Goal: Task Accomplishment & Management: Complete application form

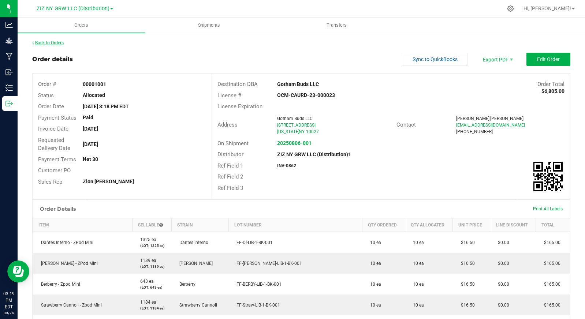
click at [55, 44] on link "Back to Orders" at bounding box center [47, 42] width 31 height 5
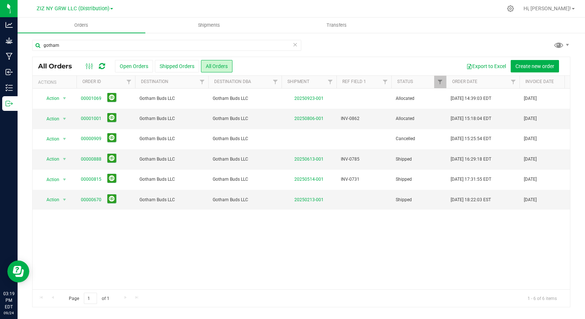
click at [295, 46] on icon at bounding box center [295, 44] width 5 height 9
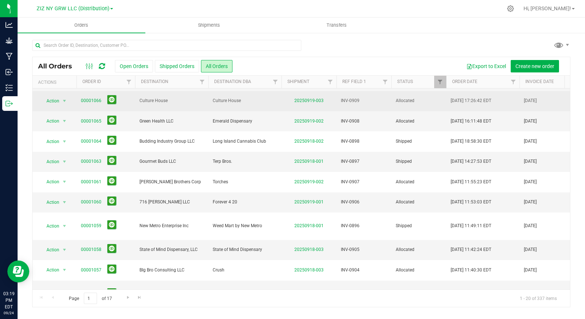
scroll to position [77, 0]
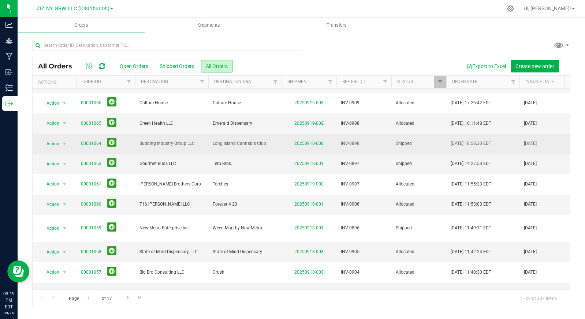
click at [90, 144] on link "00001064" at bounding box center [91, 143] width 21 height 7
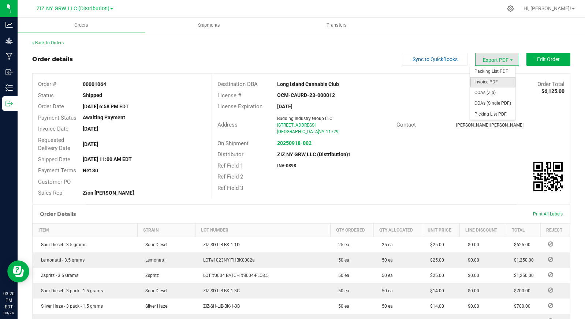
click at [496, 80] on span "Invoice PDF" at bounding box center [492, 82] width 45 height 11
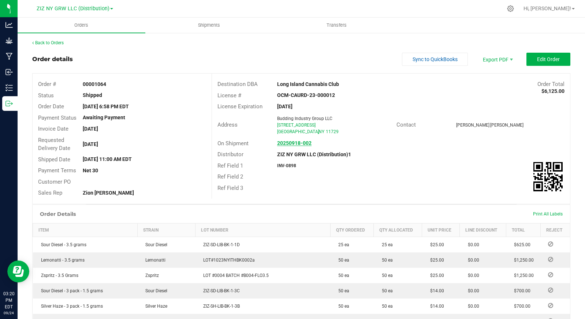
click at [289, 145] on link "20250918-002" at bounding box center [294, 143] width 34 height 6
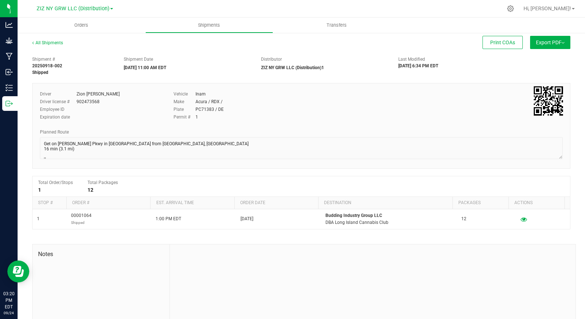
click at [536, 42] on span "Export PDF" at bounding box center [550, 43] width 29 height 6
click at [541, 70] on span "Manifest by Lot" at bounding box center [531, 69] width 30 height 5
click at [83, 29] on uib-tab-heading "Orders" at bounding box center [82, 25] width 128 height 15
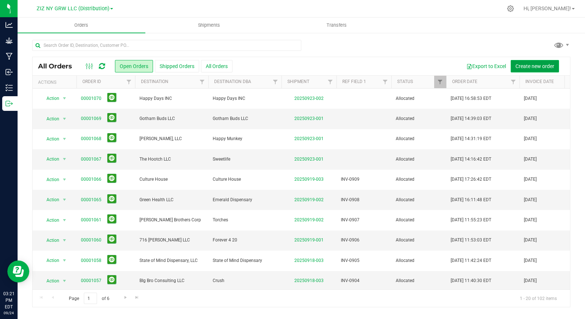
click at [525, 66] on span "Create new order" at bounding box center [534, 66] width 39 height 6
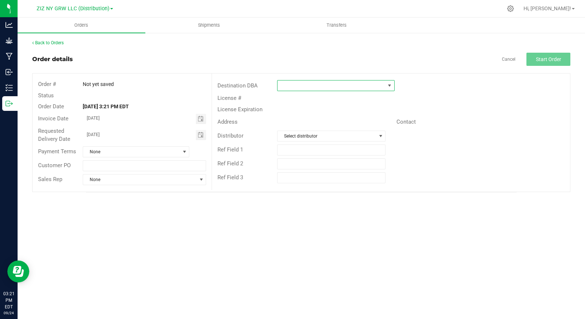
click at [318, 83] on span at bounding box center [332, 86] width 108 height 10
type input "long"
click at [325, 118] on li "Long Island Cannabis Club" at bounding box center [336, 117] width 117 height 12
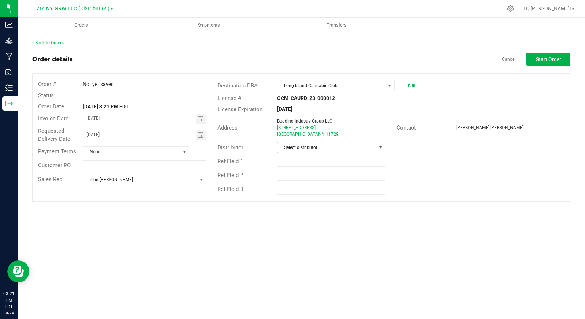
click at [333, 147] on span "Select distributor" at bounding box center [327, 147] width 98 height 10
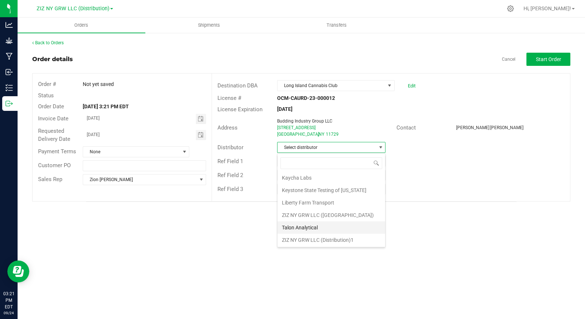
scroll to position [26, 0]
drag, startPoint x: 324, startPoint y: 242, endPoint x: 266, endPoint y: 220, distance: 61.9
click at [324, 242] on li "ZIZ NY GRW LLC (Distribution)1" at bounding box center [332, 240] width 108 height 12
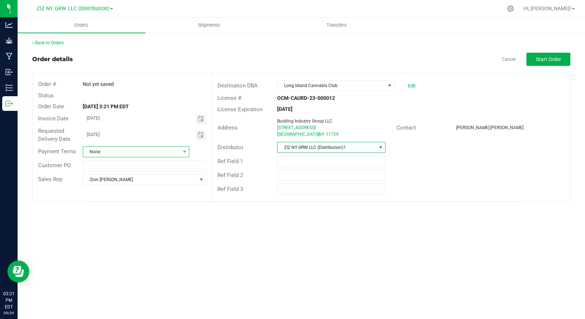
click at [164, 154] on span "None" at bounding box center [131, 152] width 97 height 10
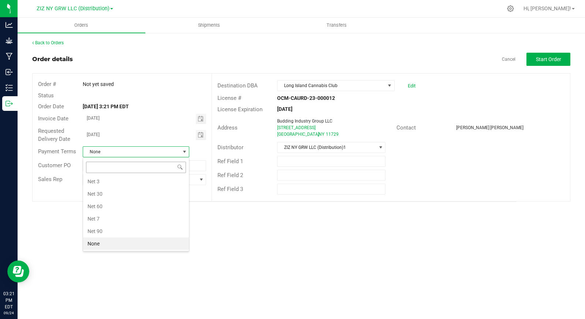
scroll to position [11, 107]
click at [132, 191] on li "Net 30" at bounding box center [136, 194] width 106 height 12
click at [544, 57] on span "Start Order" at bounding box center [548, 59] width 25 height 6
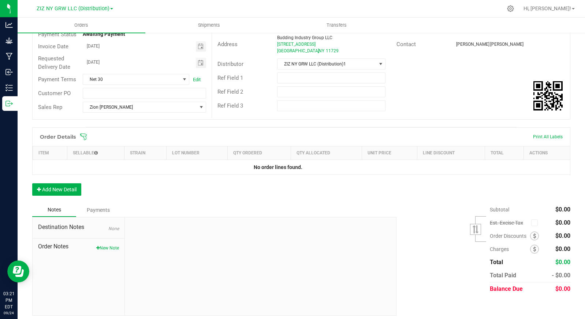
scroll to position [88, 0]
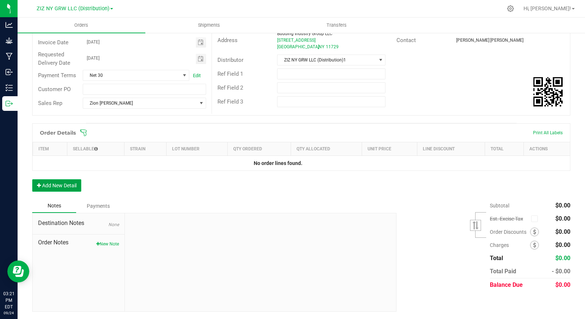
click at [55, 188] on button "Add New Detail" at bounding box center [56, 185] width 49 height 12
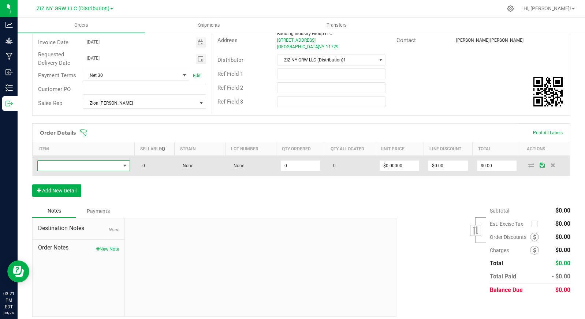
click at [68, 166] on span "NO DATA FOUND" at bounding box center [79, 166] width 83 height 10
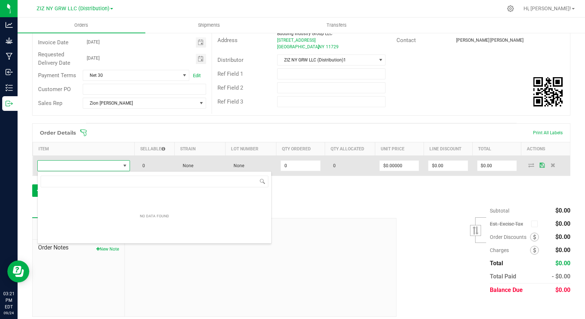
scroll to position [11, 92]
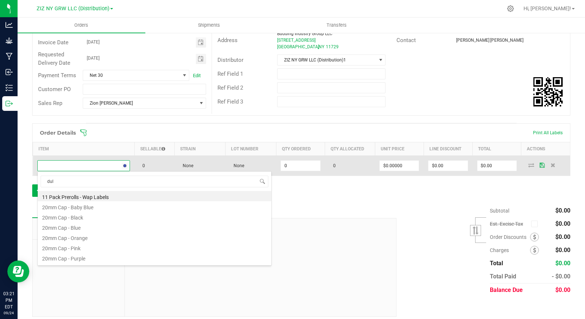
type input "dulc"
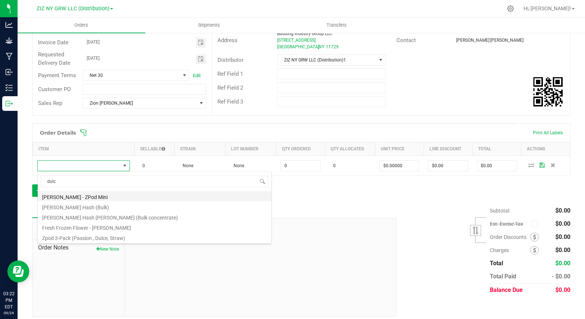
click at [97, 196] on li "[PERSON_NAME] - ZPod Mini" at bounding box center [155, 196] width 234 height 10
type input "0 ea"
type input "$17.50000"
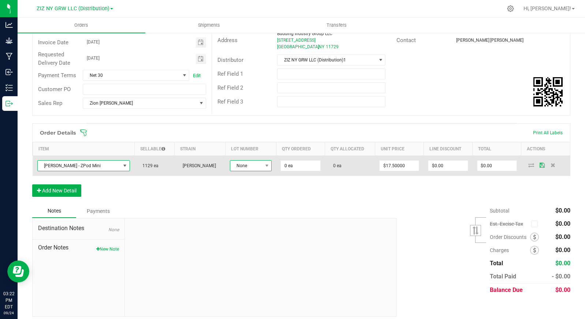
click at [249, 165] on span "None" at bounding box center [246, 166] width 32 height 10
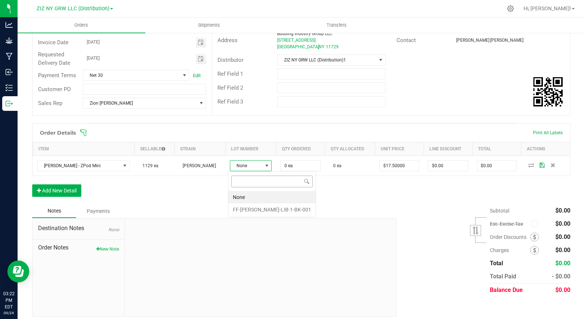
scroll to position [11, 41]
click at [254, 211] on li "FF-[PERSON_NAME]-LIB-1-BK-001" at bounding box center [271, 210] width 87 height 12
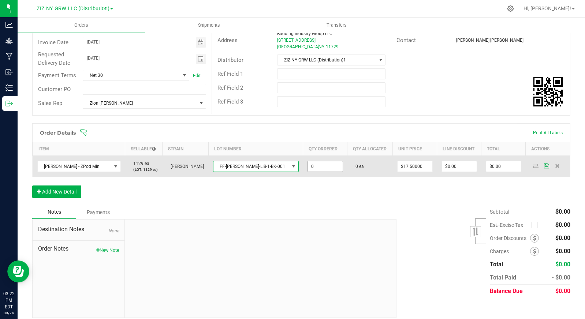
click at [308, 164] on input "0" at bounding box center [325, 166] width 35 height 10
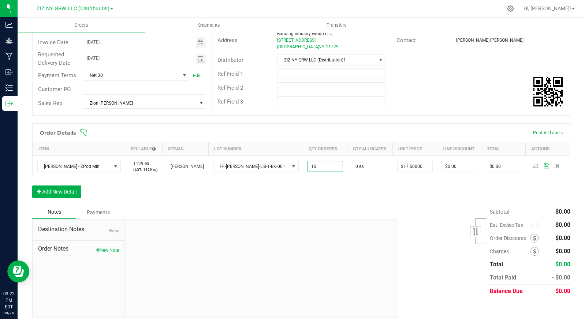
type input "10 ea"
type input "$175.00"
click at [360, 196] on div "Order Details Print All Labels Item Sellable Strain Lot Number Qty Ordered Qty …" at bounding box center [301, 164] width 538 height 82
click at [70, 197] on button "Add New Detail" at bounding box center [56, 192] width 49 height 12
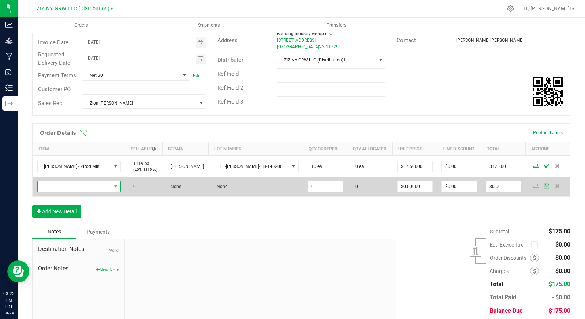
click at [74, 189] on span "NO DATA FOUND" at bounding box center [75, 187] width 74 height 10
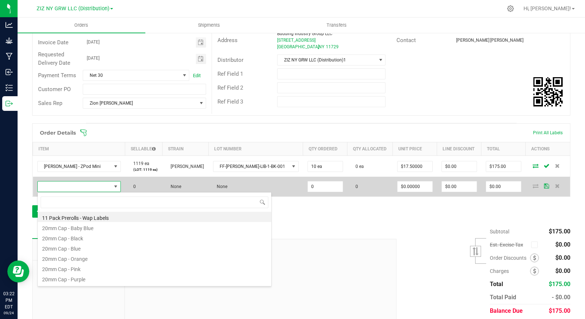
scroll to position [11, 86]
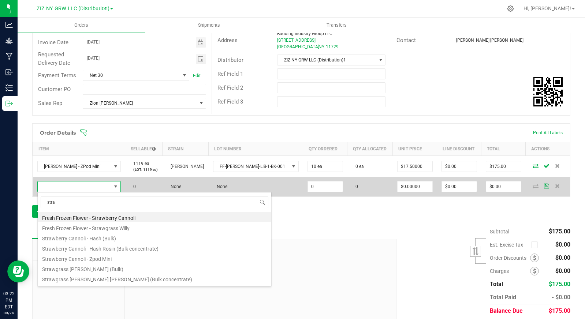
type input "straw"
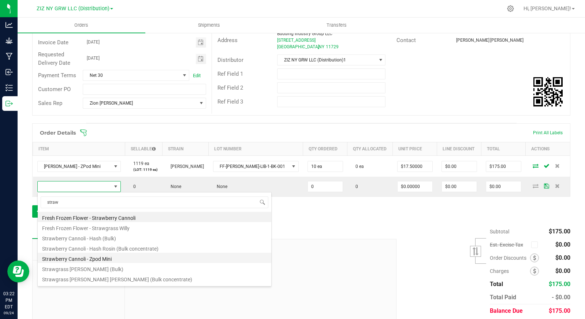
click at [134, 260] on li "Strawberry Cannoli - Zpod Mini" at bounding box center [155, 258] width 234 height 10
type input "0 ea"
type input "$17.50000"
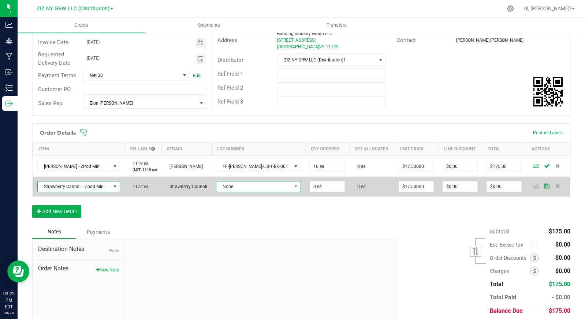
click at [251, 187] on span "None" at bounding box center [253, 187] width 75 height 10
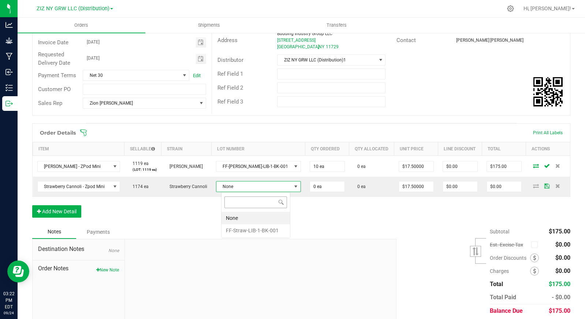
scroll to position [11, 64]
click at [260, 228] on li "FF-Straw-LIB-1-BK-001" at bounding box center [255, 230] width 68 height 12
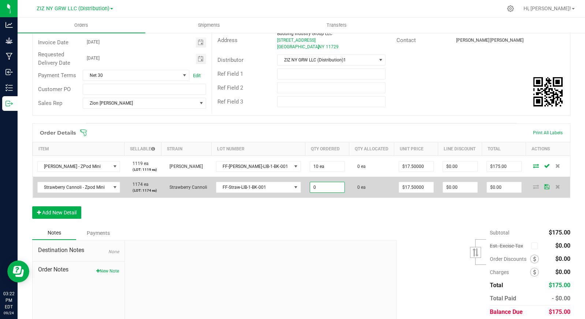
click at [318, 189] on input "0" at bounding box center [327, 187] width 34 height 10
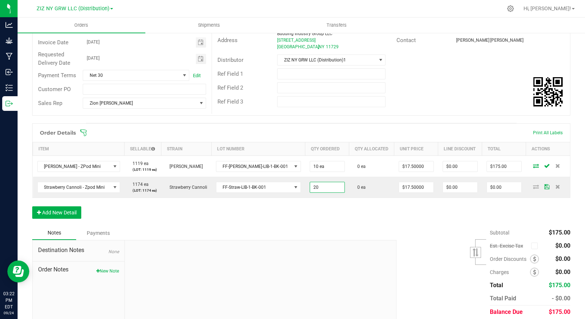
type input "20 ea"
type input "$350.00"
click at [394, 223] on div "Order Details Print All Labels Item Sellable Strain Lot Number Qty Ordered Qty …" at bounding box center [301, 174] width 538 height 103
click at [58, 215] on button "Add New Detail" at bounding box center [56, 212] width 49 height 12
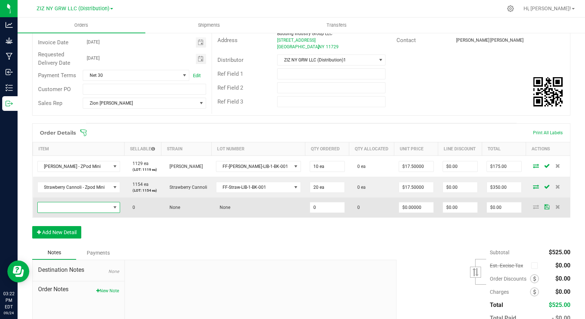
click at [66, 205] on span "NO DATA FOUND" at bounding box center [74, 207] width 73 height 10
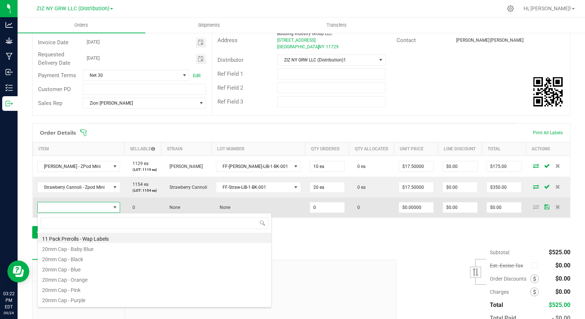
scroll to position [11, 85]
type input "sherb"
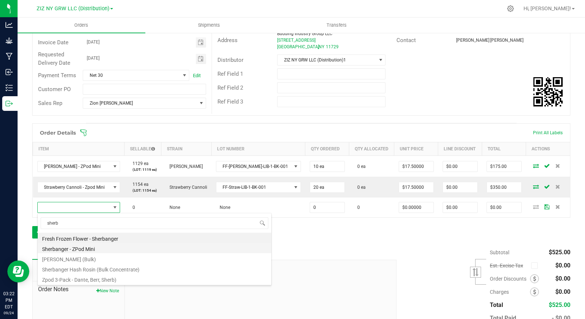
click at [103, 249] on li "Sherbanger - ZPod Mini" at bounding box center [155, 248] width 234 height 10
type input "0 ea"
type input "$17.50000"
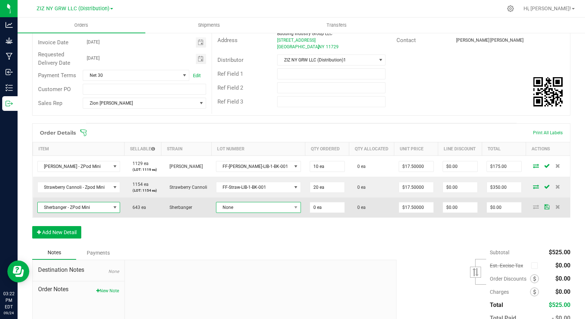
click at [268, 208] on span "None" at bounding box center [253, 207] width 75 height 10
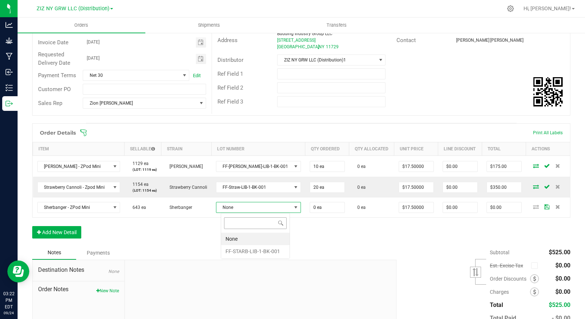
scroll to position [11, 66]
click at [266, 252] on li "FF-STARB-LIB-1-BK-001" at bounding box center [255, 251] width 68 height 12
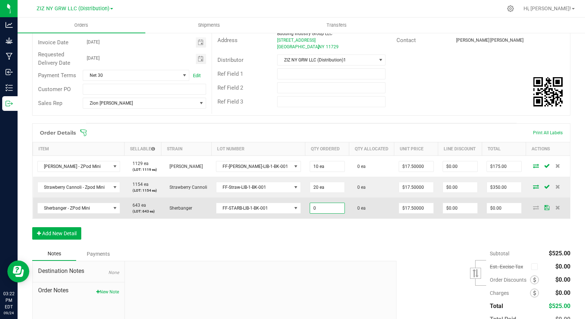
click at [323, 212] on input "0" at bounding box center [327, 208] width 34 height 10
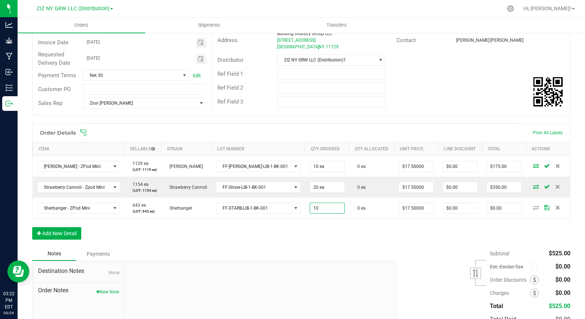
type input "10 ea"
type input "$175.00"
click at [335, 242] on div "Order Details Print All Labels Item Sellable Strain Lot Number Qty Ordered Qty …" at bounding box center [301, 185] width 538 height 124
click at [67, 231] on button "Add New Detail" at bounding box center [56, 233] width 49 height 12
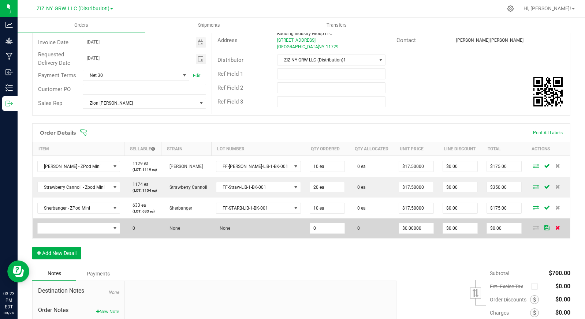
click at [554, 227] on span at bounding box center [557, 228] width 11 height 4
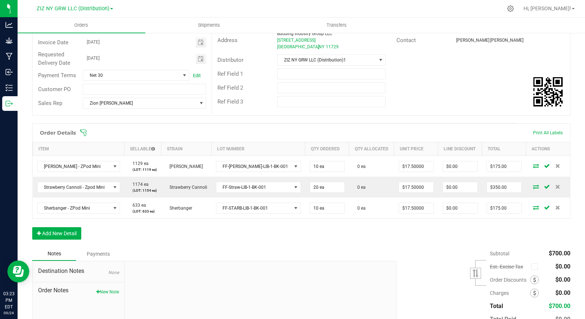
click at [496, 240] on div "Order Details Print All Labels Item Sellable Strain Lot Number Qty Ordered Qty …" at bounding box center [301, 185] width 538 height 124
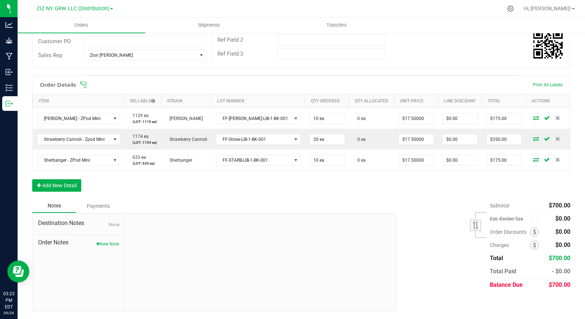
scroll to position [0, 0]
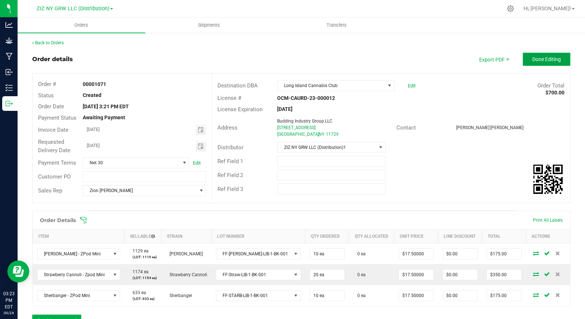
click at [538, 60] on span "Done Editing" at bounding box center [546, 59] width 29 height 6
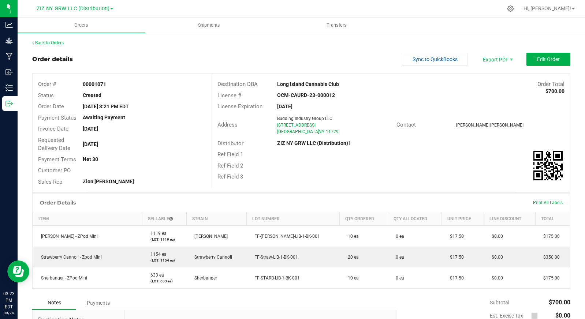
click at [52, 46] on div "Back to Orders" at bounding box center [301, 43] width 538 height 7
click at [53, 42] on link "Back to Orders" at bounding box center [47, 42] width 31 height 5
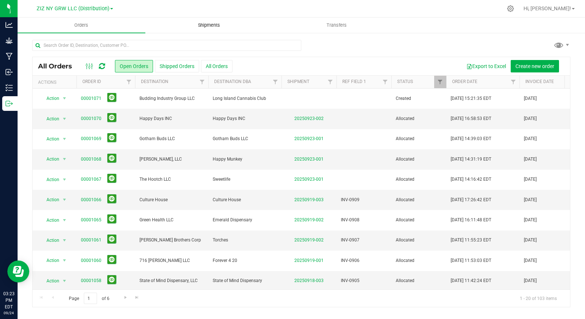
click at [207, 25] on span "Shipments" at bounding box center [209, 25] width 42 height 7
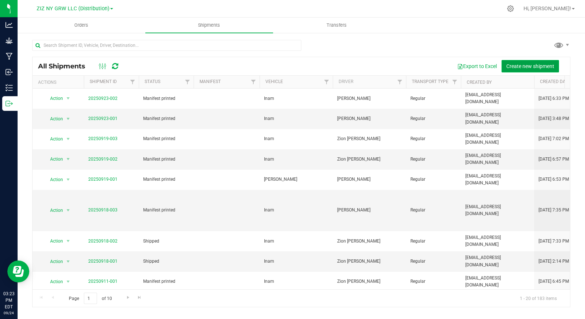
click at [536, 66] on span "Create new shipment" at bounding box center [530, 66] width 48 height 6
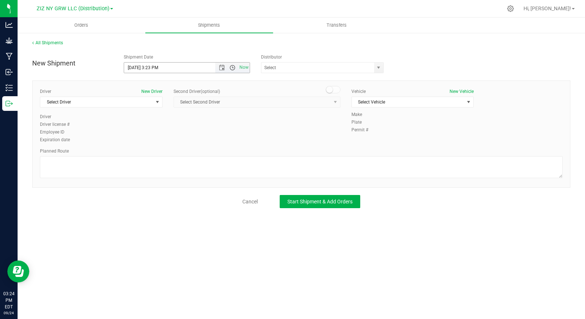
click at [232, 68] on span "Open the time view" at bounding box center [233, 68] width 6 height 6
click at [165, 87] on li "1:00 PM" at bounding box center [186, 87] width 125 height 10
type input "9/24/2025 1:00 PM"
click at [380, 67] on span "select" at bounding box center [379, 68] width 6 height 6
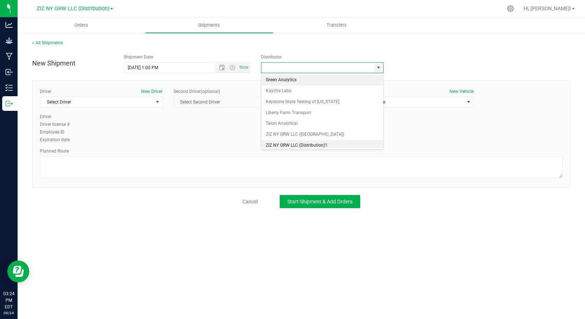
click at [320, 147] on li "ZIZ NY GRW LLC (Distribution)1" at bounding box center [322, 145] width 122 height 11
type input "ZIZ NY GRW LLC (Distribution)1"
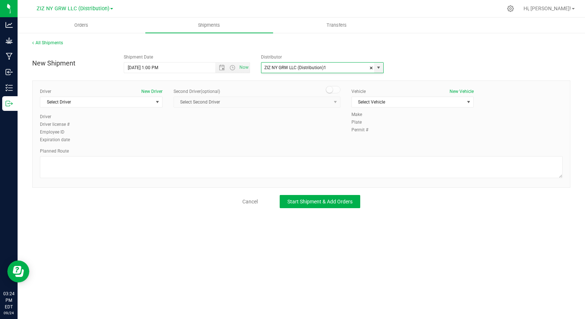
scroll to position [0, 0]
click at [157, 103] on span "select" at bounding box center [157, 102] width 6 height 6
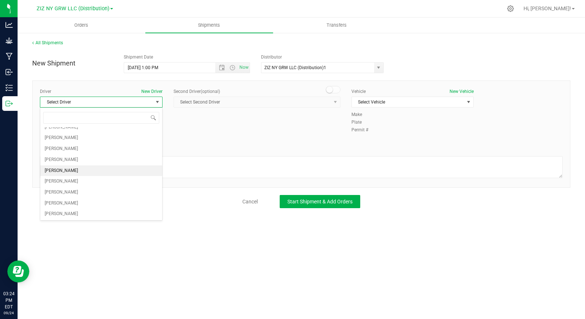
scroll to position [38, 0]
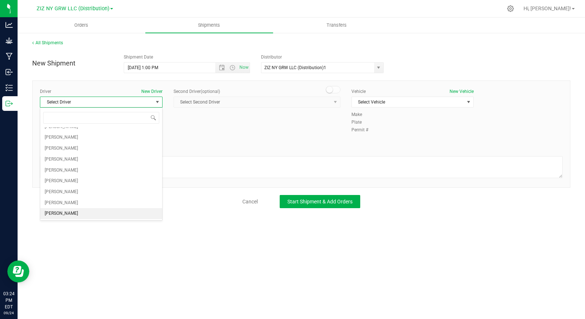
click at [80, 213] on li "Damon Wilpan" at bounding box center [101, 213] width 122 height 11
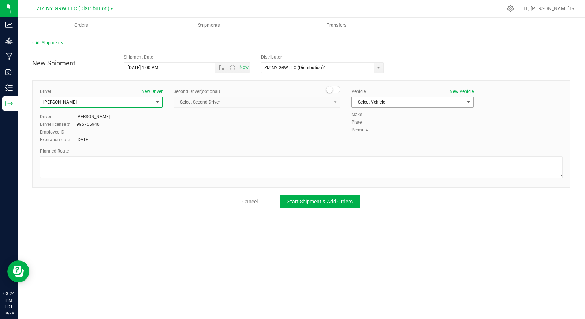
click at [381, 105] on span "Select Vehicle" at bounding box center [408, 102] width 113 height 10
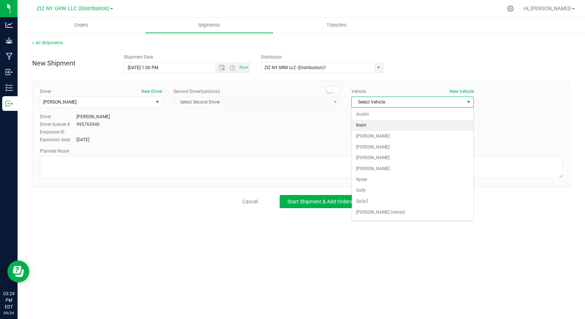
click at [389, 127] on li "Inam" at bounding box center [413, 125] width 122 height 11
click at [210, 150] on div "Planned Route" at bounding box center [301, 151] width 523 height 7
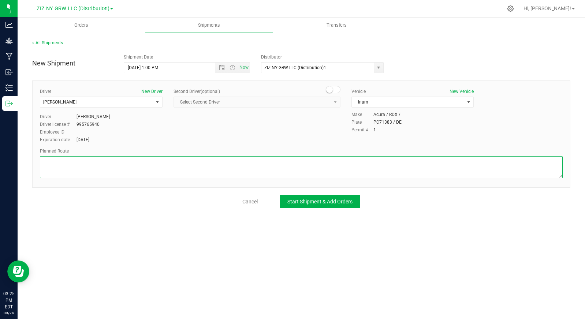
click at [153, 167] on textarea at bounding box center [301, 167] width 523 height 22
paste textarea "Get on Jackie Robinson Pkwy in Queens from Central Ave and Cooper St 16 min (3.…"
type textarea "Get on Jackie Robinson Pkwy in Queens from Central Ave and Cooper St 16 min (3.…"
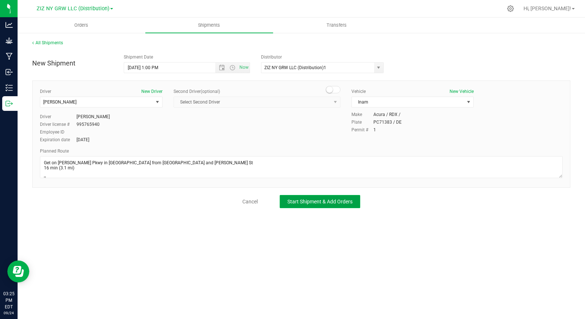
click at [329, 203] on span "Start Shipment & Add Orders" at bounding box center [319, 202] width 65 height 6
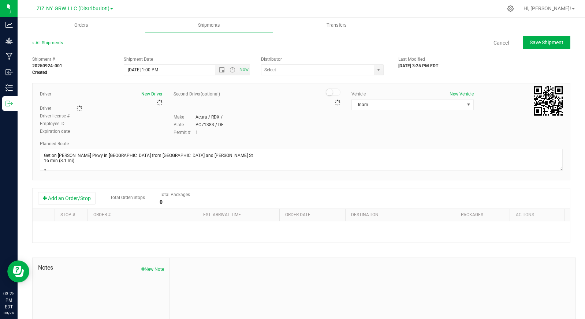
type input "ZIZ NY GRW LLC (Distribution)1"
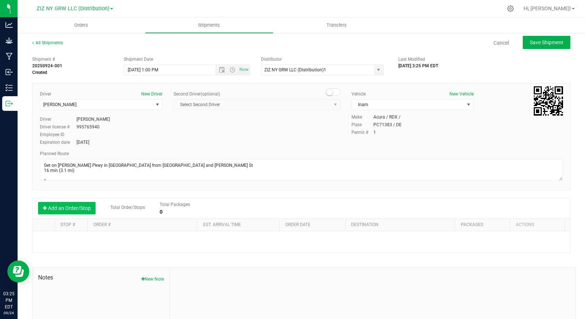
click at [75, 212] on button "Add an Order/Stop" at bounding box center [66, 208] width 57 height 12
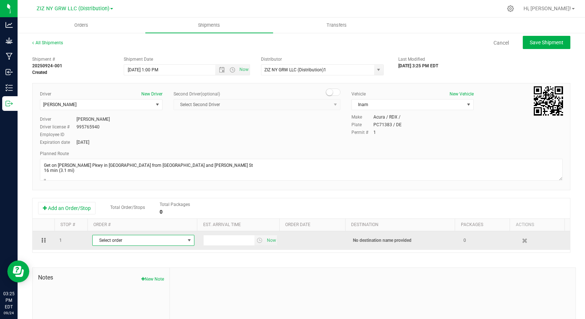
click at [115, 240] on span "Select order" at bounding box center [139, 240] width 92 height 10
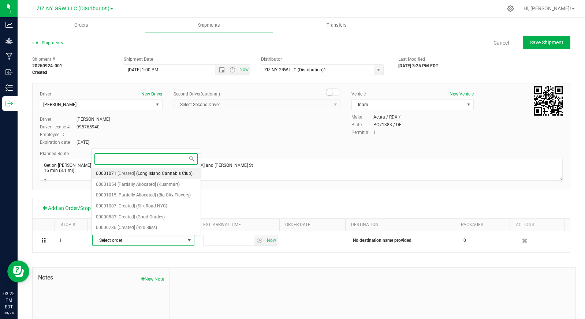
click at [178, 173] on span "(Long Island Cannabis Club)" at bounding box center [164, 174] width 56 height 10
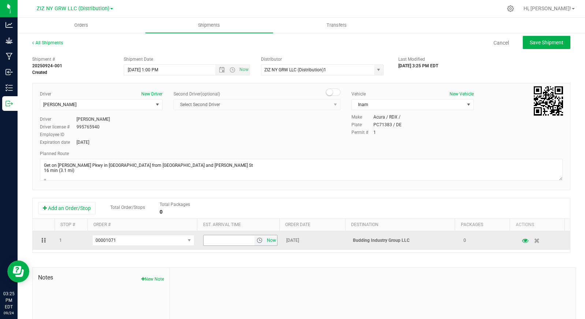
click at [267, 241] on span "Now" at bounding box center [271, 240] width 12 height 11
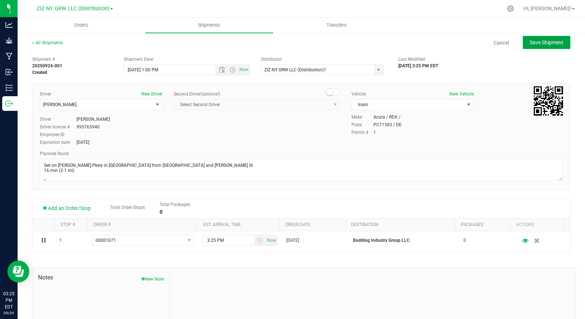
click at [536, 42] on span "Save Shipment" at bounding box center [547, 43] width 34 height 6
type input "9/24/2025 5:00 PM"
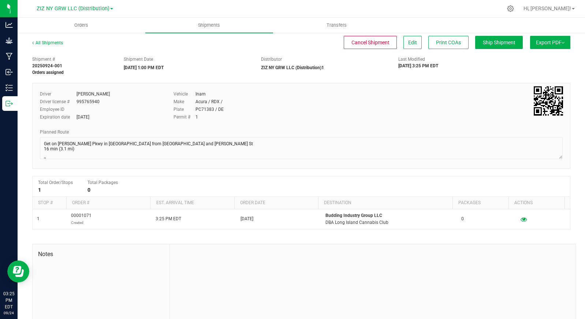
click at [548, 44] on span "Export PDF" at bounding box center [550, 43] width 29 height 6
click at [547, 66] on li "Manifest by Lot" at bounding box center [548, 69] width 74 height 11
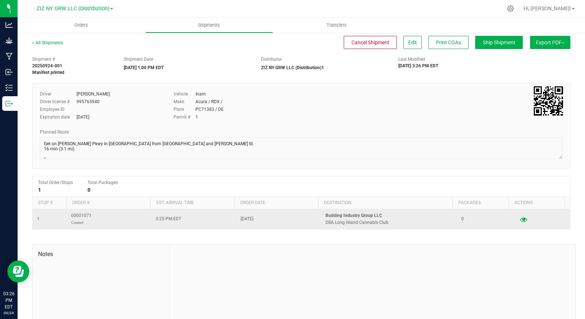
click at [521, 217] on icon "button" at bounding box center [524, 219] width 7 height 5
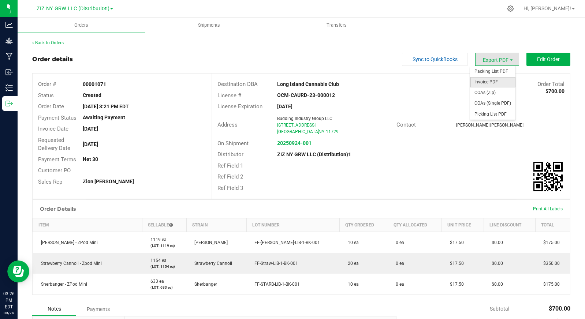
click at [503, 81] on span "Invoice PDF" at bounding box center [492, 82] width 45 height 11
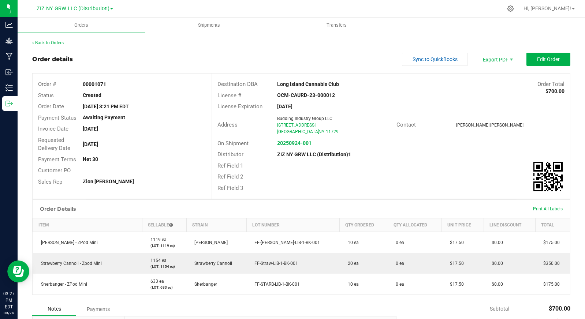
click at [418, 101] on div "License Expiration Jun 2, 2027" at bounding box center [391, 106] width 358 height 11
click at [531, 63] on button "Edit Order" at bounding box center [548, 59] width 44 height 13
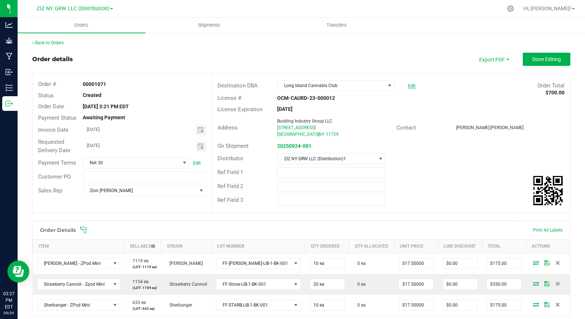
click at [409, 88] on link "Edit" at bounding box center [412, 85] width 8 height 5
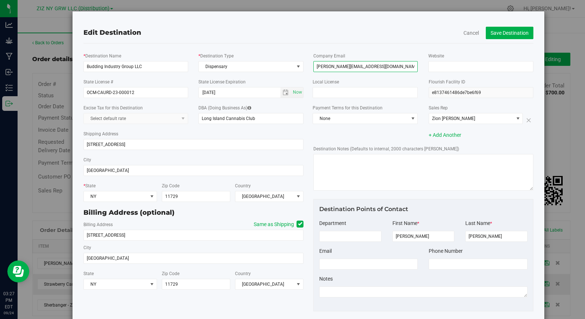
drag, startPoint x: 375, startPoint y: 67, endPoint x: 309, endPoint y: 63, distance: 66.4
click at [309, 63] on div "Company Email leslie@cannabisclubli.com" at bounding box center [365, 62] width 115 height 20
click at [501, 35] on button "Save Destination" at bounding box center [510, 33] width 48 height 12
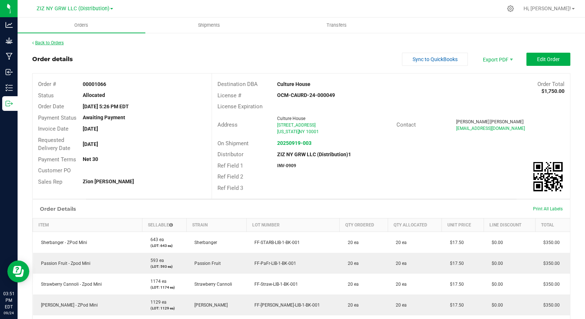
click at [50, 44] on link "Back to Orders" at bounding box center [47, 42] width 31 height 5
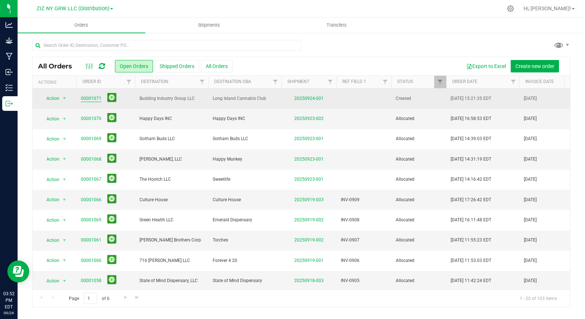
click at [94, 98] on link "00001071" at bounding box center [91, 98] width 21 height 7
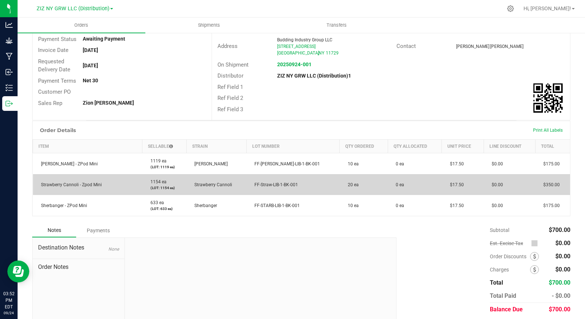
scroll to position [80, 0]
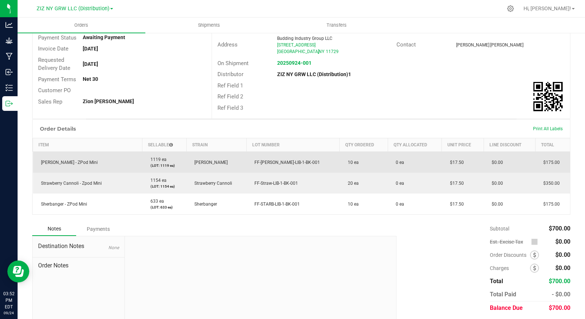
click at [502, 164] on td "$0.00" at bounding box center [510, 162] width 52 height 21
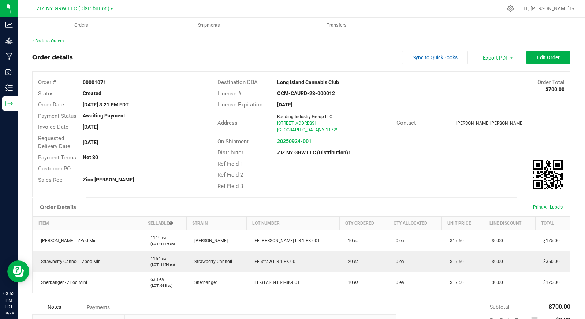
scroll to position [0, 0]
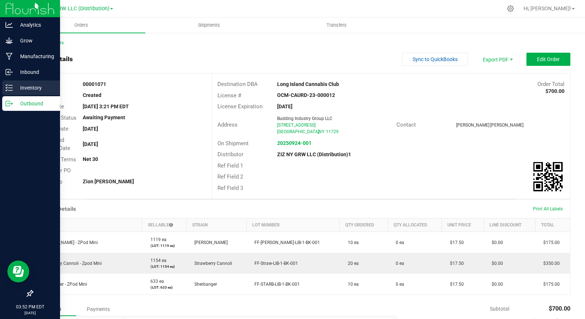
click at [17, 84] on p "Inventory" at bounding box center [35, 87] width 44 height 9
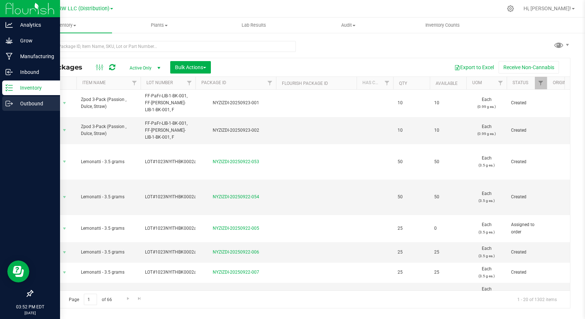
click at [22, 100] on p "Outbound" at bounding box center [35, 103] width 44 height 9
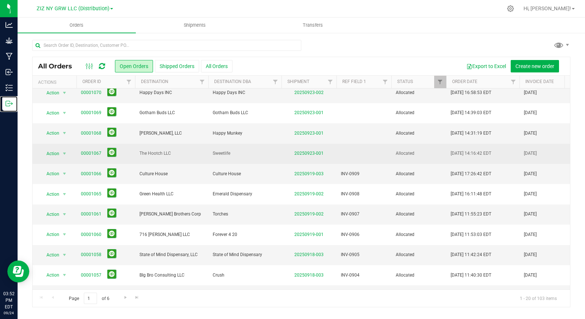
scroll to position [26, 0]
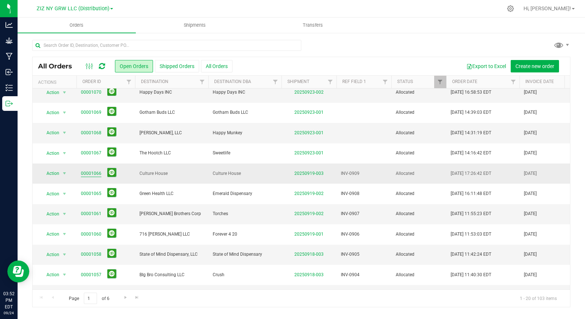
click at [90, 174] on link "00001066" at bounding box center [91, 173] width 21 height 7
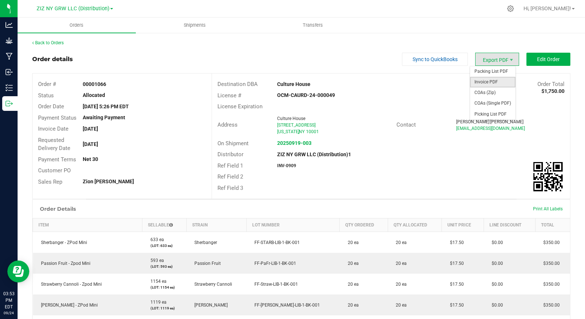
click at [490, 78] on span "Invoice PDF" at bounding box center [492, 82] width 45 height 11
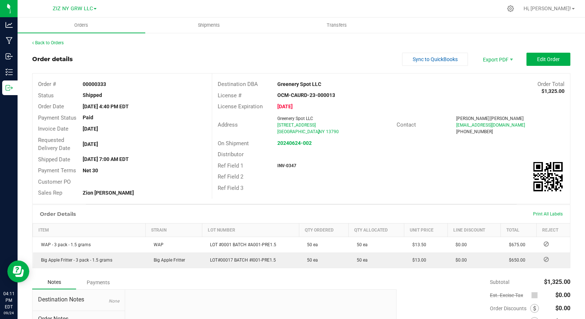
click at [445, 74] on div "Destination DBA Greenery Spot LLC Order Total $1,325.00 License # OCM-CAURD-23-…" at bounding box center [391, 136] width 358 height 125
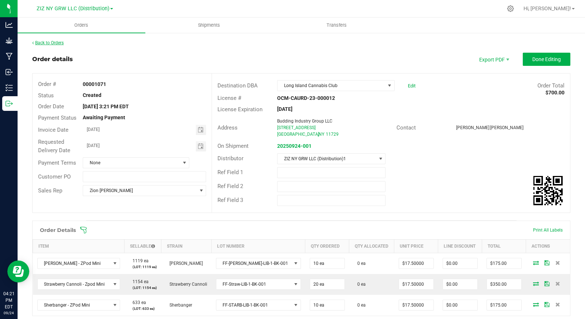
click at [56, 44] on link "Back to Orders" at bounding box center [47, 42] width 31 height 5
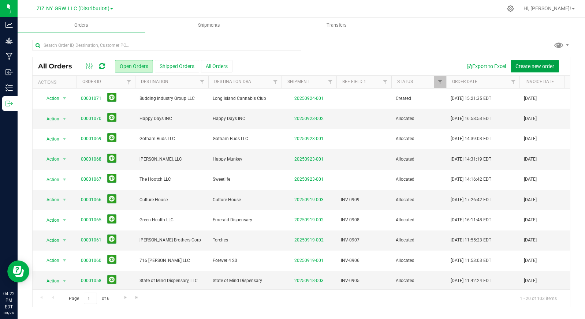
click at [529, 68] on span "Create new order" at bounding box center [534, 66] width 39 height 6
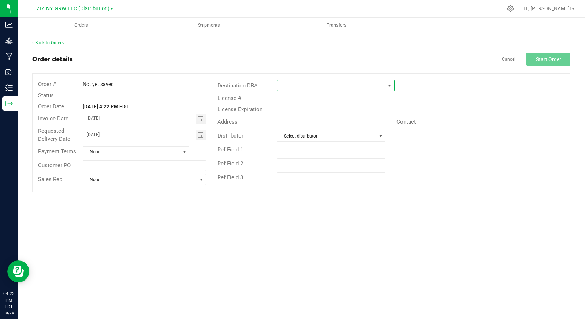
click at [295, 86] on span at bounding box center [332, 86] width 108 height 10
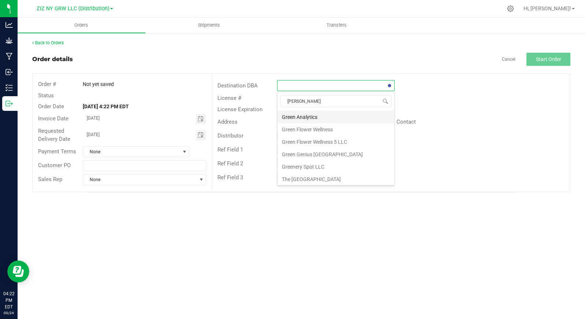
type input "greener"
click at [333, 118] on li "Greenery Spot LLC" at bounding box center [336, 117] width 117 height 12
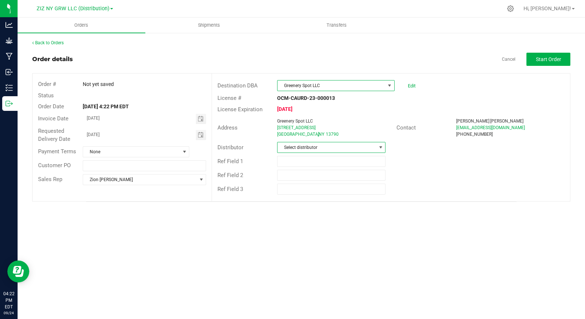
click at [314, 145] on span "Select distributor" at bounding box center [327, 147] width 98 height 10
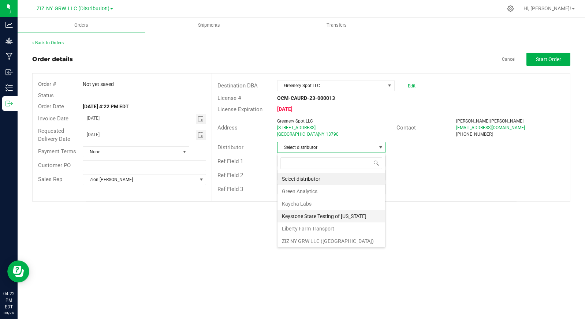
scroll to position [26, 0]
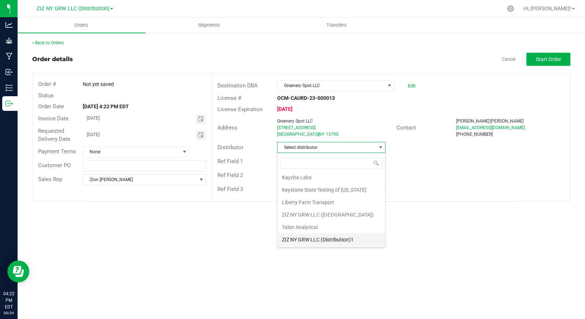
click at [340, 238] on li "ZIZ NY GRW LLC (Distribution)1" at bounding box center [332, 240] width 108 height 12
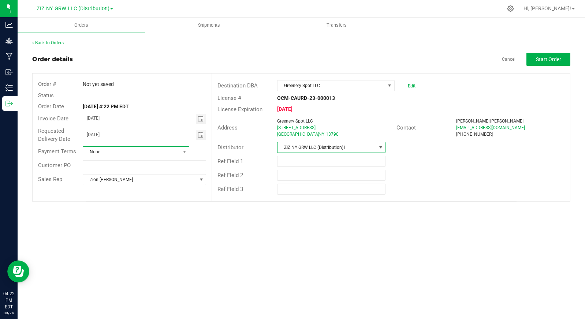
click at [171, 152] on span "None" at bounding box center [131, 152] width 97 height 10
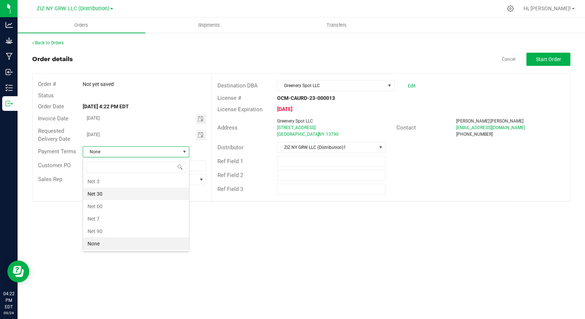
click at [148, 195] on li "Net 30" at bounding box center [136, 194] width 106 height 12
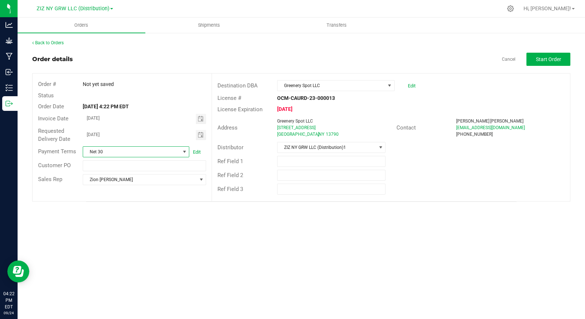
click at [499, 211] on div "Orders Shipments Transfers Back to Orders Order details Cancel Start Order Orde…" at bounding box center [301, 169] width 567 height 302
click at [544, 55] on button "Start Order" at bounding box center [548, 59] width 44 height 13
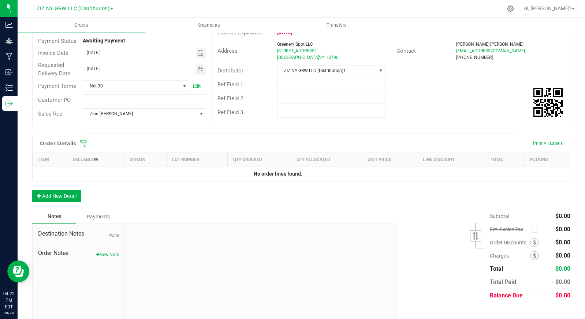
scroll to position [88, 0]
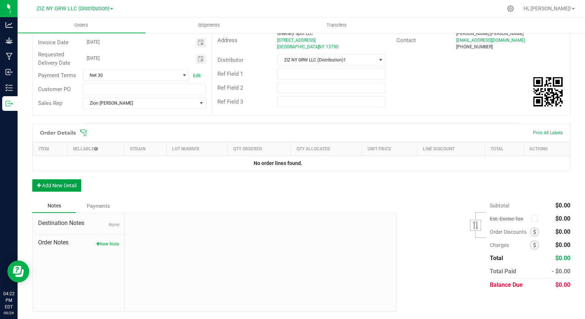
click at [72, 186] on button "Add New Detail" at bounding box center [56, 185] width 49 height 12
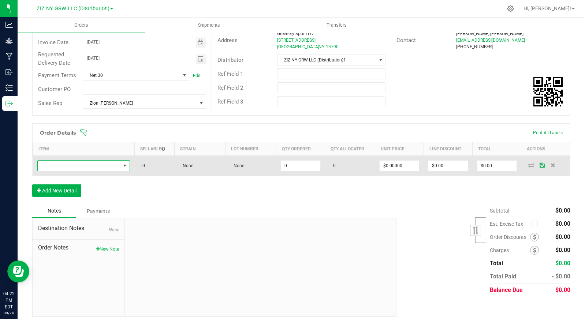
click at [90, 165] on span "NO DATA FOUND" at bounding box center [79, 166] width 83 height 10
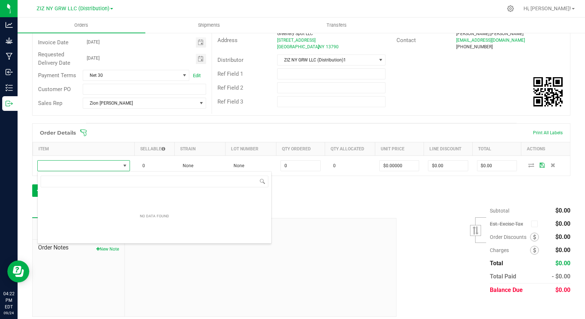
scroll to position [11, 92]
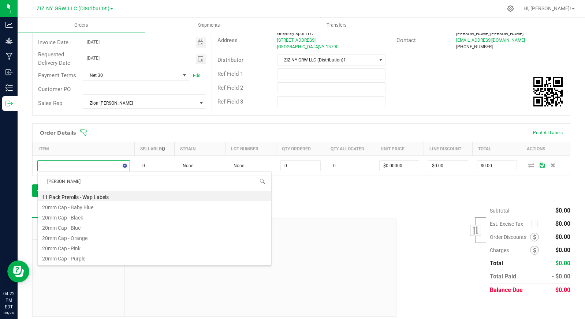
type input "dante"
click at [136, 196] on li "Dantes Inferno - ZPod Mini" at bounding box center [155, 196] width 234 height 10
type input "0 ea"
type input "$17.50000"
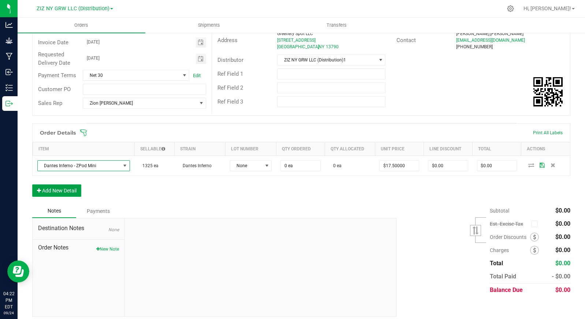
click at [67, 189] on button "Add New Detail" at bounding box center [56, 191] width 49 height 12
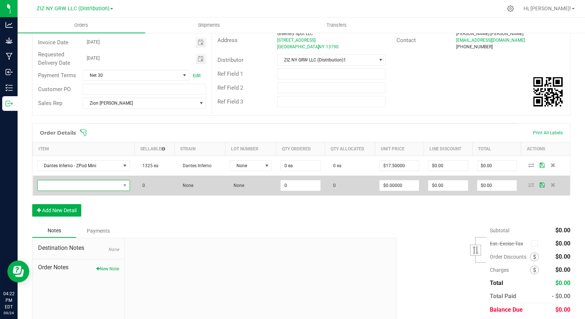
click at [92, 185] on span "NO DATA FOUND" at bounding box center [79, 185] width 83 height 10
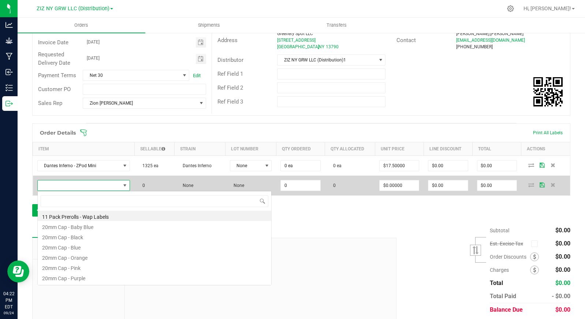
scroll to position [11, 90]
type input "sher"
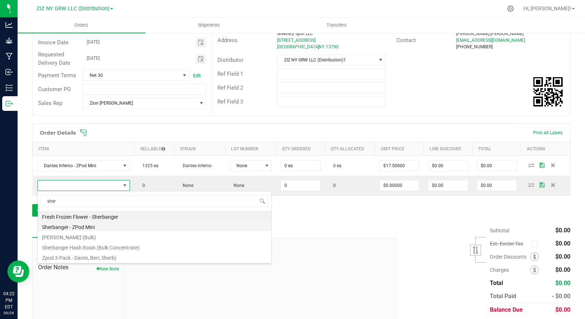
click at [96, 228] on li "Sherbanger - ZPod Mini" at bounding box center [155, 226] width 234 height 10
type input "0 ea"
type input "$17.50000"
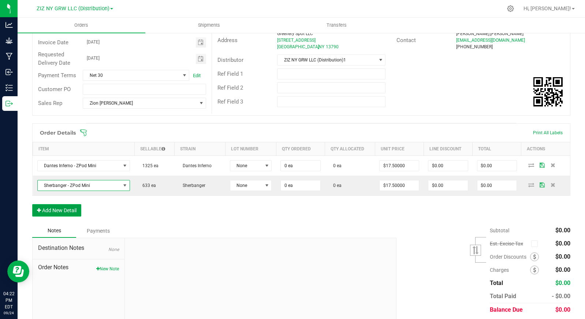
click at [73, 211] on button "Add New Detail" at bounding box center [56, 210] width 49 height 12
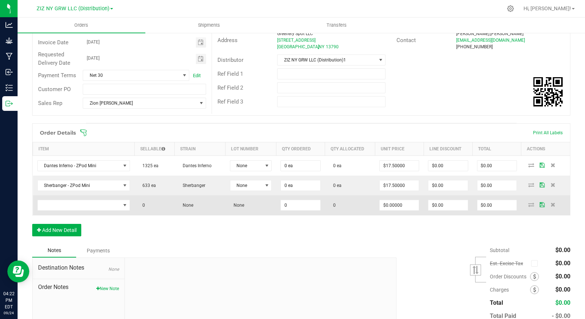
click at [54, 211] on td at bounding box center [84, 206] width 102 height 20
click at [57, 208] on span "NO DATA FOUND" at bounding box center [79, 205] width 83 height 10
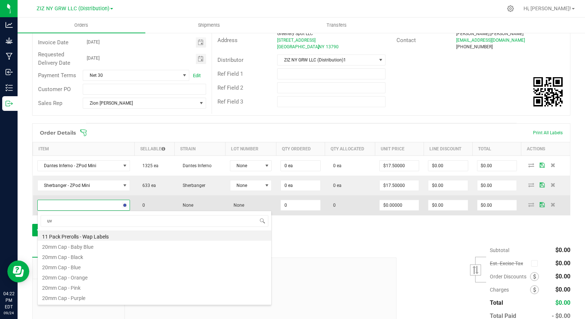
type input "uva"
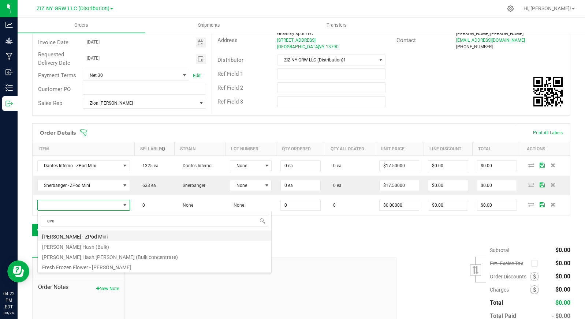
click at [109, 236] on li "[PERSON_NAME] - ZPod Mini" at bounding box center [155, 236] width 234 height 10
type input "0 ea"
type input "$17.50000"
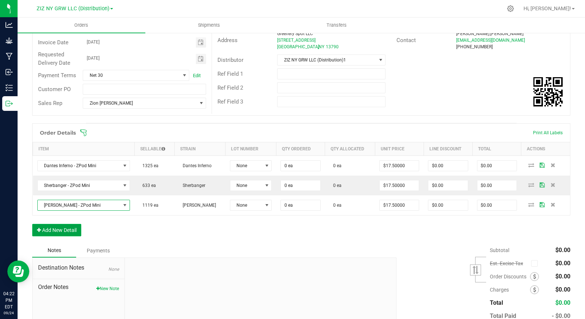
click at [62, 232] on button "Add New Detail" at bounding box center [56, 230] width 49 height 12
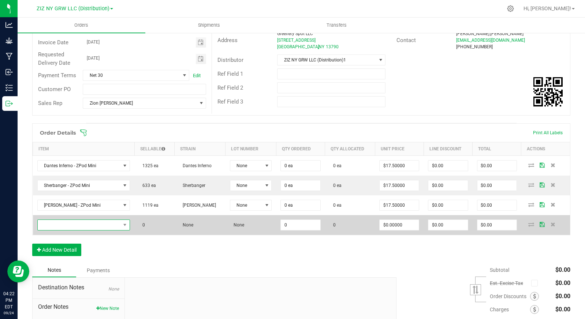
click at [78, 228] on span "NO DATA FOUND" at bounding box center [79, 225] width 83 height 10
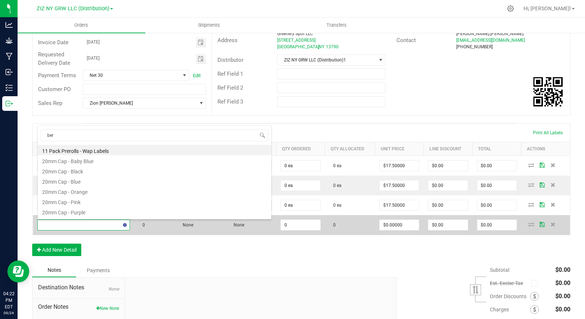
type input "berb"
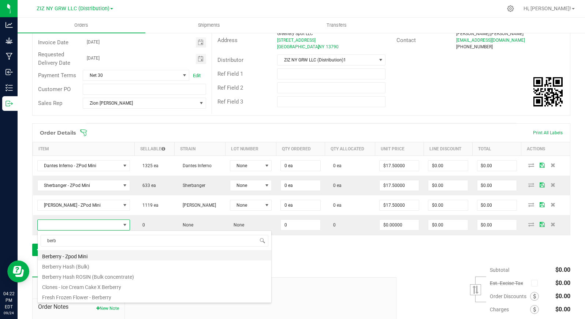
click at [108, 256] on li "Berberry - Zpod Mini" at bounding box center [155, 255] width 234 height 10
type input "0 ea"
type input "$17.50000"
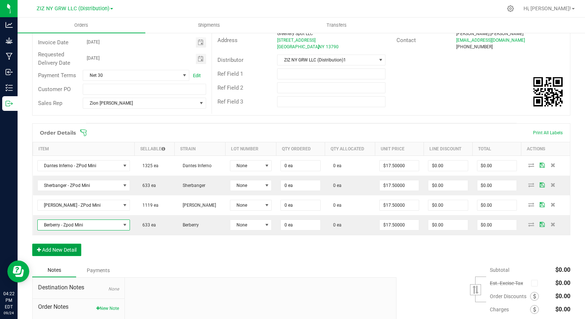
click at [68, 249] on button "Add New Detail" at bounding box center [56, 250] width 49 height 12
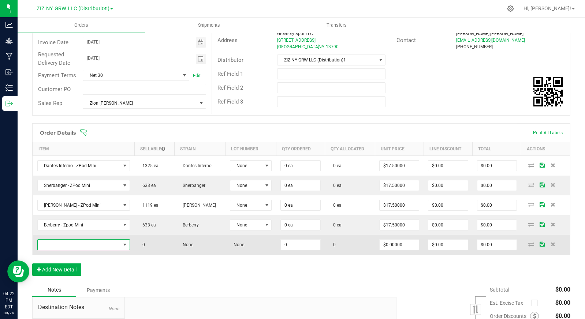
click at [71, 247] on span "NO DATA FOUND" at bounding box center [79, 245] width 83 height 10
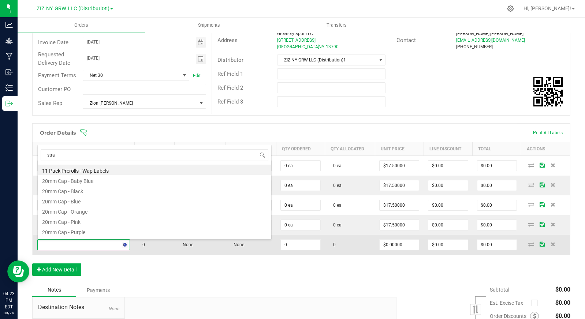
type input "straw"
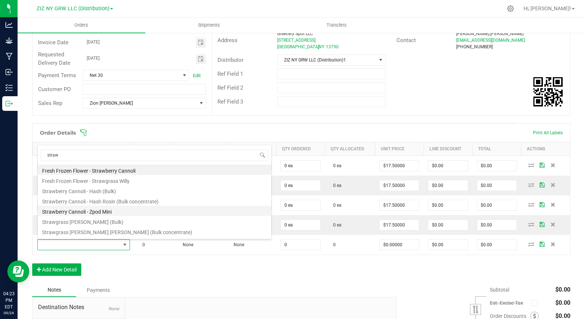
click at [119, 213] on li "Strawberry Cannoli - Zpod Mini" at bounding box center [155, 211] width 234 height 10
type input "0 ea"
type input "$17.50000"
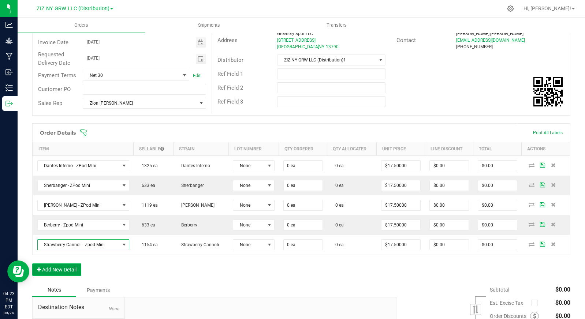
click at [60, 269] on button "Add New Detail" at bounding box center [56, 270] width 49 height 12
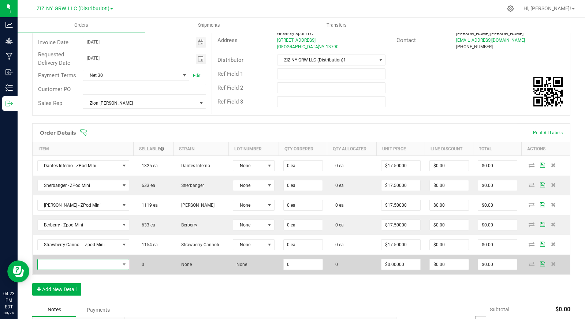
click at [75, 262] on span "NO DATA FOUND" at bounding box center [79, 265] width 82 height 10
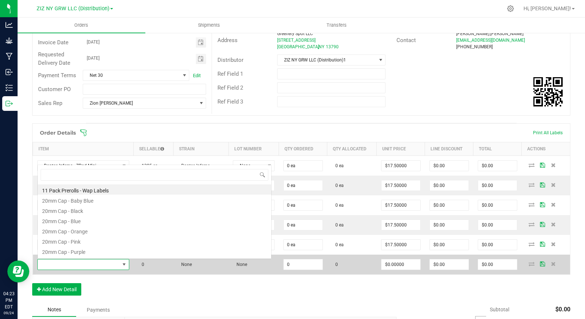
scroll to position [11, 90]
type input "pass"
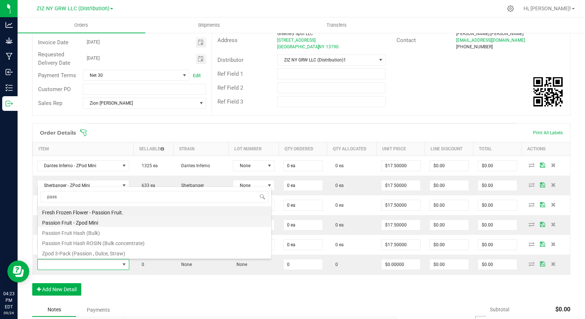
click at [97, 222] on li "Passion Fruit - Zpod Mini" at bounding box center [155, 222] width 234 height 10
type input "0 ea"
type input "$17.50000"
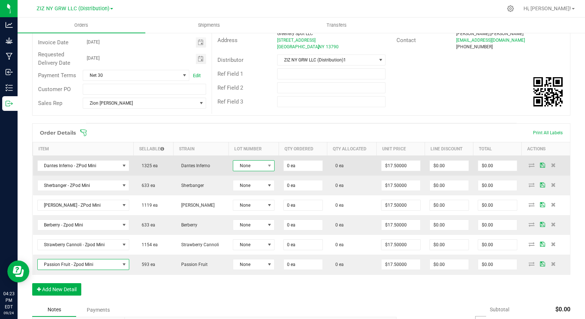
click at [265, 165] on span at bounding box center [269, 166] width 9 height 10
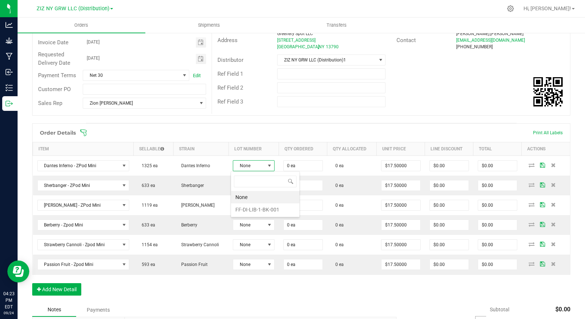
scroll to position [11, 41]
click at [256, 212] on li "FF-DI-LIB-1-BK-001" at bounding box center [265, 210] width 68 height 12
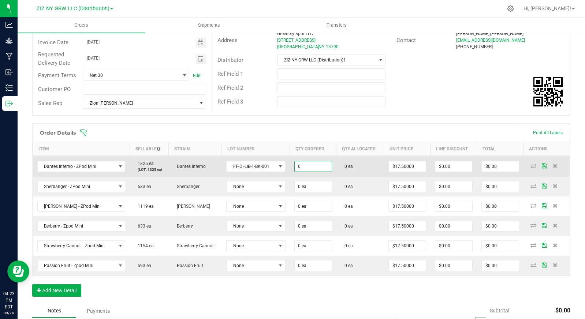
click at [305, 170] on input "0" at bounding box center [313, 166] width 37 height 10
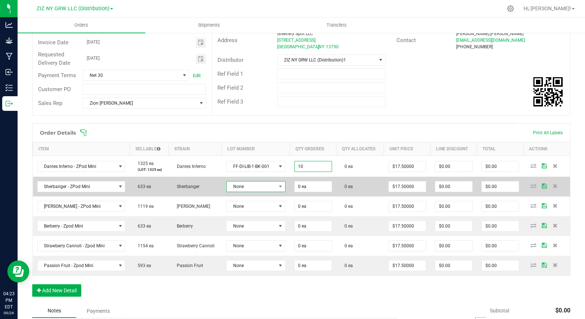
type input "10 ea"
type input "$175.00"
click at [251, 189] on span "None" at bounding box center [251, 187] width 49 height 10
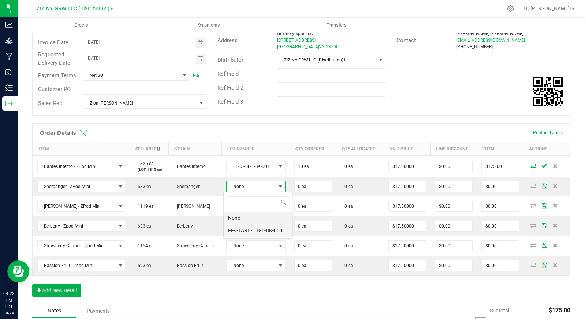
scroll to position [36600, 36552]
click at [259, 228] on li "FF-STARB-LIB-1-BK-001" at bounding box center [258, 230] width 68 height 12
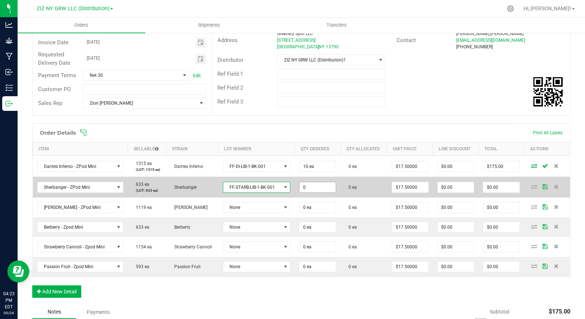
click at [318, 185] on input "0" at bounding box center [317, 187] width 36 height 10
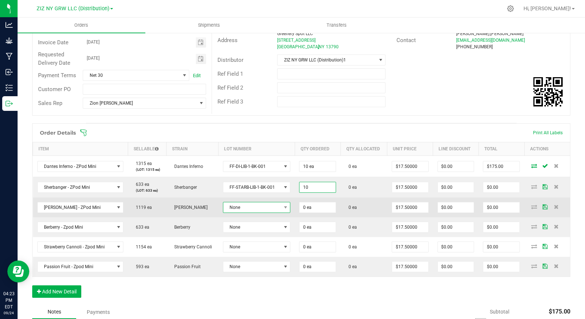
type input "10 ea"
type input "$175.00"
click at [259, 209] on span "None" at bounding box center [252, 207] width 58 height 10
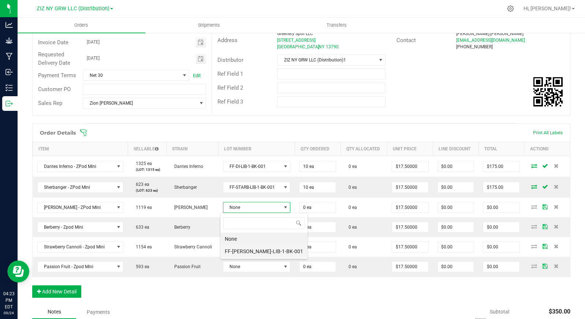
scroll to position [36600, 36544]
click at [258, 251] on li "FF-[PERSON_NAME]-LIB-1-BK-001" at bounding box center [263, 251] width 87 height 12
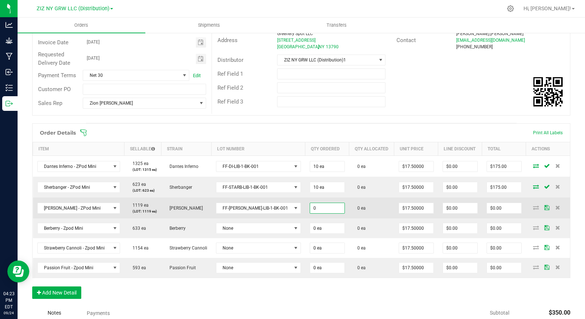
click at [313, 207] on input "0" at bounding box center [327, 208] width 34 height 10
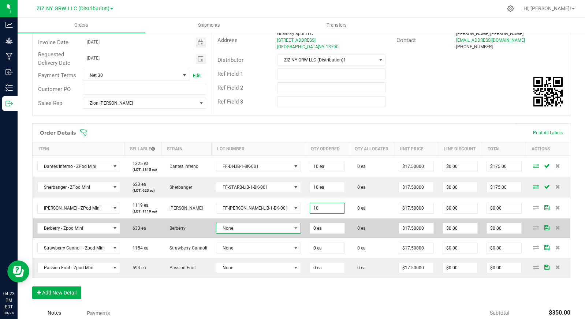
type input "10 ea"
type input "$175.00"
click at [257, 231] on span "None" at bounding box center [253, 228] width 75 height 10
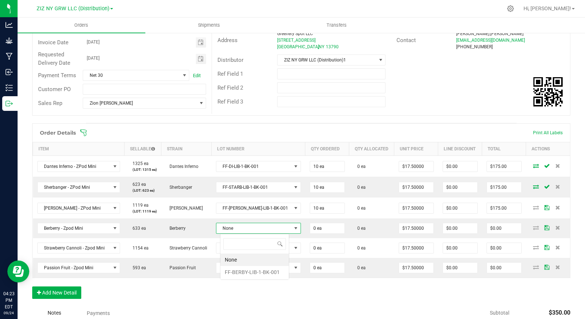
scroll to position [11, 67]
click at [247, 272] on li "FF-BERBY-LIB-1-BK-001" at bounding box center [254, 272] width 68 height 12
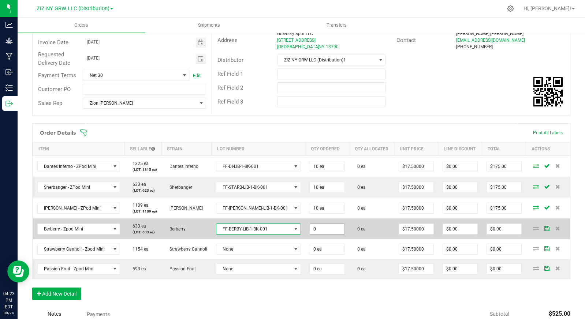
click at [312, 228] on input "0" at bounding box center [327, 229] width 34 height 10
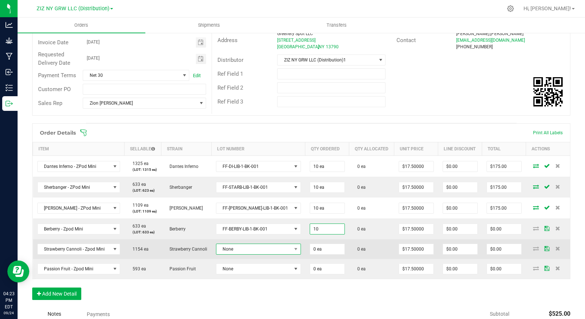
type input "10 ea"
type input "$175.00"
click at [266, 248] on span "None" at bounding box center [253, 249] width 75 height 10
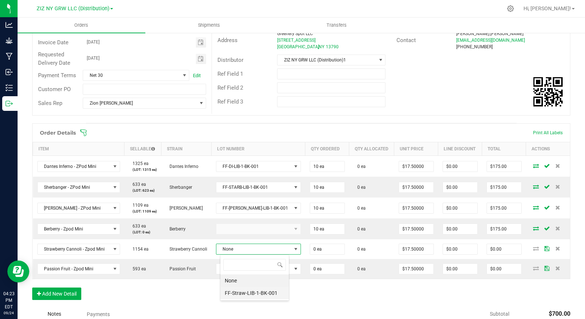
click at [260, 291] on li "FF-Straw-LIB-1-BK-001" at bounding box center [254, 293] width 68 height 12
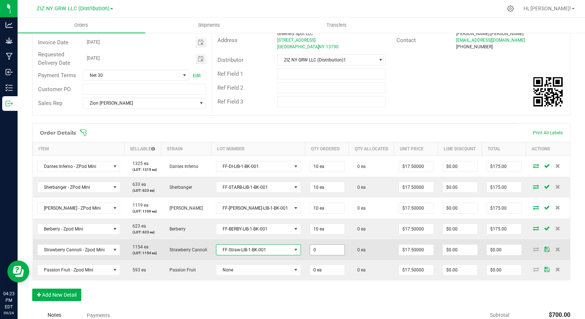
click at [311, 248] on input "0" at bounding box center [327, 250] width 34 height 10
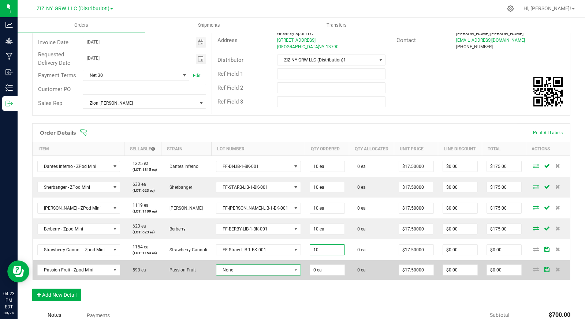
type input "10 ea"
type input "$175.00"
click at [274, 267] on span "None" at bounding box center [253, 270] width 75 height 10
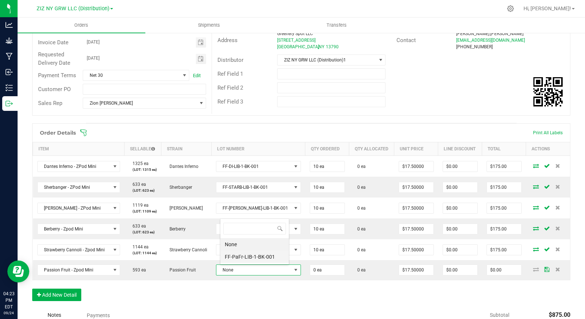
click at [275, 254] on li "FF-PaFr-LIB-1-BK-001" at bounding box center [254, 257] width 68 height 12
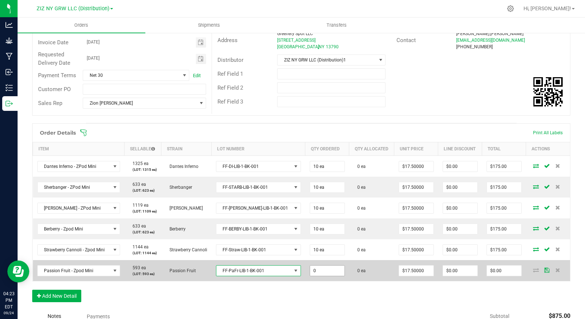
click at [311, 270] on input "0" at bounding box center [327, 271] width 34 height 10
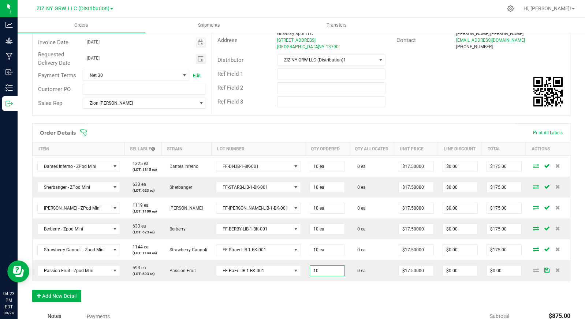
type input "10 ea"
type input "$175.00"
click at [241, 289] on div "Order Details Print All Labels Item Sellable Strain Lot Number Qty Ordered Qty …" at bounding box center [301, 216] width 538 height 186
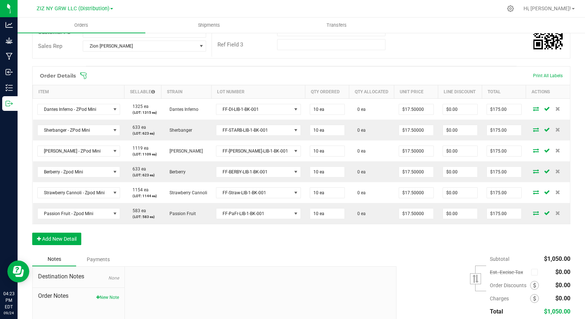
scroll to position [198, 0]
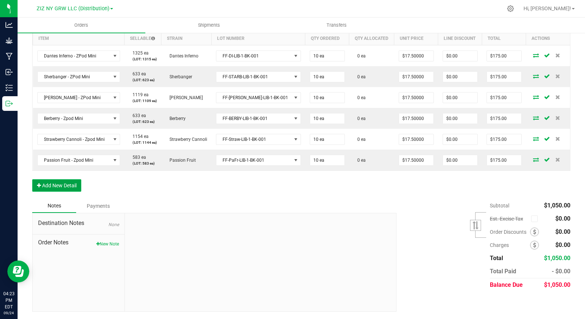
click at [66, 184] on button "Add New Detail" at bounding box center [56, 185] width 49 height 12
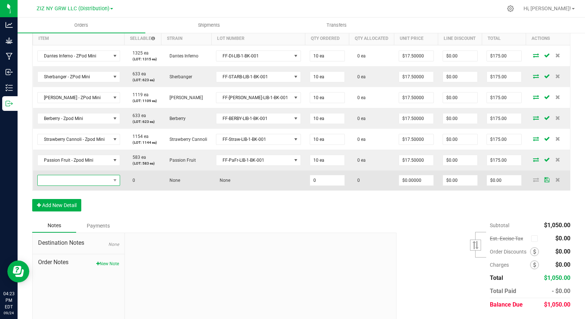
click at [90, 182] on span "NO DATA FOUND" at bounding box center [74, 180] width 73 height 10
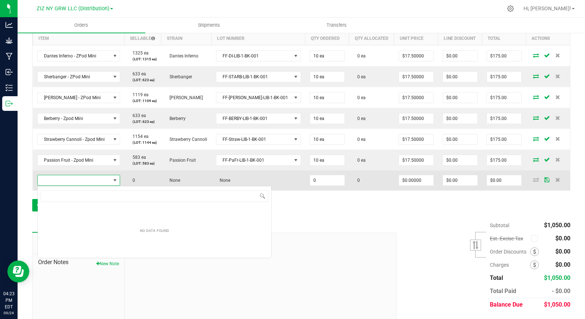
scroll to position [11, 85]
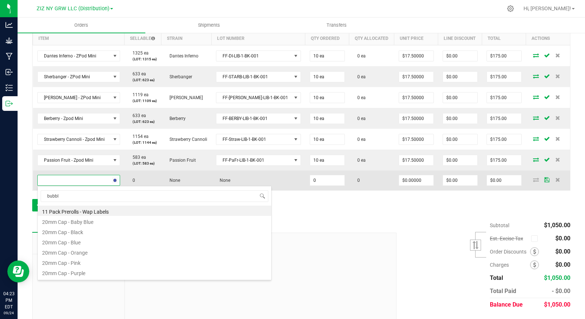
type input "bubble"
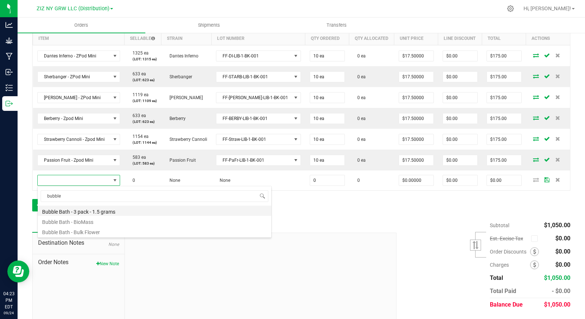
click at [103, 209] on li "Bubble Bath - 3 pack - 1.5 grams" at bounding box center [155, 211] width 234 height 10
type input "0 ea"
type input "$14.00000"
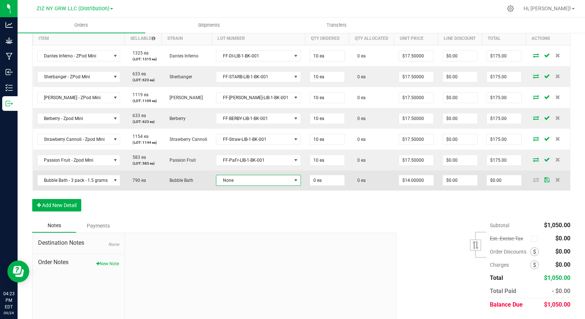
click at [250, 183] on span "None" at bounding box center [253, 180] width 75 height 10
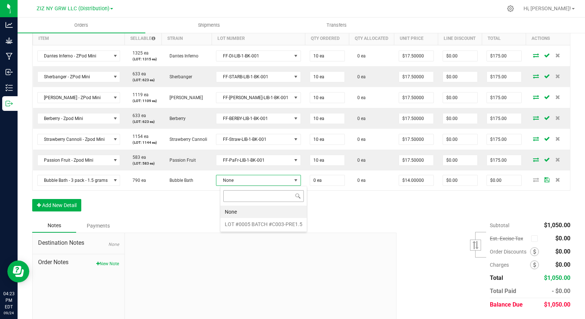
scroll to position [11, 67]
click at [260, 223] on \ "LOT #0005 BATCH #C003-PRE1.5" at bounding box center [263, 224] width 86 height 12
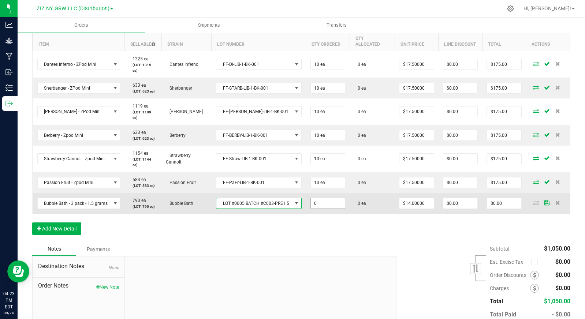
click at [326, 204] on input "0" at bounding box center [328, 203] width 34 height 10
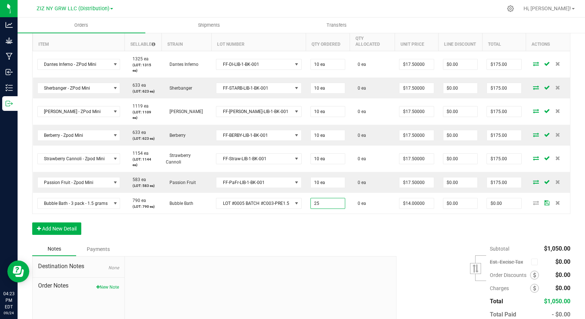
type input "25 ea"
type input "$350.00"
click at [258, 216] on div "Order Details Print All Labels Item Sellable Strain Lot Number Qty Ordered Qty …" at bounding box center [301, 128] width 538 height 230
click at [75, 228] on button "Add New Detail" at bounding box center [56, 229] width 49 height 12
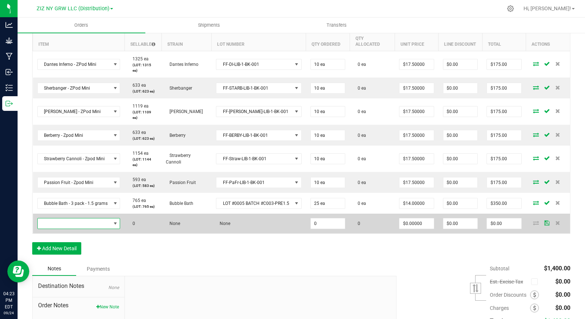
click at [76, 228] on span "NO DATA FOUND" at bounding box center [74, 224] width 73 height 10
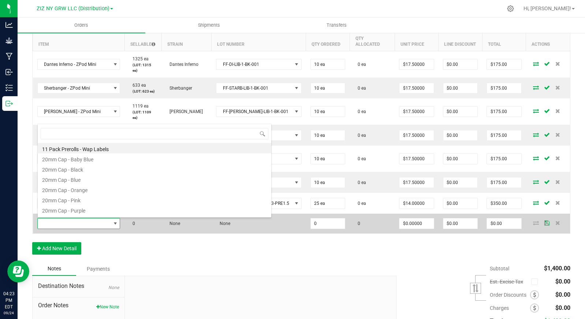
scroll to position [11, 83]
type input "milk"
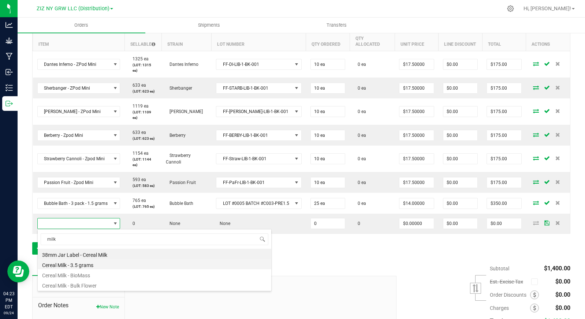
click at [111, 267] on li "Cereal Milk - 3.5 grams" at bounding box center [155, 264] width 234 height 10
type input "0 ea"
type input "$25.00000"
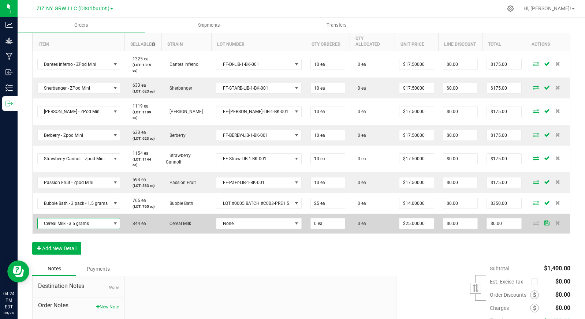
click at [265, 230] on td "None" at bounding box center [259, 224] width 94 height 20
click at [265, 224] on span "None" at bounding box center [254, 224] width 76 height 10
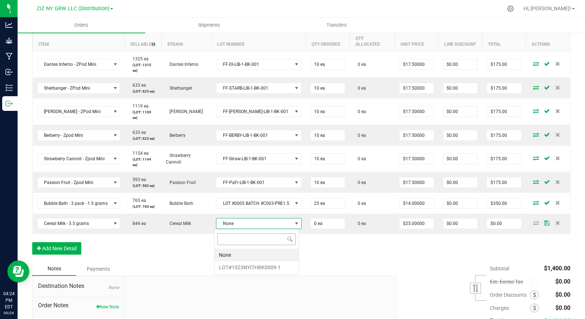
scroll to position [11, 85]
click at [278, 268] on li "LOT#1023NYITHBK0009-1" at bounding box center [257, 267] width 84 height 12
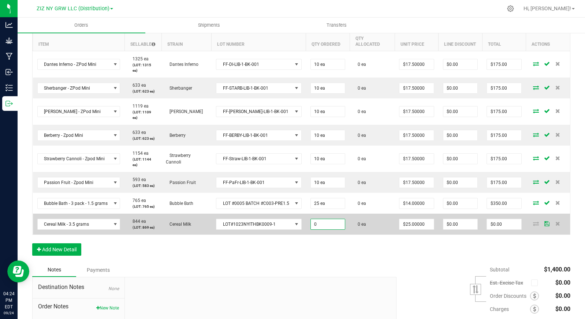
drag, startPoint x: 325, startPoint y: 229, endPoint x: 329, endPoint y: 229, distance: 4.0
click at [327, 229] on input "0" at bounding box center [328, 224] width 34 height 10
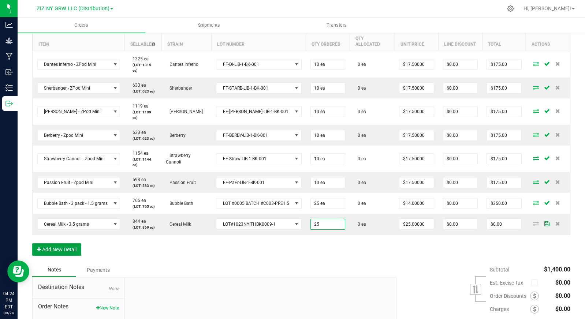
type input "25 ea"
type input "$625.00"
click at [54, 248] on button "Add New Detail" at bounding box center [56, 249] width 49 height 12
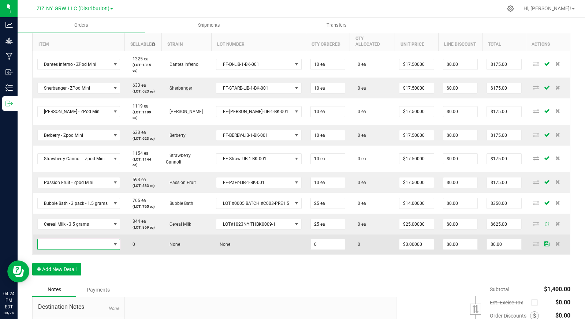
click at [72, 243] on span "NO DATA FOUND" at bounding box center [74, 244] width 73 height 10
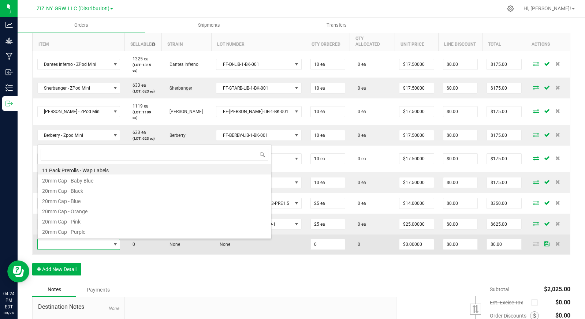
scroll to position [0, 0]
type input "sour"
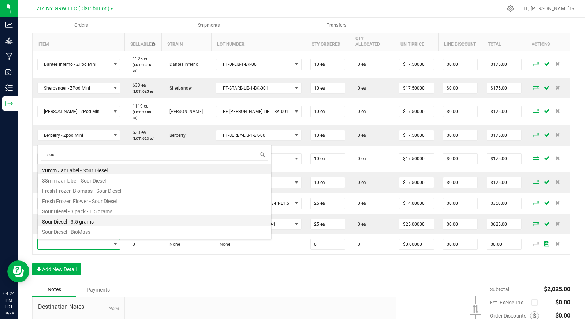
click at [102, 224] on li "Sour Diesel - 3.5 grams" at bounding box center [155, 221] width 234 height 10
type input "0 ea"
type input "$27.00000"
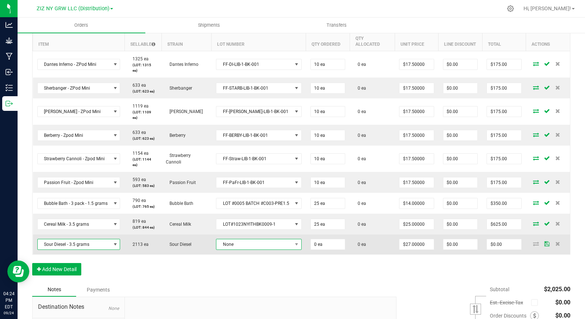
click at [261, 242] on span "None" at bounding box center [254, 244] width 76 height 10
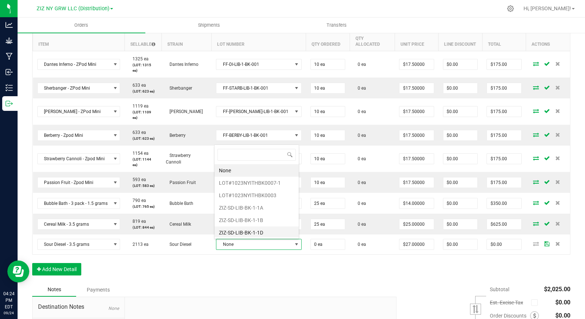
click at [269, 230] on li "ZIZ-SD-LIB-BK-1-1D" at bounding box center [257, 233] width 84 height 12
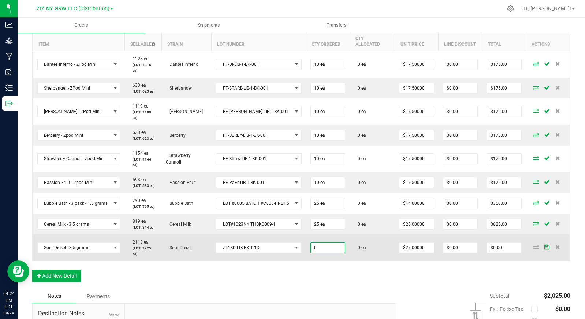
click at [330, 248] on input "0" at bounding box center [328, 248] width 34 height 10
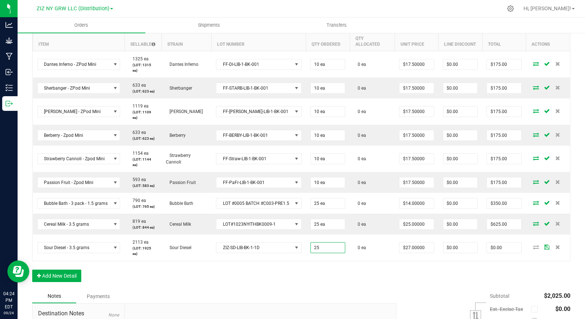
type input "25 ea"
type input "$675.00"
click at [237, 260] on td "ZIZ-SD-LIB-BK-1-1D" at bounding box center [259, 248] width 94 height 26
click at [65, 278] on div "Order Details Print All Labels Item Sellable Strain Lot Number Qty Ordered Qty …" at bounding box center [301, 151] width 538 height 277
click at [59, 276] on button "Add New Detail" at bounding box center [56, 276] width 49 height 12
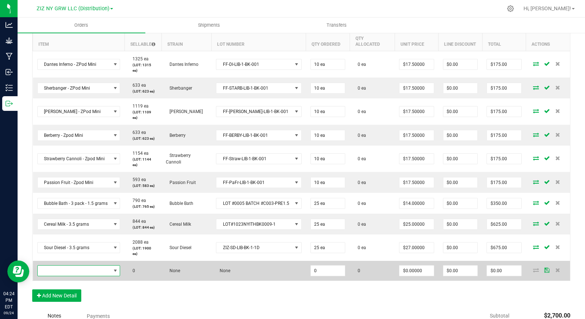
click at [72, 268] on span "NO DATA FOUND" at bounding box center [74, 271] width 73 height 10
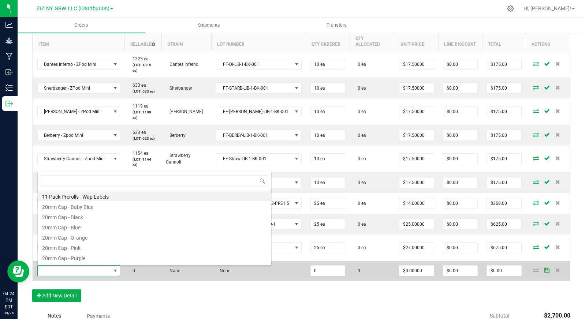
scroll to position [11, 83]
type input "silver"
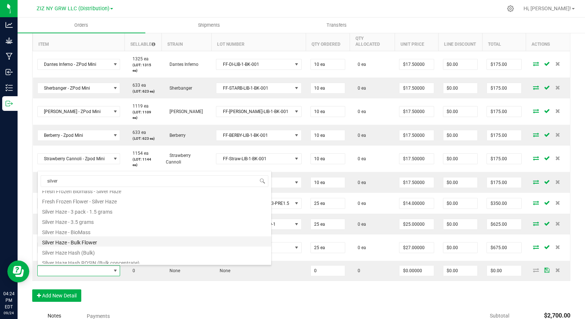
scroll to position [50, 0]
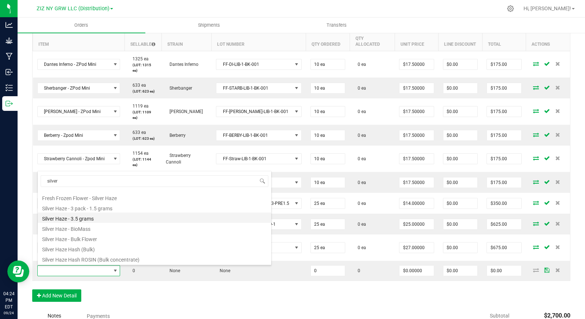
click at [99, 219] on li "Silver Haze - 3.5 grams" at bounding box center [155, 218] width 234 height 10
type input "0 ea"
type input "$27.00000"
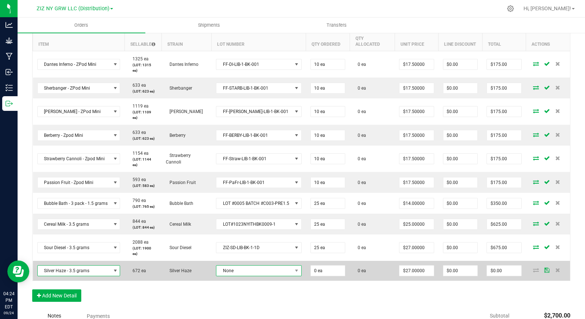
click at [237, 273] on span "None" at bounding box center [254, 271] width 76 height 10
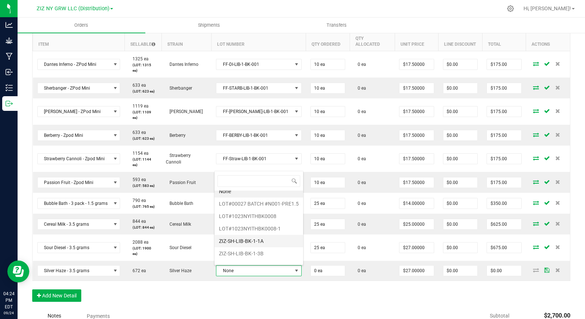
scroll to position [14, 0]
drag, startPoint x: 279, startPoint y: 259, endPoint x: 293, endPoint y: 259, distance: 13.2
click at [279, 259] on li "ZIZ-SH-LIB-BK-1-1B" at bounding box center [259, 258] width 89 height 12
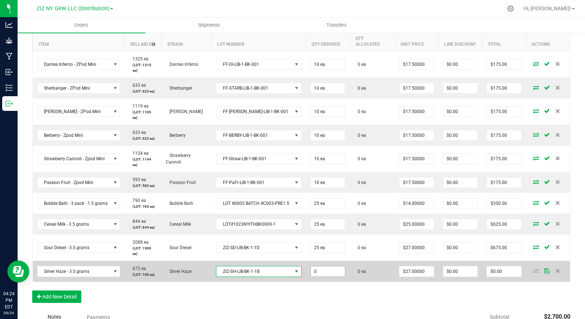
click at [329, 275] on input "0" at bounding box center [328, 272] width 34 height 10
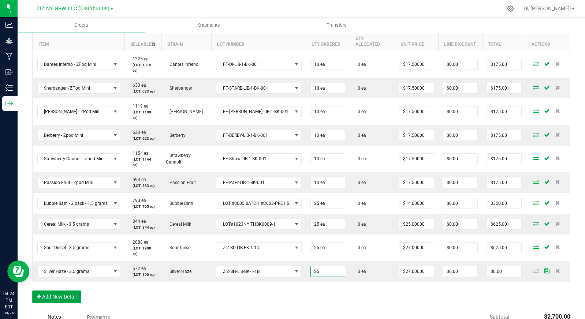
type input "25 ea"
type input "$675.00"
click at [36, 299] on button "Add New Detail" at bounding box center [56, 297] width 49 height 12
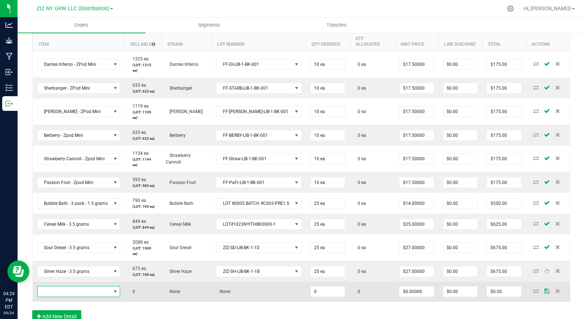
click at [66, 290] on span "NO DATA FOUND" at bounding box center [74, 292] width 73 height 10
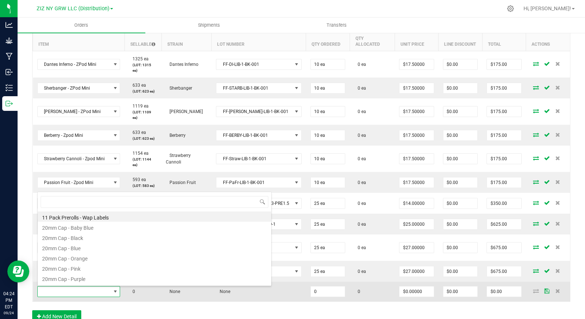
scroll to position [11, 83]
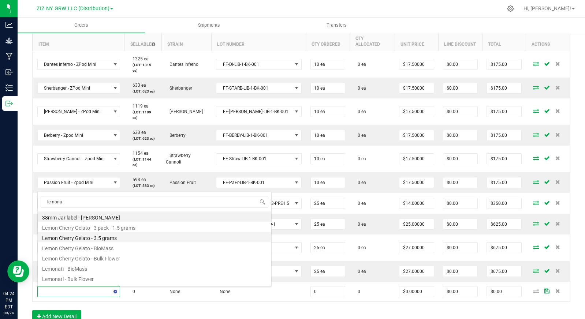
type input "lemonat"
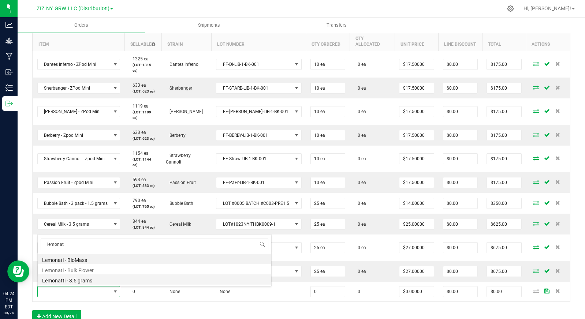
click at [102, 281] on li "Lemonatti - 3.5 grams" at bounding box center [155, 280] width 234 height 10
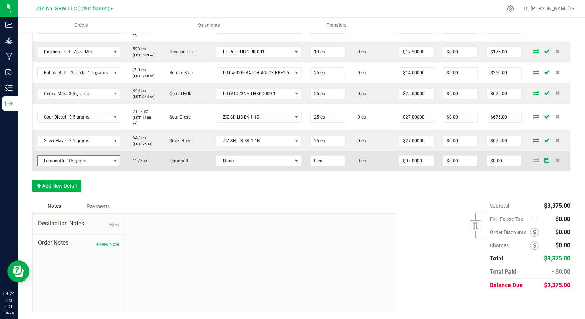
scroll to position [329, 0]
click at [257, 157] on span "None" at bounding box center [254, 161] width 76 height 10
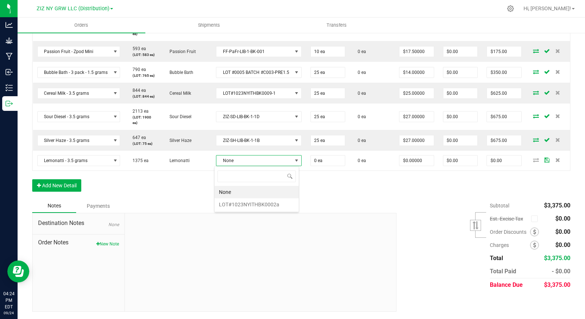
scroll to position [11, 85]
click at [260, 202] on li "LOT#1023NYITHBK0002a" at bounding box center [257, 204] width 84 height 12
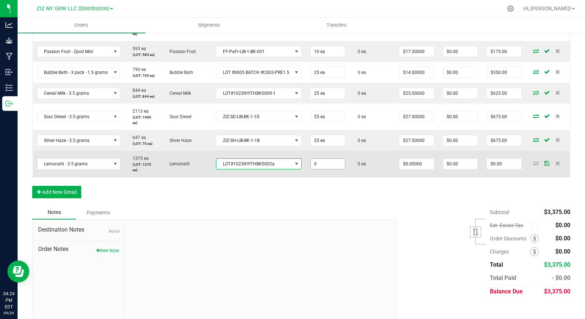
click at [329, 165] on input "0" at bounding box center [328, 164] width 34 height 10
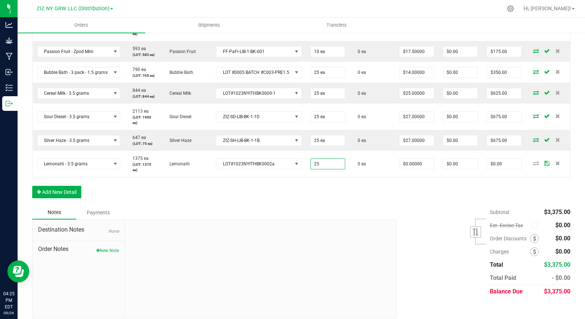
type input "25 ea"
click at [431, 189] on div "Order Details Print All Labels Item Sellable Strain Lot Number Qty Ordered Qty …" at bounding box center [301, 44] width 538 height 324
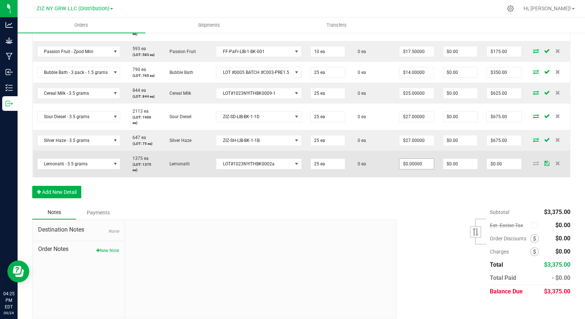
type input "0"
click at [409, 167] on input "0" at bounding box center [416, 164] width 34 height 10
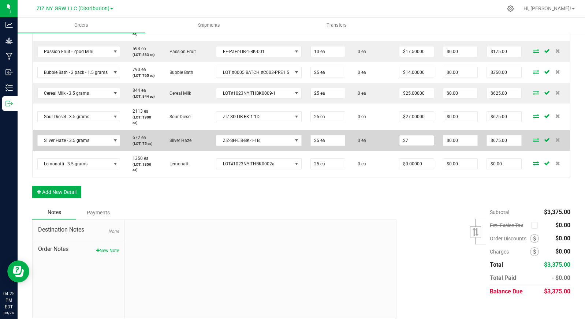
click at [415, 141] on input "27" at bounding box center [416, 140] width 34 height 10
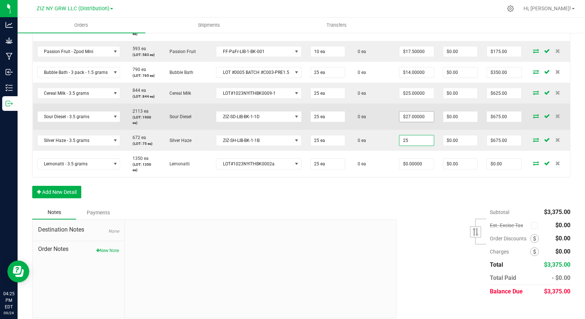
type input "25"
type input "27"
type input "$25.00000"
type input "$625.00"
click at [423, 119] on input "27" at bounding box center [416, 117] width 34 height 10
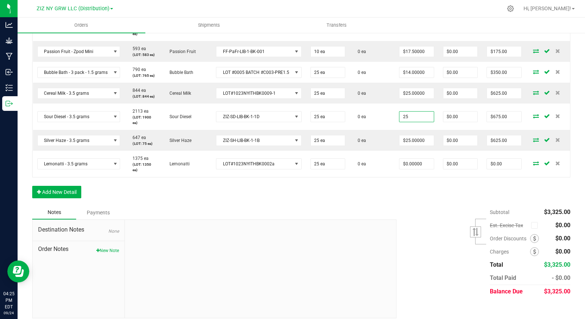
type input "$25.00000"
type input "$625.00"
click at [395, 188] on div "Order Details Print All Labels Item Sellable Strain Lot Number Qty Ordered Qty …" at bounding box center [301, 44] width 538 height 324
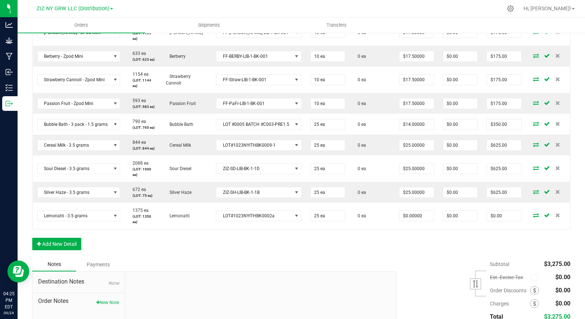
scroll to position [336, 0]
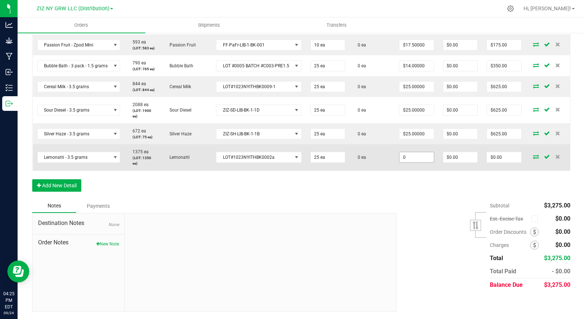
click at [411, 157] on input "0" at bounding box center [416, 157] width 34 height 10
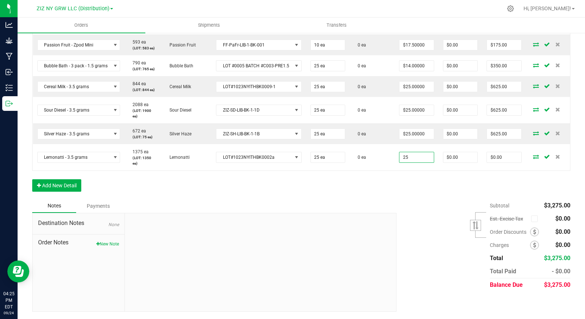
type input "$25.00000"
type input "$625.00"
click at [401, 196] on div "Order Details Print All Labels Item Sellable Strain Lot Number Qty Ordered Qty …" at bounding box center [301, 37] width 538 height 324
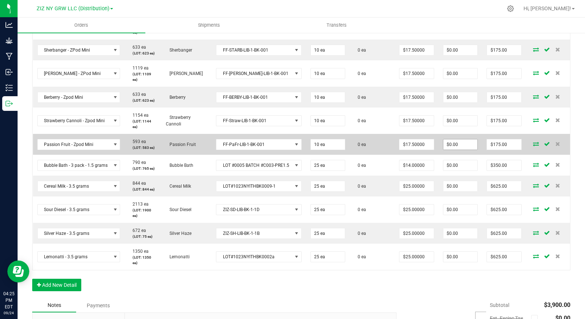
scroll to position [245, 0]
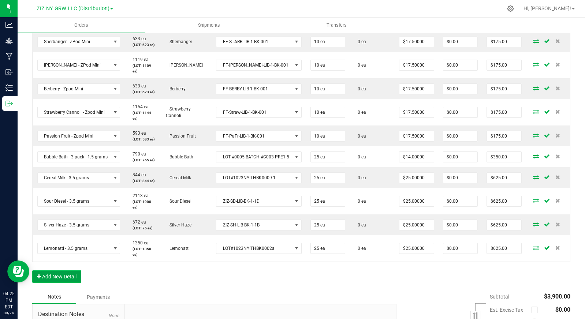
click at [60, 279] on button "Add New Detail" at bounding box center [56, 277] width 49 height 12
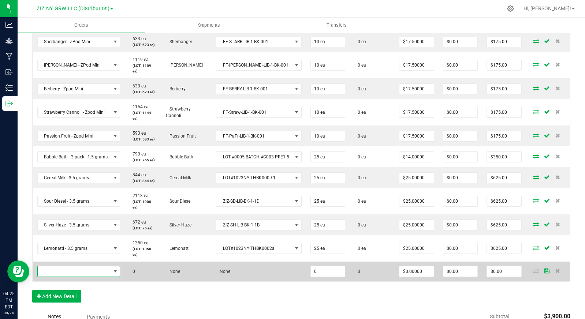
click at [88, 273] on span "NO DATA FOUND" at bounding box center [74, 272] width 73 height 10
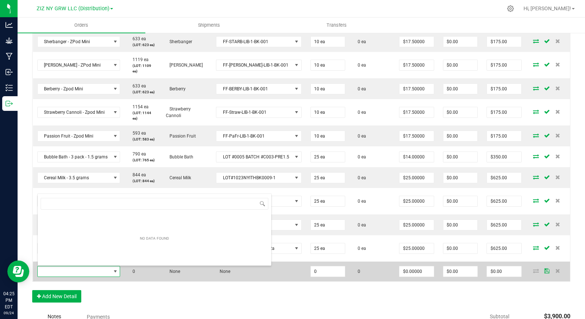
scroll to position [11, 83]
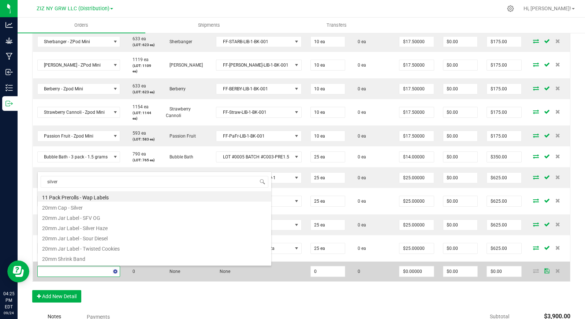
type input "silver"
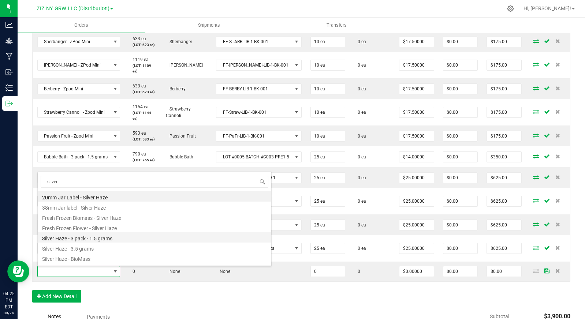
click at [111, 236] on li "Silver Haze - 3 pack - 1.5 grams" at bounding box center [155, 237] width 234 height 10
type input "0 ea"
type input "$14.00000"
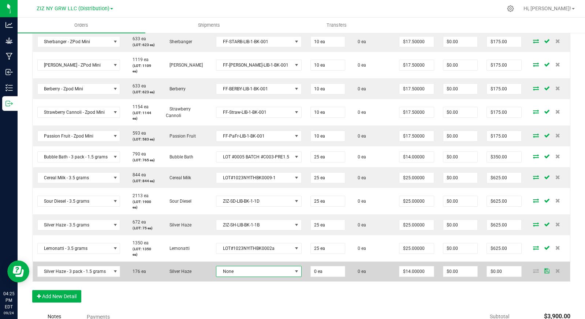
click at [252, 272] on span "None" at bounding box center [254, 272] width 76 height 10
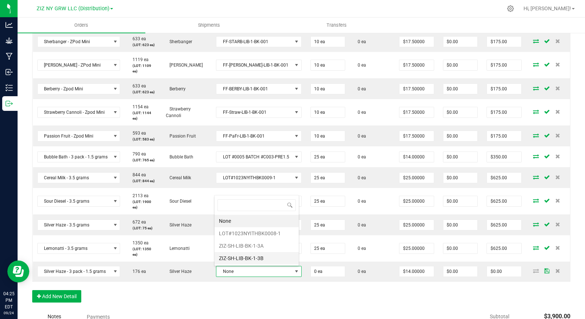
scroll to position [11, 85]
click at [269, 258] on li "ZIZ-SH-LIB-BK-1-3B" at bounding box center [257, 258] width 84 height 12
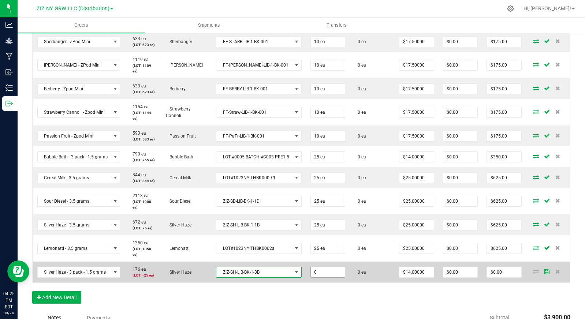
click at [331, 276] on input "0" at bounding box center [328, 272] width 34 height 10
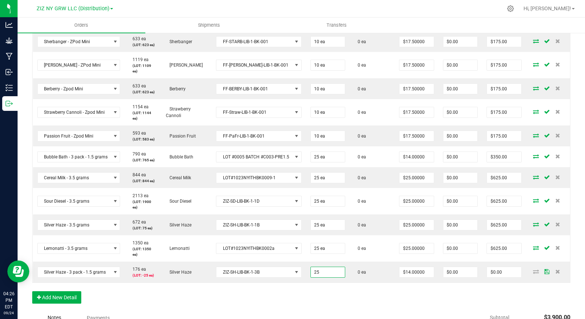
type input "25 ea"
type input "$350.00"
click at [407, 288] on div "Order Details Print All Labels Item Sellable Strain Lot Number Qty Ordered Qty …" at bounding box center [301, 138] width 538 height 345
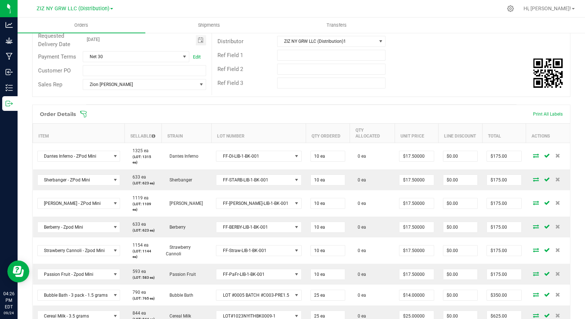
scroll to position [0, 0]
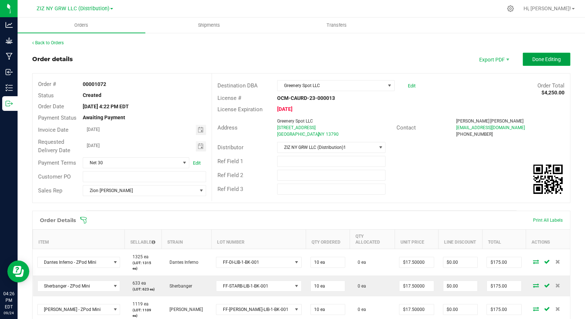
click at [535, 60] on span "Done Editing" at bounding box center [546, 59] width 29 height 6
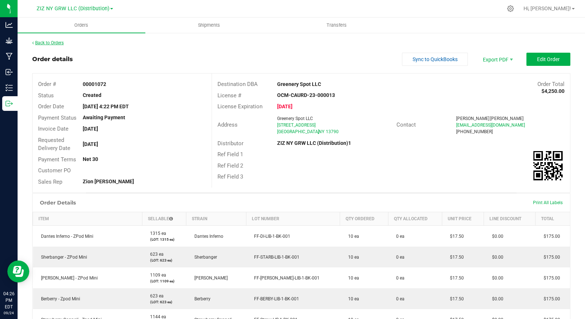
click at [55, 44] on link "Back to Orders" at bounding box center [47, 42] width 31 height 5
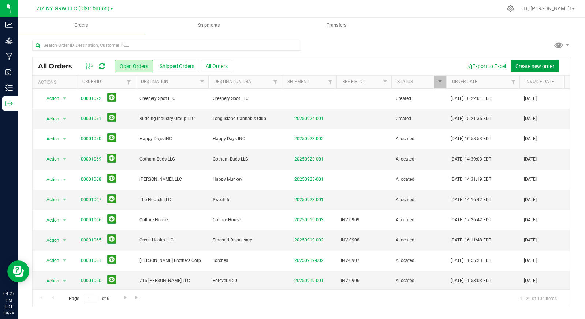
click at [530, 66] on span "Create new order" at bounding box center [534, 66] width 39 height 6
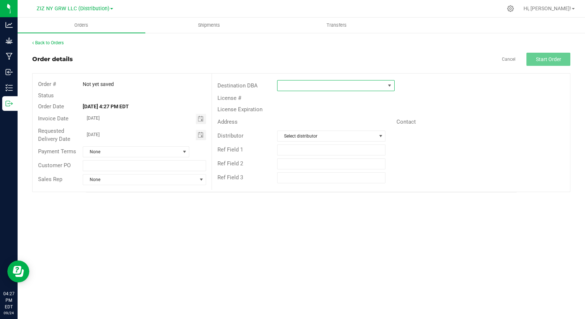
click at [293, 87] on span at bounding box center [332, 86] width 108 height 10
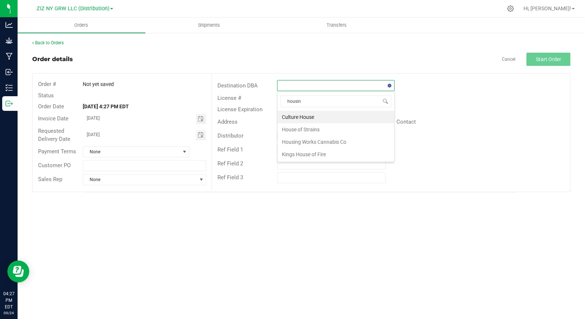
type input "housing"
click at [348, 120] on li "Housing Works Cannabis Co" at bounding box center [336, 117] width 117 height 12
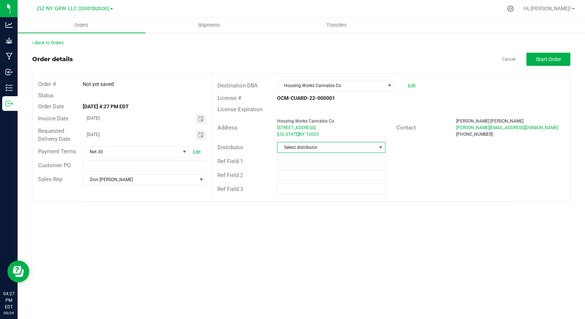
click at [327, 143] on span "Select distributor" at bounding box center [327, 147] width 98 height 10
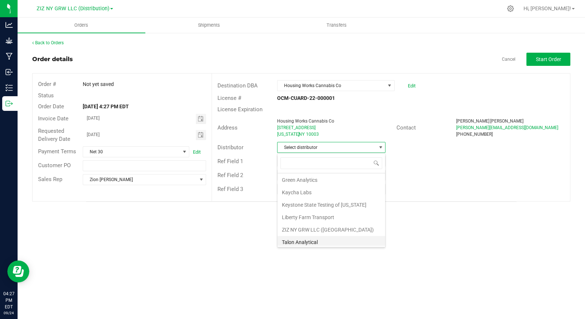
scroll to position [26, 0]
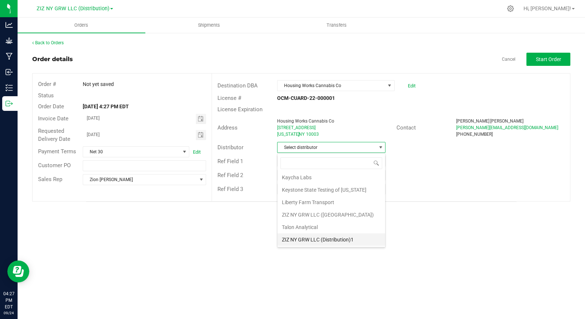
click at [322, 242] on li "ZIZ NY GRW LLC (Distribution)1" at bounding box center [332, 240] width 108 height 12
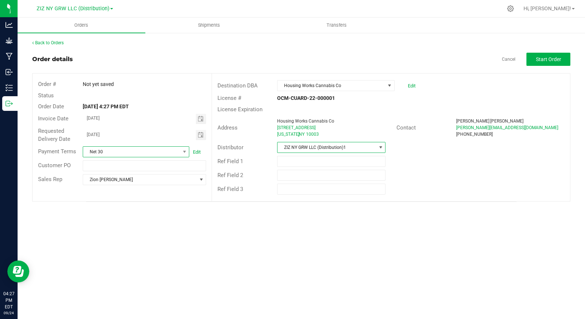
click at [144, 153] on span "Net 30" at bounding box center [131, 152] width 97 height 10
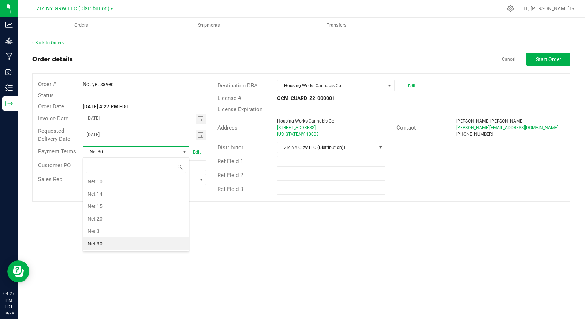
click at [145, 153] on span "Net 30" at bounding box center [131, 152] width 97 height 10
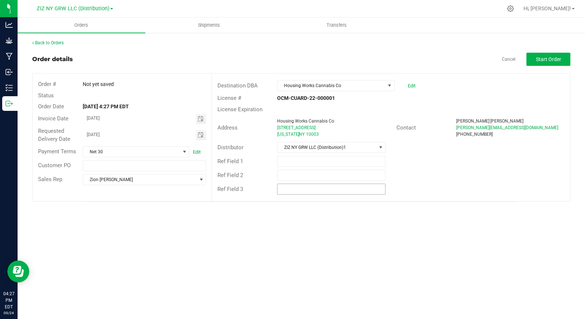
drag, startPoint x: 265, startPoint y: 232, endPoint x: 342, endPoint y: 192, distance: 87.6
click at [266, 231] on div "Orders Shipments Transfers Back to Orders Order details Cancel Start Order Orde…" at bounding box center [301, 169] width 567 height 302
click at [545, 60] on span "Start Order" at bounding box center [548, 59] width 25 height 6
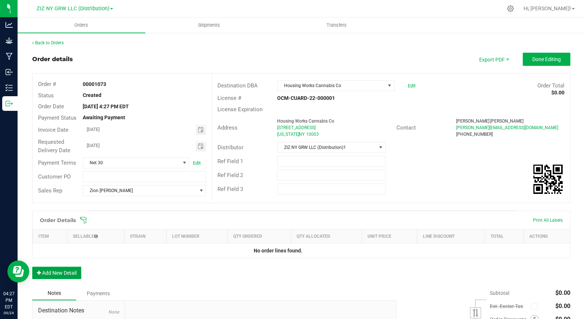
click at [59, 272] on button "Add New Detail" at bounding box center [56, 273] width 49 height 12
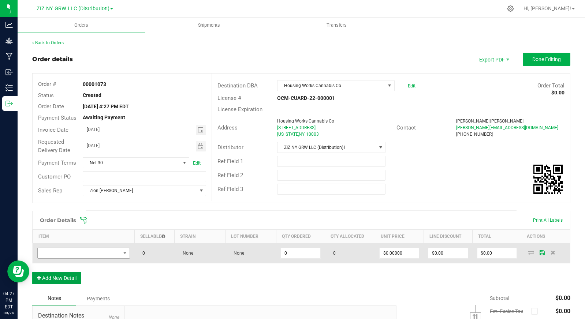
scroll to position [1, 0]
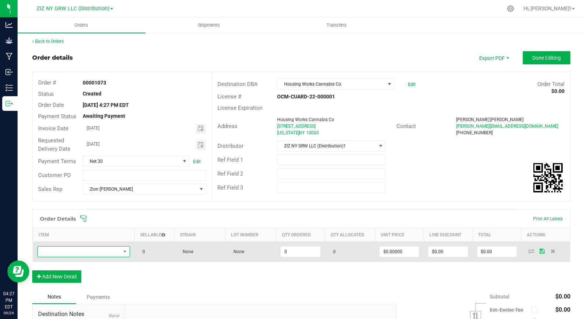
click at [90, 250] on span "NO DATA FOUND" at bounding box center [79, 252] width 83 height 10
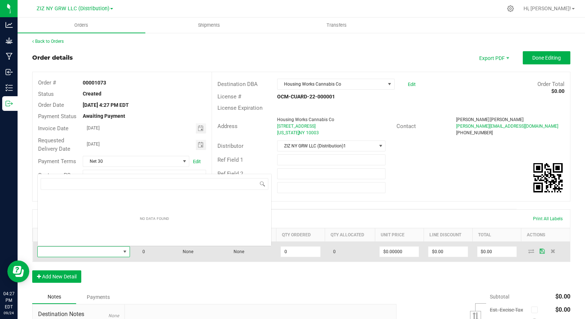
scroll to position [11, 90]
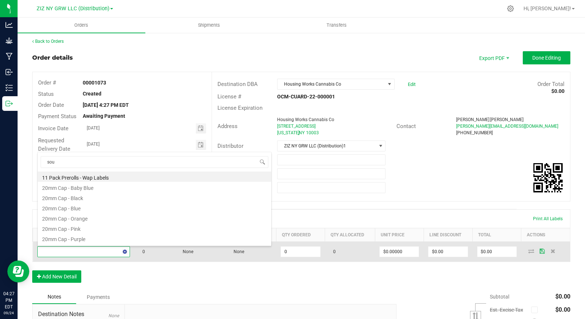
type input "sour"
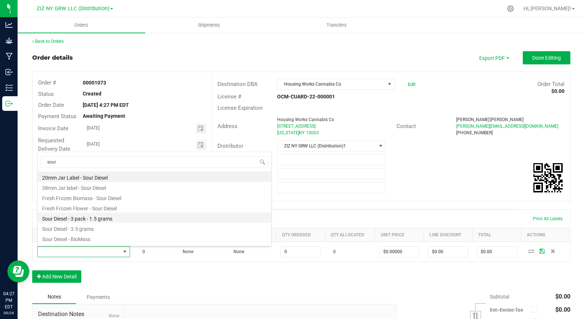
click at [138, 218] on li "Sour Diesel - 3 pack - 1.5 grams" at bounding box center [155, 218] width 234 height 10
type input "0 ea"
type input "$14.00000"
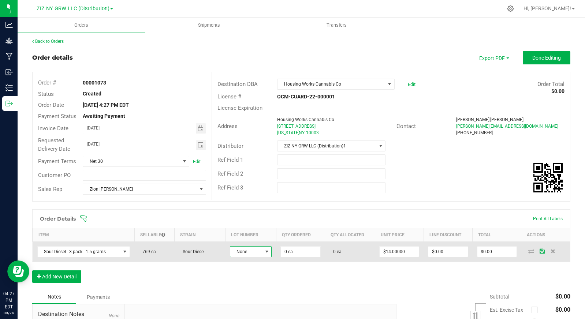
click at [242, 254] on span "None" at bounding box center [246, 252] width 32 height 10
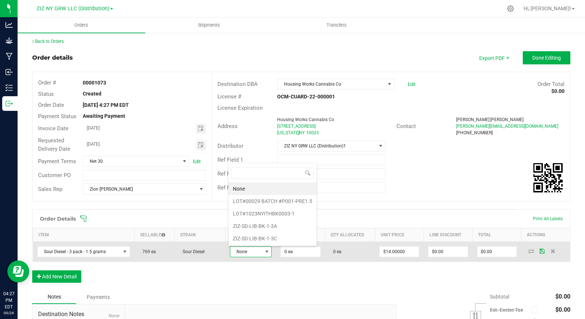
scroll to position [11, 41]
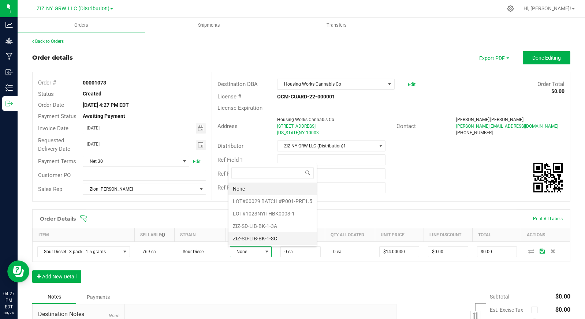
click at [271, 237] on li "ZIZ-SD-LIB-BK-1-3C" at bounding box center [272, 238] width 88 height 12
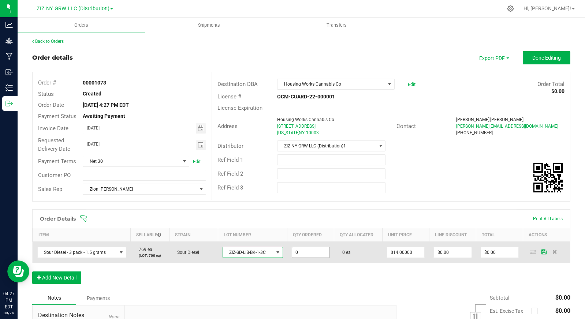
click at [311, 254] on input "0" at bounding box center [310, 252] width 37 height 10
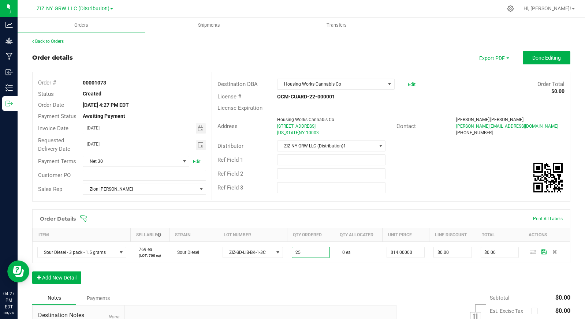
type input "25 ea"
type input "$350.00"
click at [345, 279] on div "Order Details Print All Labels Item Sellable Strain Lot Number Qty Ordered Qty …" at bounding box center [301, 250] width 538 height 82
click at [63, 276] on button "Add New Detail" at bounding box center [56, 278] width 49 height 12
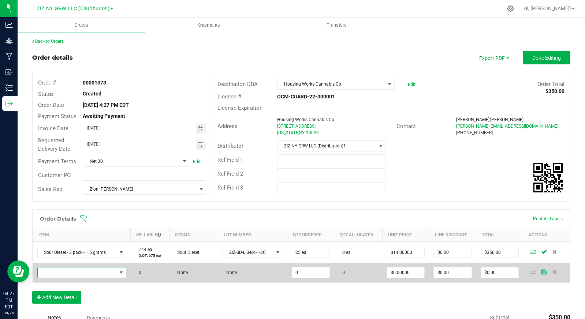
click at [77, 272] on span "NO DATA FOUND" at bounding box center [77, 273] width 79 height 10
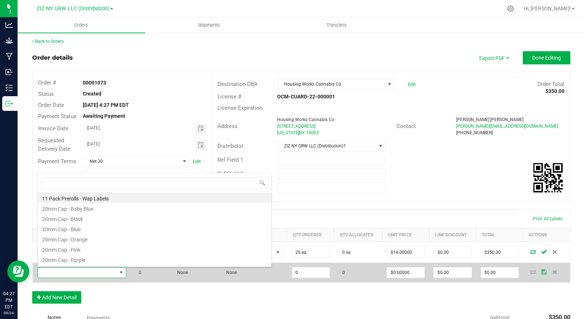
scroll to position [11, 87]
type input "bath"
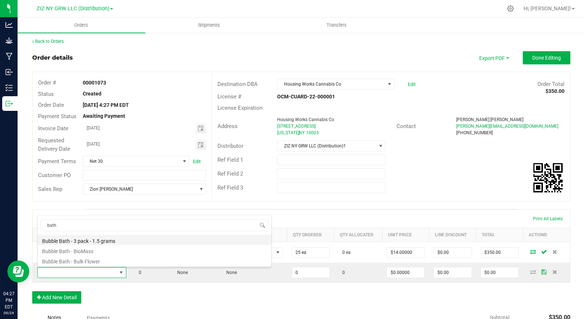
click at [113, 243] on li "Bubble Bath - 3 pack - 1.5 grams" at bounding box center [155, 240] width 234 height 10
type input "0 ea"
type input "$14.00000"
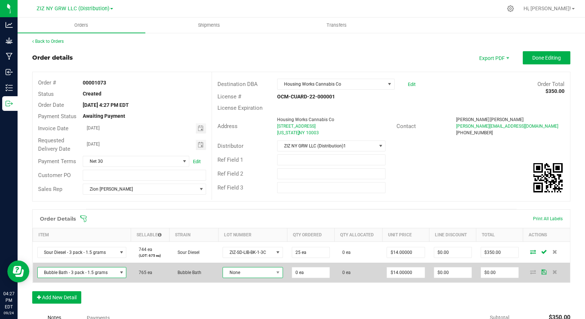
click at [254, 276] on span "None" at bounding box center [248, 273] width 51 height 10
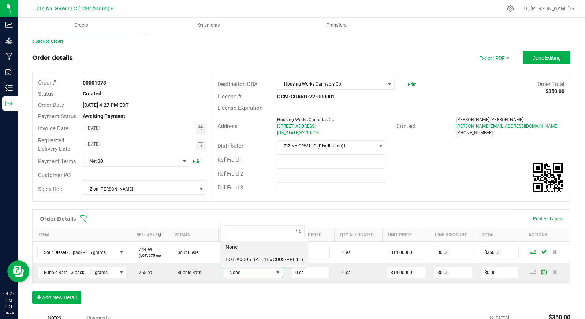
click at [268, 264] on \ "LOT #0005 BATCH #C003-PRE1.5" at bounding box center [264, 259] width 86 height 12
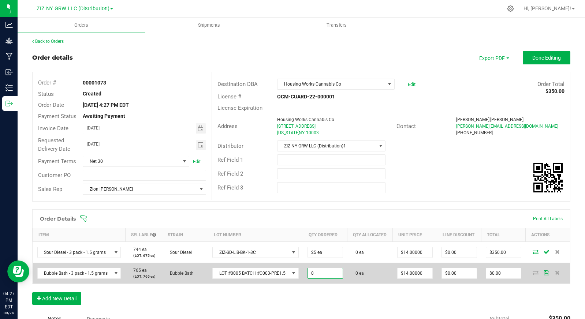
click at [321, 279] on input "0" at bounding box center [325, 273] width 35 height 10
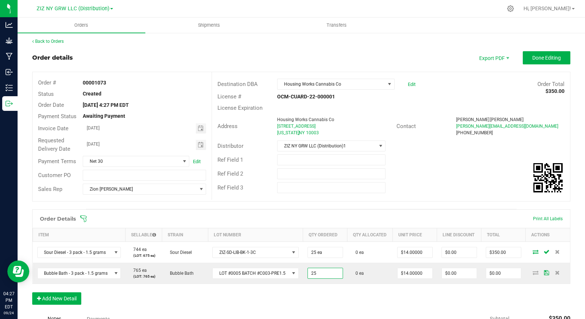
type input "25 ea"
type input "$350.00"
click at [266, 311] on div "Order Details Print All Labels Item Sellable Strain Lot Number Qty Ordered Qty …" at bounding box center [301, 260] width 538 height 103
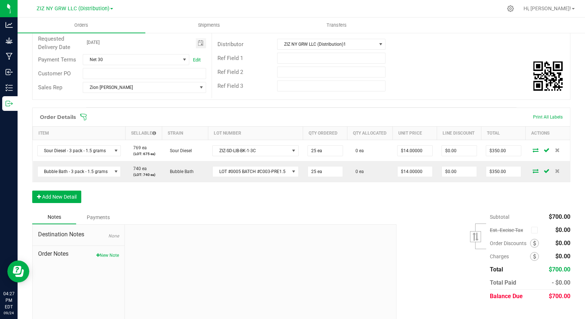
scroll to position [120, 0]
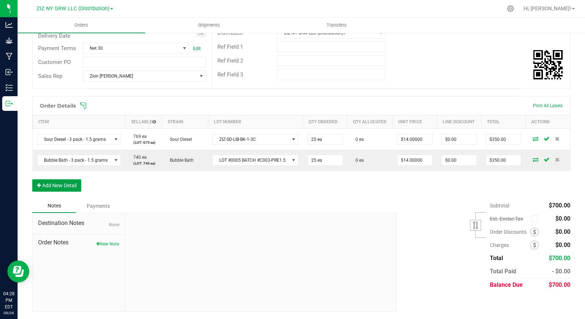
click at [63, 185] on button "Add New Detail" at bounding box center [56, 185] width 49 height 12
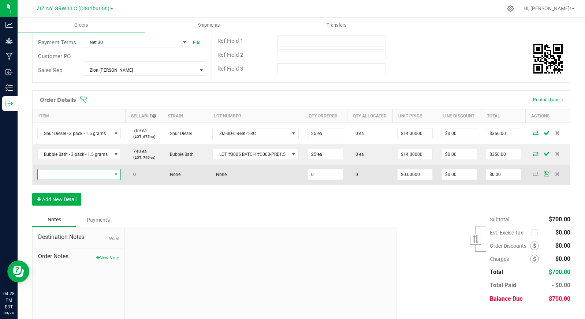
click at [63, 180] on span "NO DATA FOUND" at bounding box center [75, 175] width 74 height 10
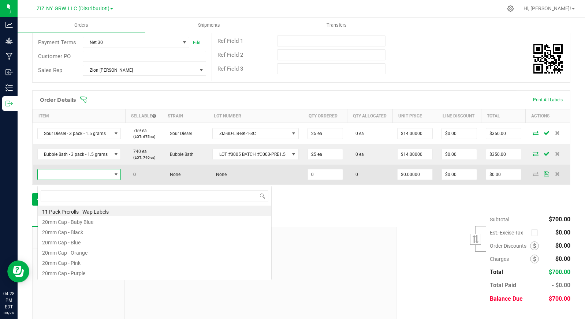
scroll to position [11, 83]
type input "milk"
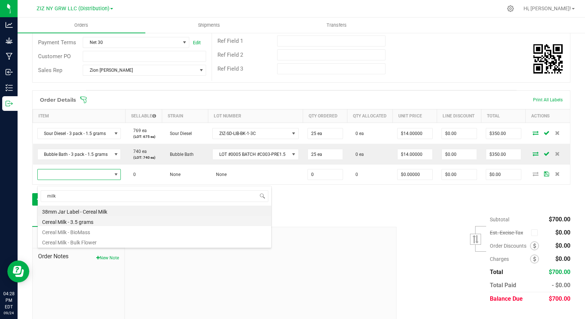
click at [110, 222] on li "Cereal Milk - 3.5 grams" at bounding box center [155, 221] width 234 height 10
type input "0 ea"
type input "$25.00000"
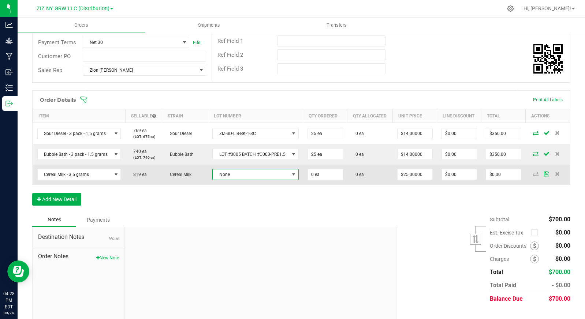
click at [264, 180] on span "None" at bounding box center [251, 175] width 77 height 10
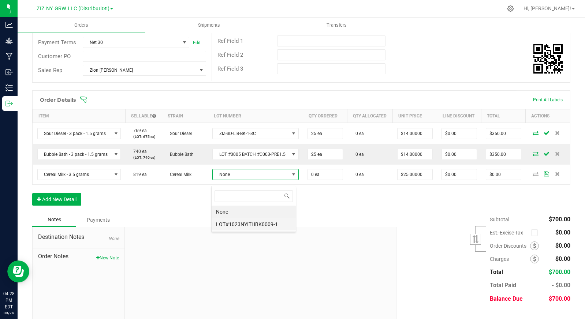
click at [263, 227] on li "LOT#1023NYITHBK0009-1" at bounding box center [254, 224] width 84 height 12
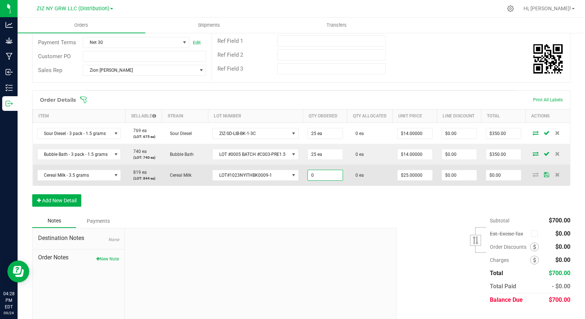
click at [327, 180] on input "0" at bounding box center [325, 175] width 35 height 10
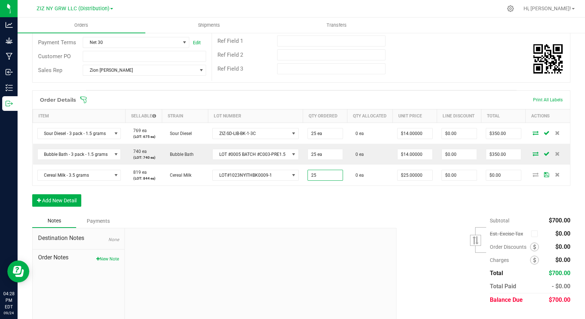
type input "25 ea"
type input "$625.00"
click at [339, 201] on div "Order Details Print All Labels Item Sellable Strain Lot Number Qty Ordered Qty …" at bounding box center [301, 152] width 538 height 124
click at [45, 207] on button "Add New Detail" at bounding box center [56, 200] width 49 height 12
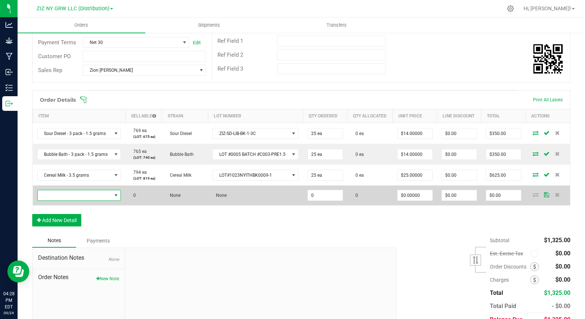
click at [60, 200] on span "NO DATA FOUND" at bounding box center [75, 195] width 74 height 10
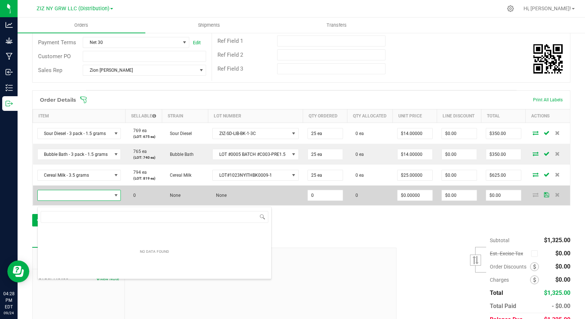
scroll to position [11, 83]
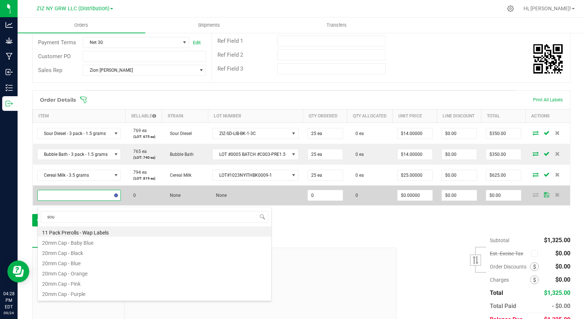
type input "sour"
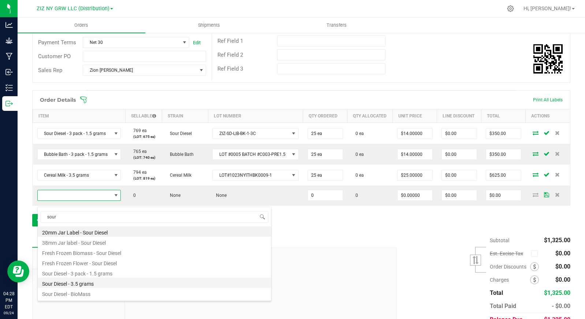
click at [121, 284] on li "Sour Diesel - 3.5 grams" at bounding box center [155, 283] width 234 height 10
type input "0 ea"
type input "$27.00000"
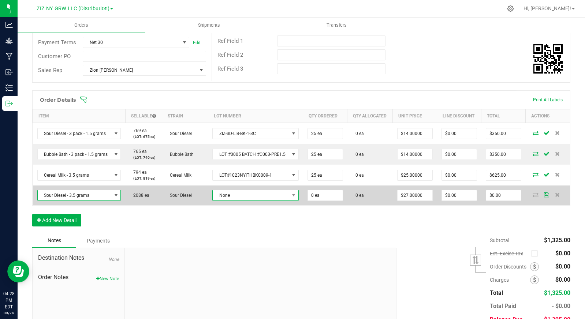
click at [241, 200] on span "None" at bounding box center [251, 195] width 77 height 10
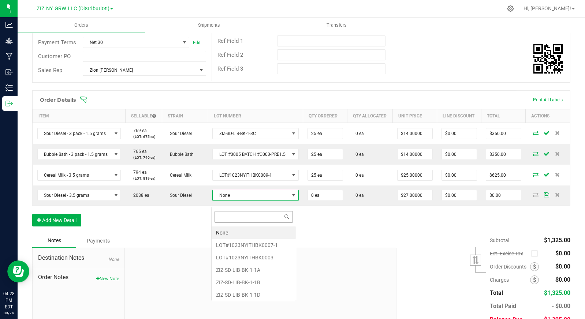
scroll to position [11, 85]
click at [263, 294] on li "ZIZ-SD-LIB-BK-1-1D" at bounding box center [254, 295] width 84 height 12
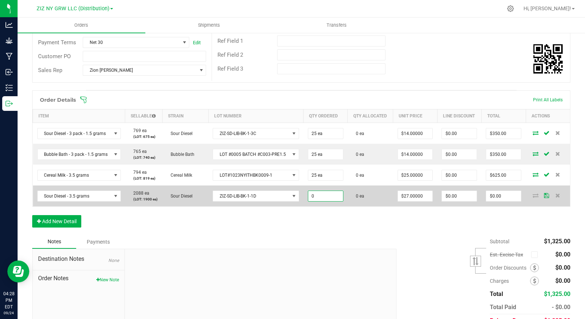
click at [327, 201] on input "0" at bounding box center [325, 196] width 35 height 10
type input "25 ea"
type input "27"
type input "$675.00"
click at [419, 201] on input "27" at bounding box center [415, 196] width 35 height 10
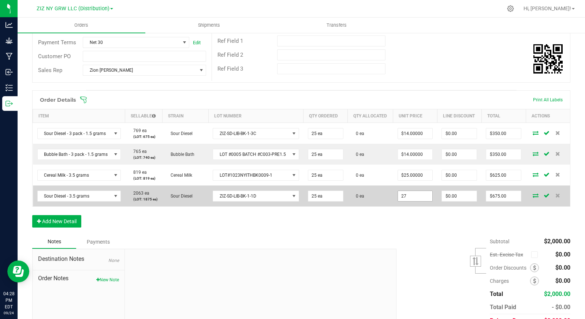
click at [419, 201] on input "27" at bounding box center [415, 196] width 35 height 10
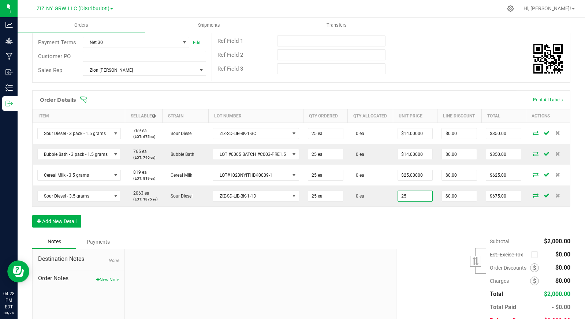
type input "$25.00000"
type input "$625.00"
click at [348, 230] on div "Order Details Print All Labels Item Sellable Strain Lot Number Qty Ordered Qty …" at bounding box center [301, 162] width 538 height 145
click at [65, 228] on button "Add New Detail" at bounding box center [56, 221] width 49 height 12
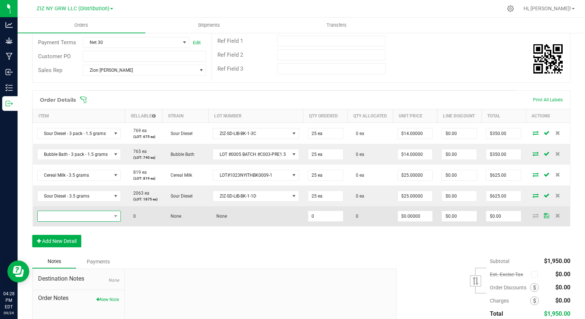
click at [70, 221] on span "NO DATA FOUND" at bounding box center [75, 216] width 74 height 10
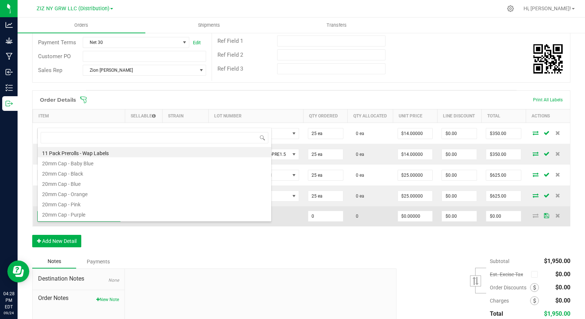
scroll to position [11, 83]
type input "silver"
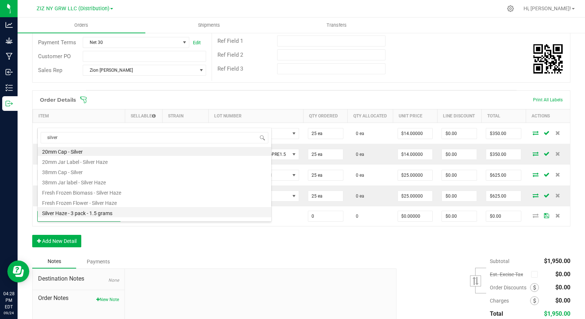
scroll to position [9, 0]
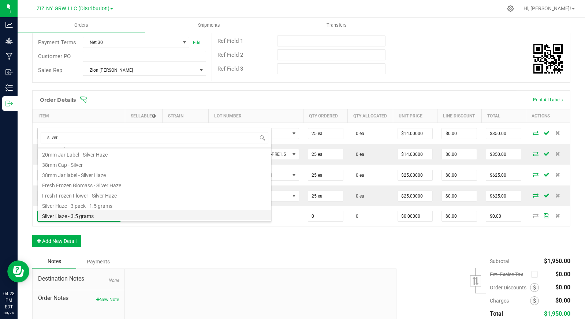
click at [96, 217] on li "Silver Haze - 3.5 grams" at bounding box center [155, 215] width 234 height 10
type input "0 ea"
type input "$27.00000"
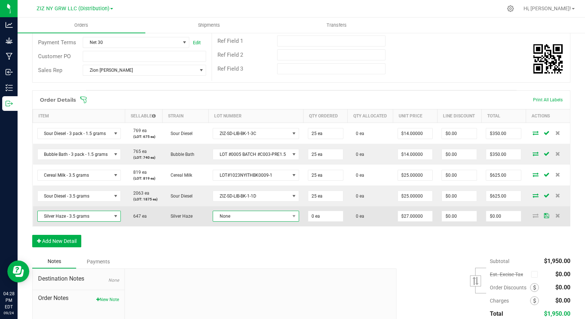
click at [291, 221] on span at bounding box center [294, 216] width 9 height 10
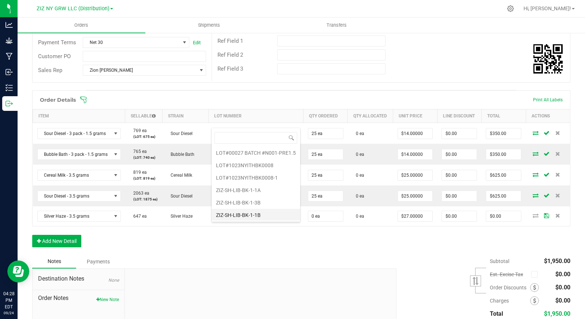
scroll to position [14, 0]
click at [273, 213] on li "ZIZ-SH-LIB-BK-1-1B" at bounding box center [256, 214] width 89 height 12
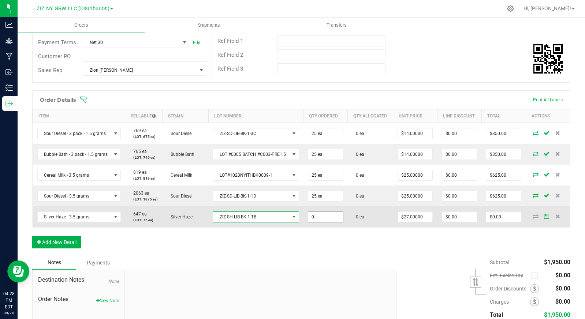
click at [319, 222] on input "0" at bounding box center [325, 217] width 35 height 10
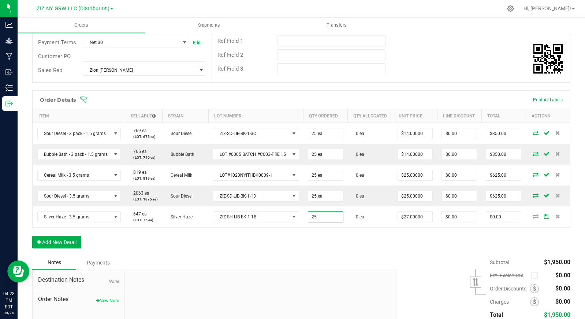
type input "25 ea"
type input "$675.00"
click at [218, 256] on div "Order Details Print All Labels Item Sellable Strain Lot Number Qty Ordered Qty …" at bounding box center [301, 172] width 538 height 165
click at [62, 249] on button "Add New Detail" at bounding box center [56, 242] width 49 height 12
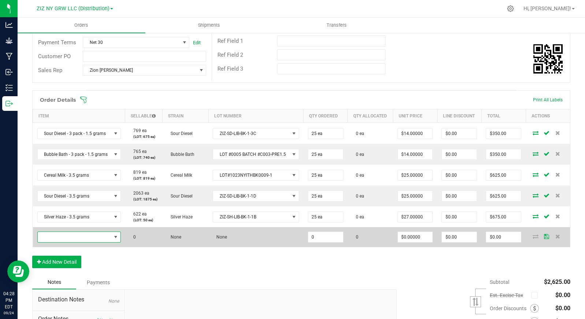
click at [70, 242] on span "NO DATA FOUND" at bounding box center [75, 237] width 74 height 10
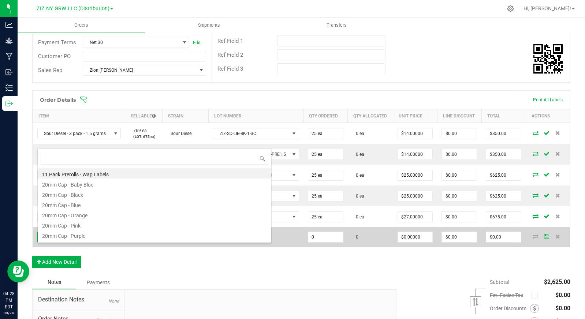
scroll to position [11, 83]
type input "zsp"
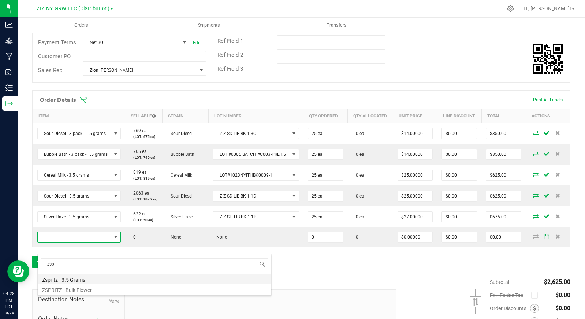
click at [88, 278] on li "Zspritz - 3.5 Grams" at bounding box center [155, 279] width 234 height 10
type input "0 ea"
type input "$25.00000"
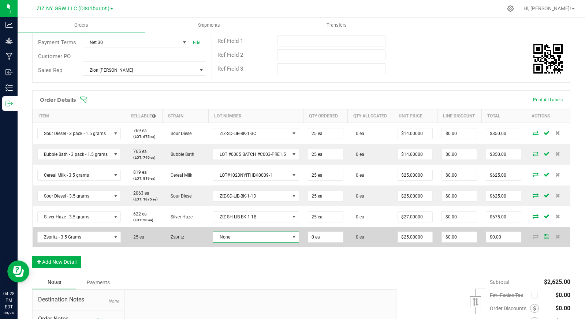
click at [247, 242] on span "None" at bounding box center [251, 237] width 76 height 10
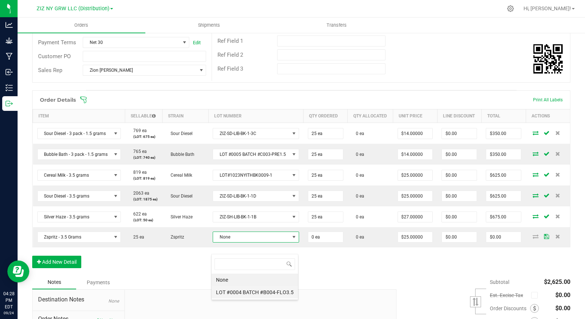
click at [276, 294] on \ "LOT #0004 BATCH #B004-FLO3.5" at bounding box center [255, 292] width 86 height 12
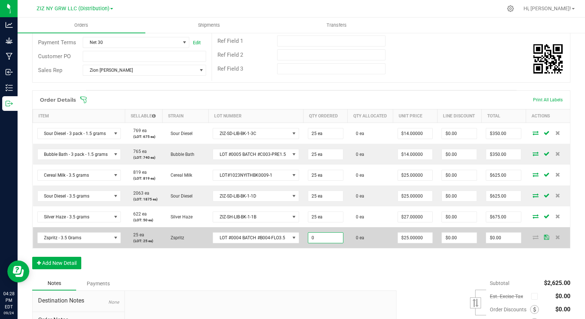
click at [329, 243] on input "0" at bounding box center [325, 238] width 35 height 10
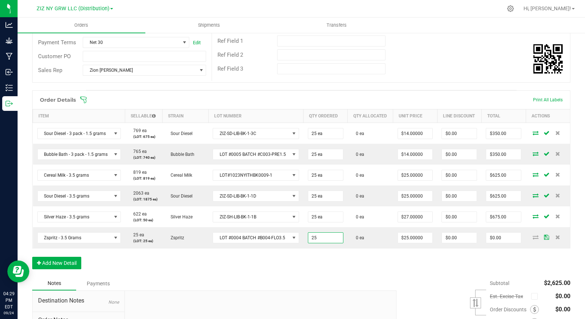
type input "25 ea"
type input "$625.00"
click at [290, 274] on div "Order Details Print All Labels Item Sellable Strain Lot Number Qty Ordered Qty …" at bounding box center [301, 183] width 538 height 186
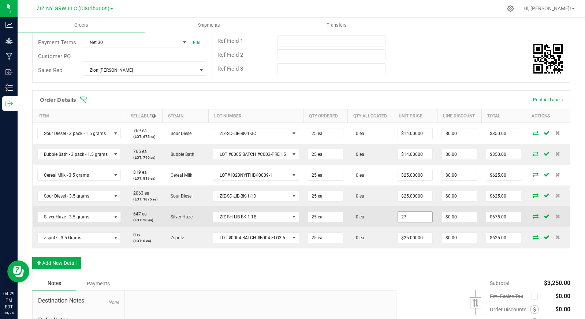
click at [406, 222] on input "27" at bounding box center [415, 217] width 35 height 10
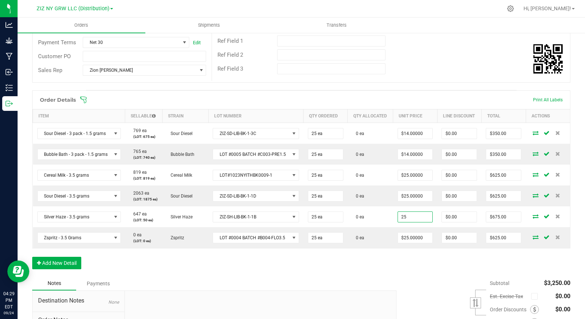
type input "$25.00000"
type input "$625.00"
click at [174, 269] on div "Order Details Print All Labels Item Sellable Strain Lot Number Qty Ordered Qty …" at bounding box center [301, 183] width 538 height 186
click at [57, 269] on button "Add New Detail" at bounding box center [56, 263] width 49 height 12
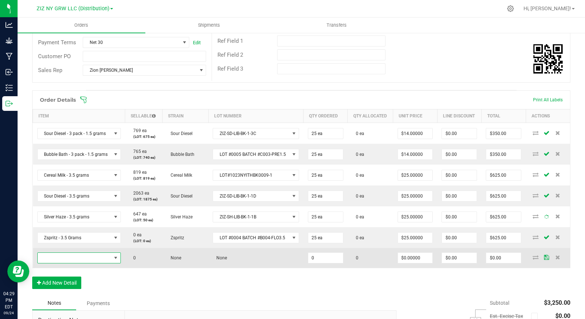
click at [76, 263] on span "NO DATA FOUND" at bounding box center [75, 258] width 74 height 10
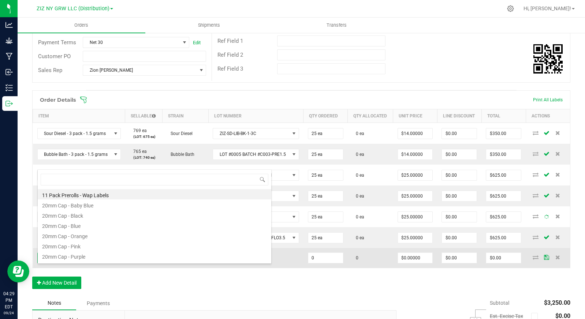
scroll to position [11, 83]
type input "lemona"
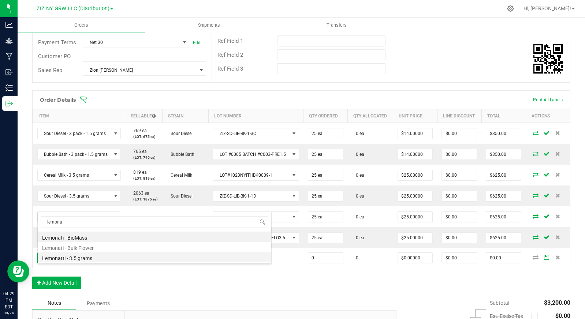
click at [100, 258] on li "Lemonatti - 3.5 grams" at bounding box center [155, 257] width 234 height 10
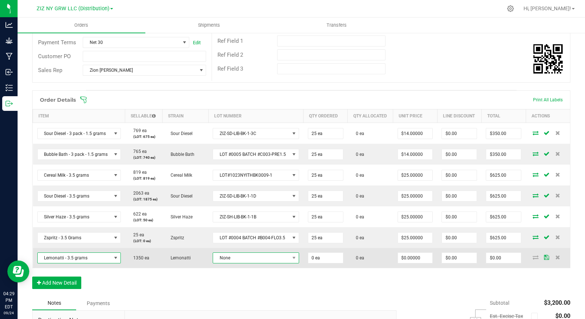
click at [243, 263] on span "None" at bounding box center [251, 258] width 76 height 10
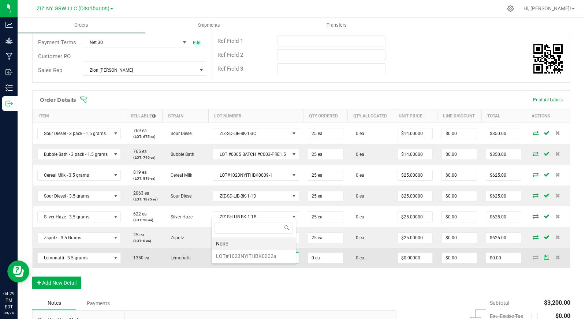
scroll to position [11, 85]
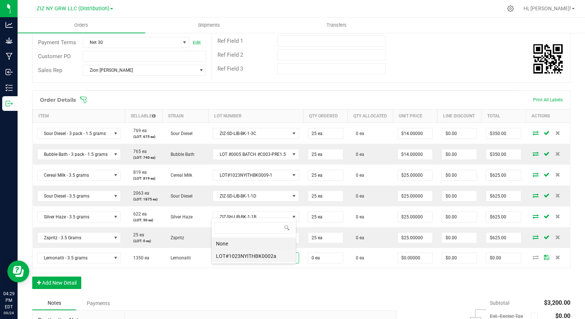
click at [249, 254] on li "LOT#1023NYITHBK0002a" at bounding box center [254, 256] width 84 height 12
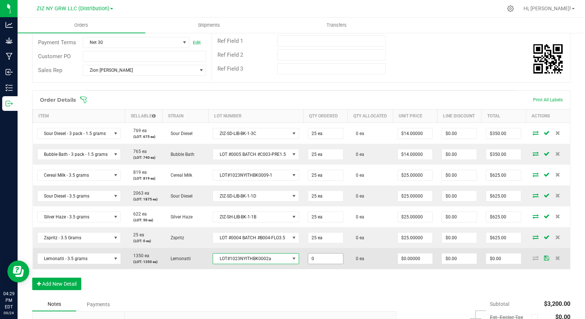
click at [323, 264] on input "0" at bounding box center [325, 259] width 35 height 10
type input "25 ea"
click at [398, 269] on td "$0.00000" at bounding box center [415, 258] width 44 height 21
click at [408, 264] on input "0" at bounding box center [415, 259] width 35 height 10
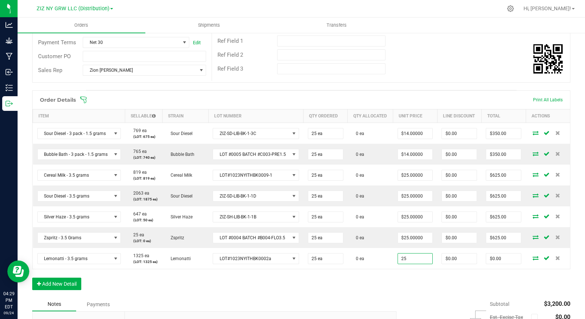
type input "$25.00000"
type input "$625.00"
click at [406, 298] on div "Order Details Print All Labels Item Sellable Strain Lot Number Qty Ordered Qty …" at bounding box center [301, 193] width 538 height 207
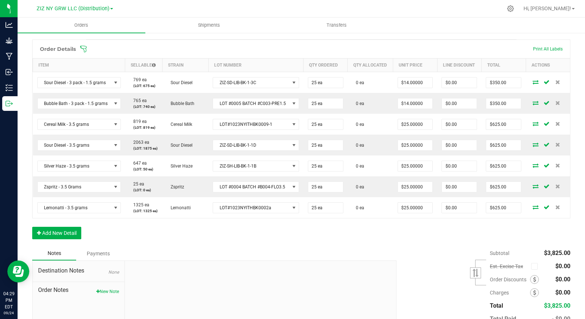
scroll to position [170, 0]
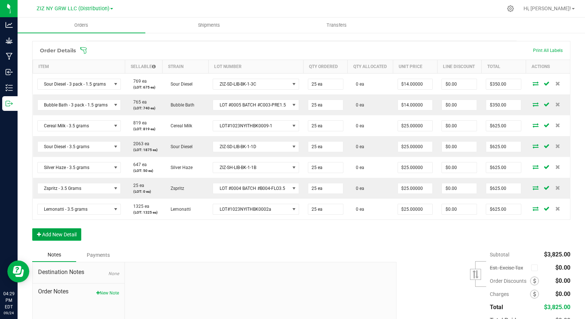
click at [60, 241] on button "Add New Detail" at bounding box center [56, 234] width 49 height 12
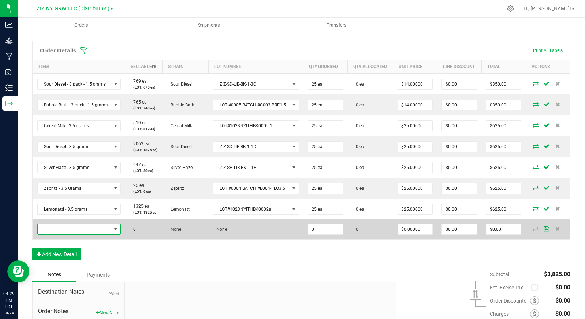
click at [104, 235] on span "NO DATA FOUND" at bounding box center [75, 229] width 74 height 10
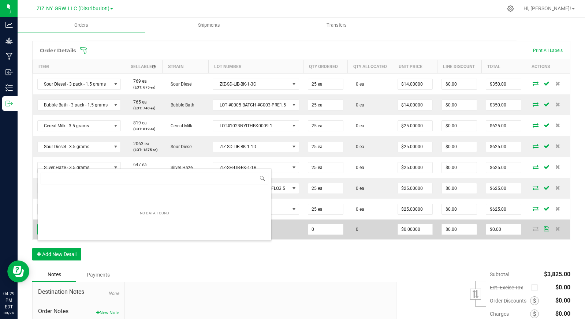
scroll to position [11, 83]
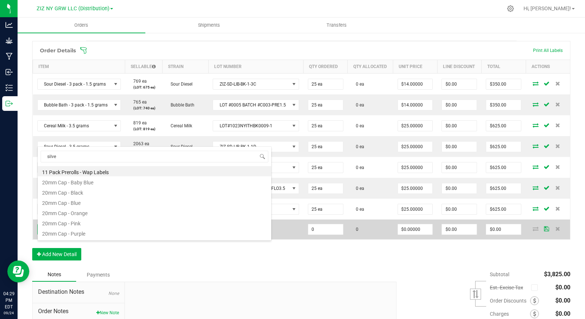
type input "silver"
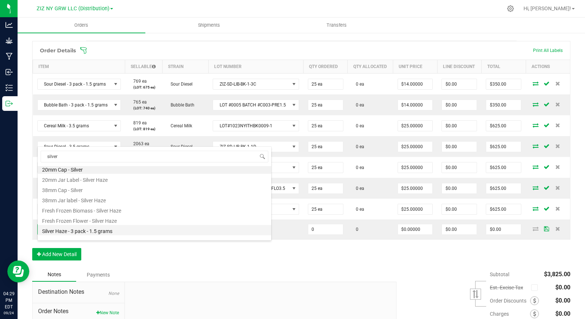
scroll to position [3, 0]
click at [123, 232] on li "Silver Haze - 3 pack - 1.5 grams" at bounding box center [155, 230] width 234 height 10
type input "0 ea"
type input "$14.00000"
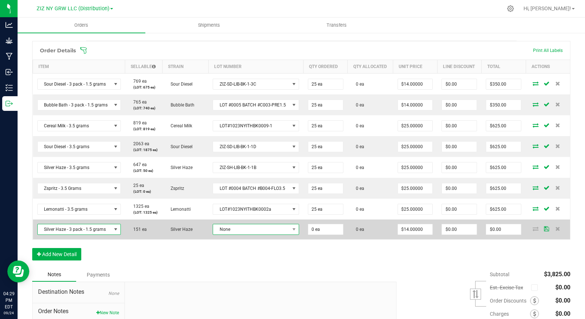
click at [248, 235] on span "None" at bounding box center [251, 229] width 76 height 10
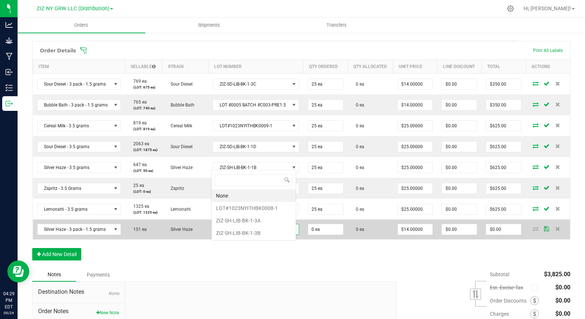
scroll to position [11, 85]
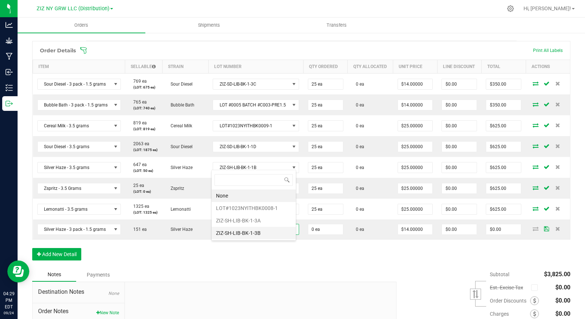
click at [263, 233] on li "ZIZ-SH-LIB-BK-1-3B" at bounding box center [254, 233] width 84 height 12
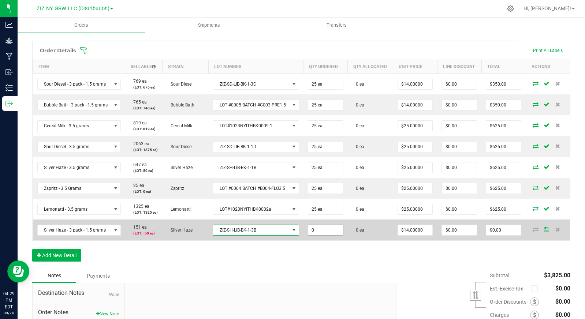
click at [323, 235] on input "0" at bounding box center [325, 230] width 35 height 10
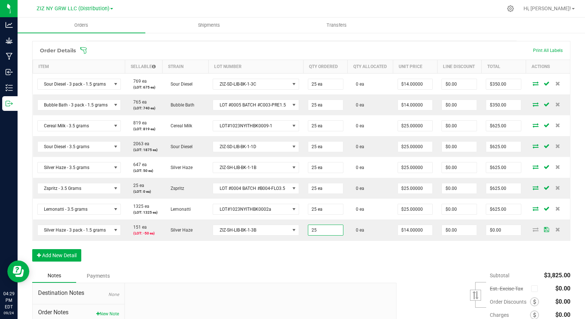
type input "25 ea"
type input "$350.00"
click at [402, 269] on div "Order Details Print All Labels Item Sellable Strain Lot Number Qty Ordered Qty …" at bounding box center [301, 155] width 538 height 228
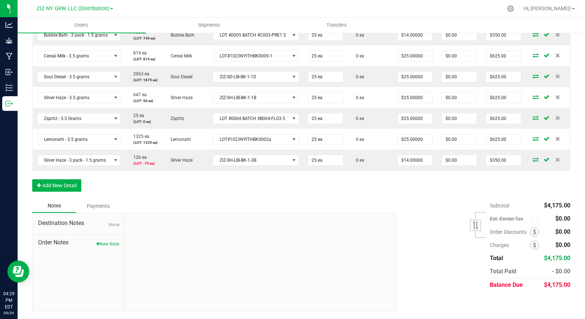
scroll to position [257, 0]
click at [427, 223] on div "Subtotal $4,175.00 Est. Excise Tax" at bounding box center [480, 245] width 179 height 93
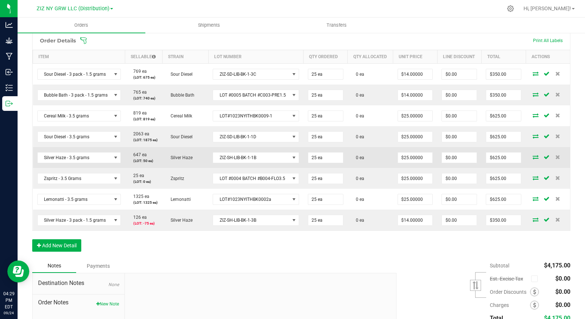
scroll to position [194, 0]
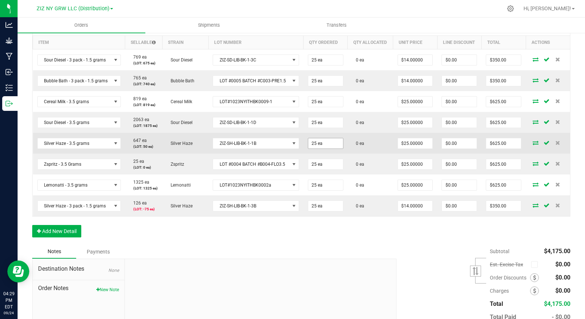
type input "25"
click at [319, 149] on input "25" at bounding box center [325, 143] width 35 height 10
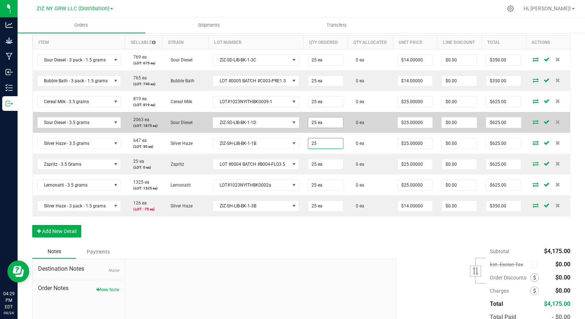
type input "25"
type input "25 ea"
click at [324, 128] on input "25" at bounding box center [325, 123] width 35 height 10
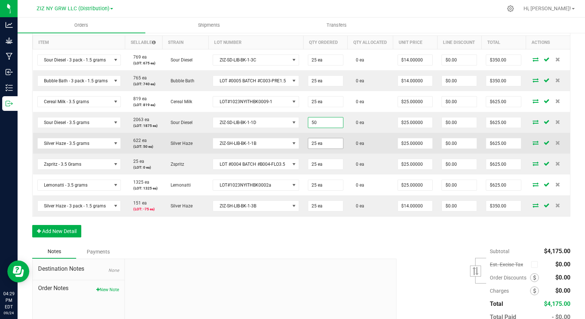
type input "50 ea"
type input "$1,250.00"
click at [328, 149] on input "25" at bounding box center [325, 143] width 35 height 10
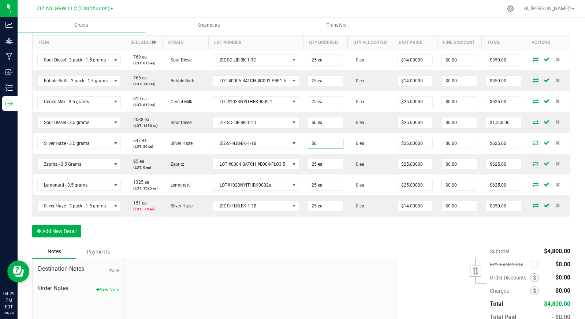
type input "50 ea"
type input "$1,250.00"
click at [360, 244] on div "Order Details Print All Labels Item Sellable Strain Lot Number Qty Ordered Qty …" at bounding box center [301, 131] width 538 height 228
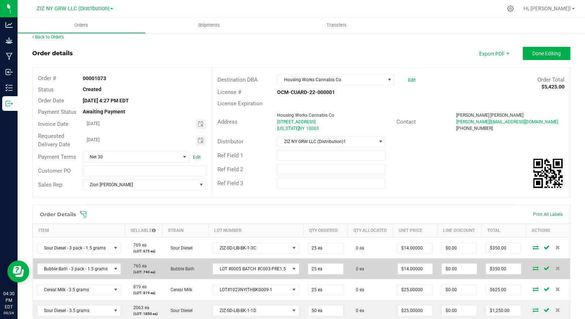
scroll to position [0, 0]
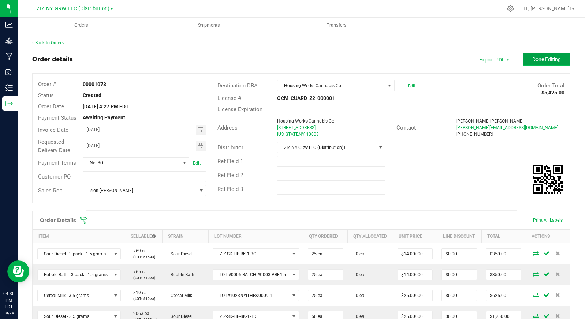
click at [535, 55] on button "Done Editing" at bounding box center [547, 59] width 48 height 13
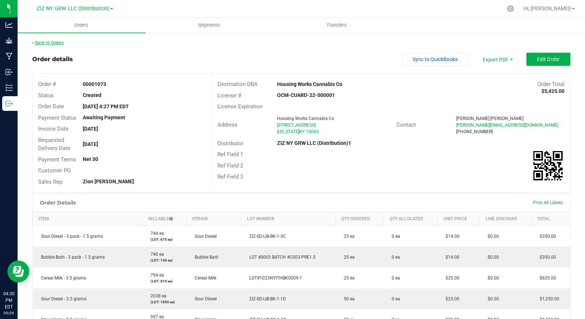
click at [59, 42] on link "Back to Orders" at bounding box center [47, 42] width 31 height 5
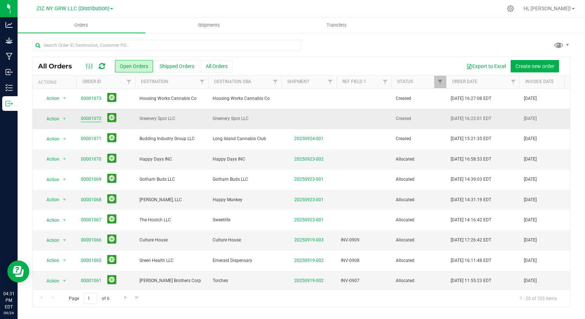
click at [94, 118] on link "00001072" at bounding box center [91, 118] width 21 height 7
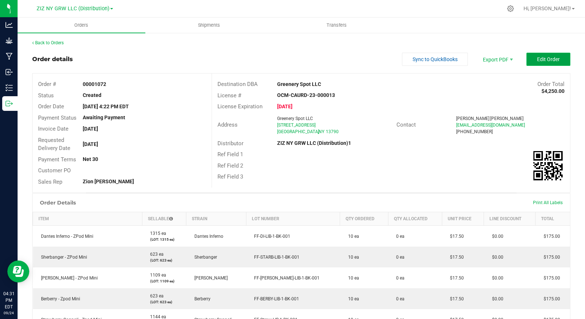
click at [540, 56] on span "Edit Order" at bounding box center [548, 59] width 23 height 6
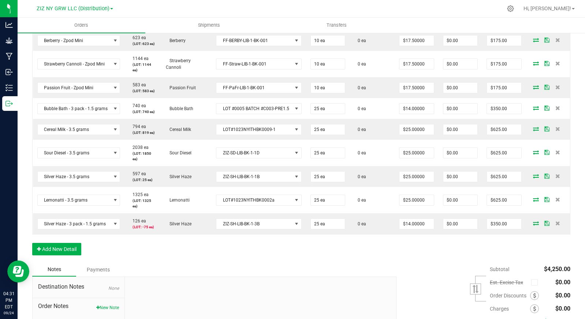
scroll to position [357, 0]
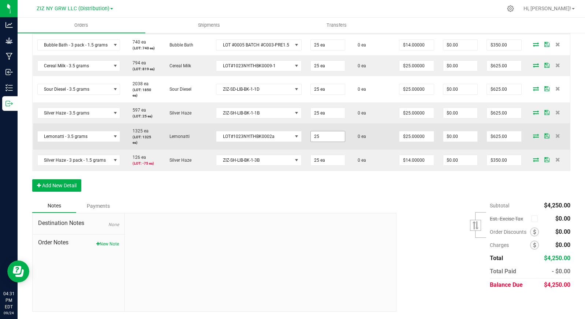
click at [326, 138] on input "25" at bounding box center [328, 136] width 34 height 10
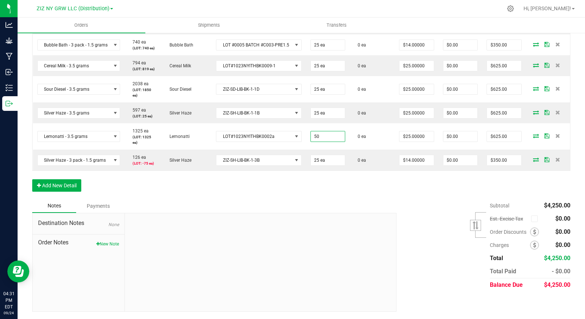
type input "50 ea"
type input "$1,250.00"
click at [415, 196] on div "Order Details Print All Labels Item Sellable Strain Lot Number Qty Ordered Qty …" at bounding box center [301, 26] width 538 height 345
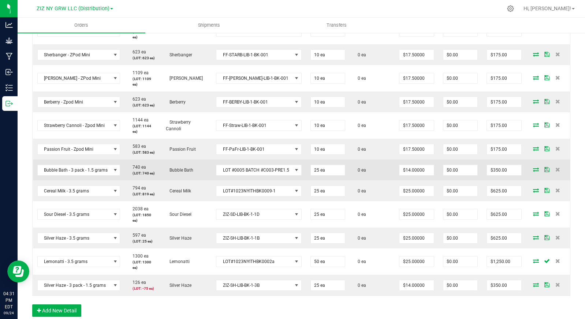
scroll to position [188, 0]
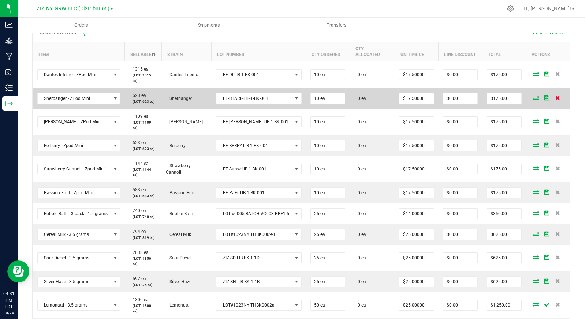
click at [555, 97] on icon at bounding box center [557, 98] width 5 height 4
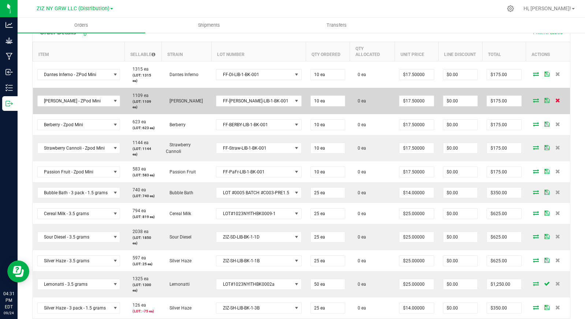
click at [555, 100] on icon at bounding box center [557, 100] width 5 height 4
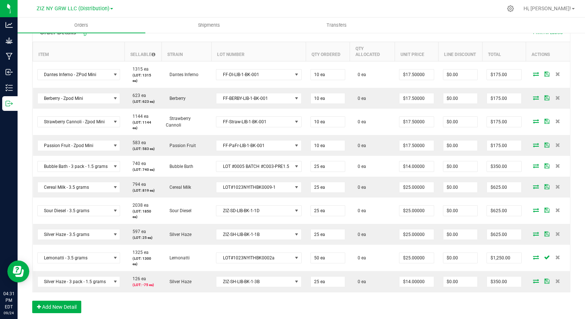
click at [555, 100] on icon at bounding box center [557, 98] width 5 height 4
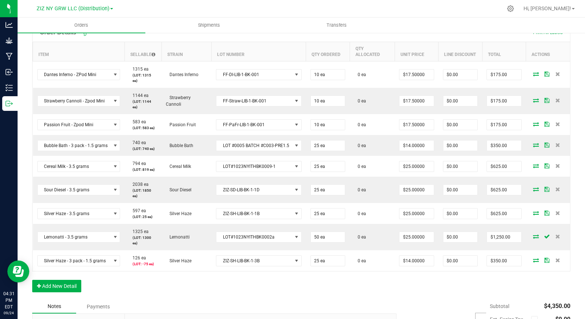
click at [555, 100] on icon at bounding box center [557, 100] width 5 height 4
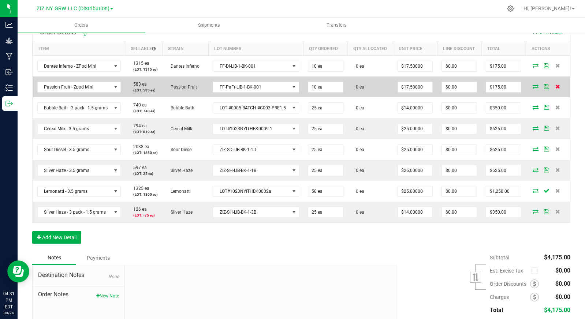
click at [555, 89] on icon at bounding box center [557, 86] width 5 height 4
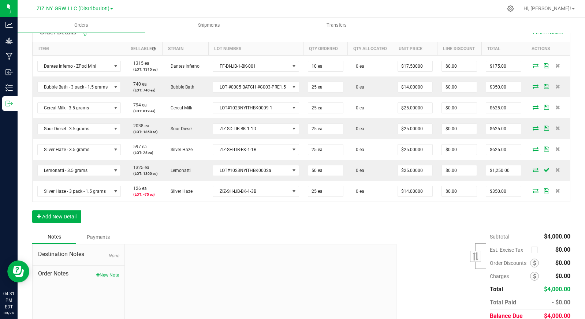
click at [306, 230] on div "Order Details Print All Labels Item Sellable Strain Lot Number Qty Ordered Qty …" at bounding box center [301, 126] width 538 height 207
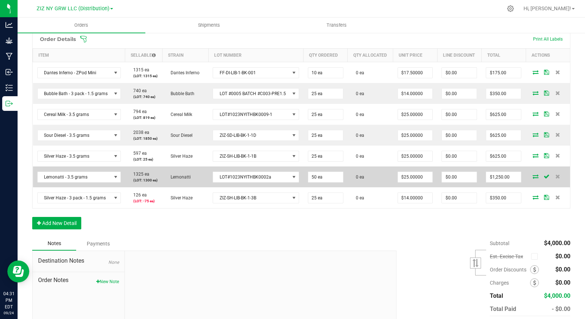
scroll to position [219, 0]
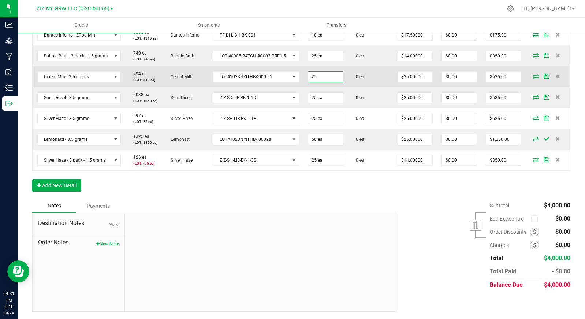
click at [320, 82] on input "25" at bounding box center [325, 77] width 35 height 10
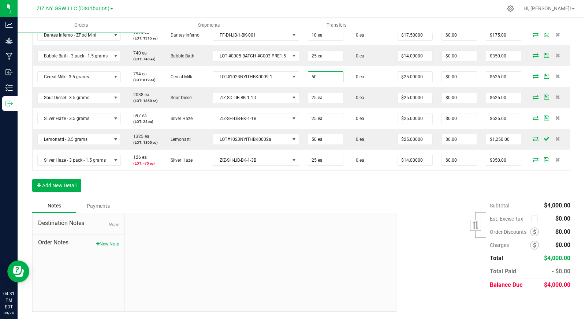
type input "50 ea"
type input "$1,250.00"
click at [337, 199] on div "Order Details Print All Labels Item Sellable Strain Lot Number Qty Ordered Qty …" at bounding box center [301, 95] width 538 height 207
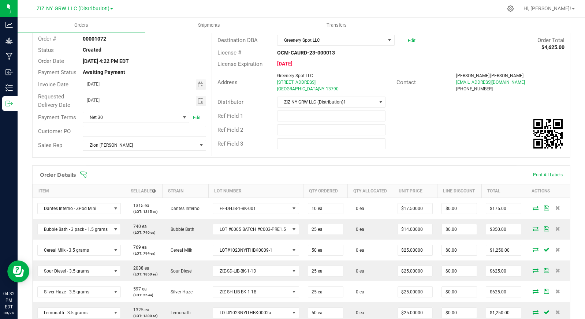
scroll to position [0, 0]
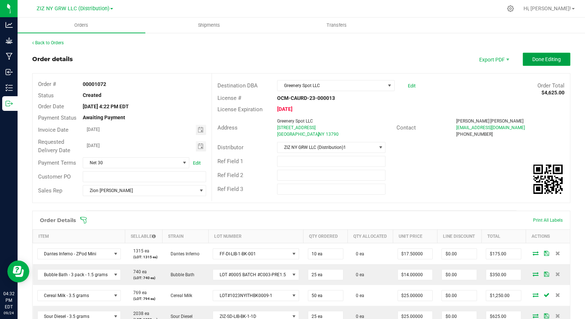
click at [548, 57] on span "Done Editing" at bounding box center [546, 59] width 29 height 6
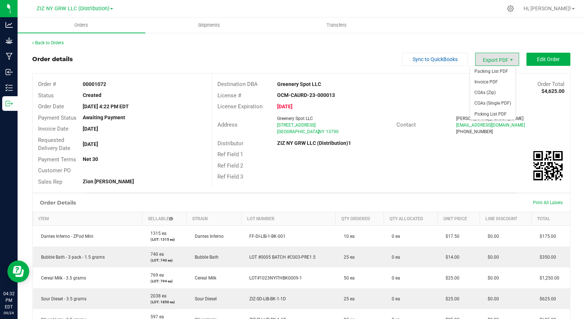
click at [502, 60] on span "Export PDF" at bounding box center [497, 59] width 44 height 13
click at [495, 79] on span "Invoice PDF" at bounding box center [492, 82] width 45 height 11
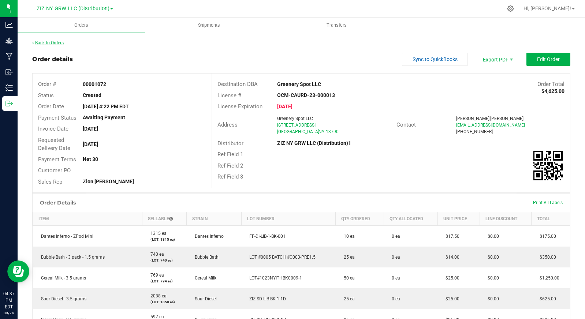
click at [41, 44] on link "Back to Orders" at bounding box center [47, 42] width 31 height 5
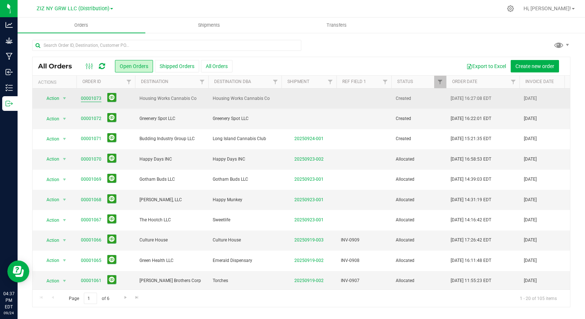
click at [84, 100] on link "00001073" at bounding box center [91, 98] width 21 height 7
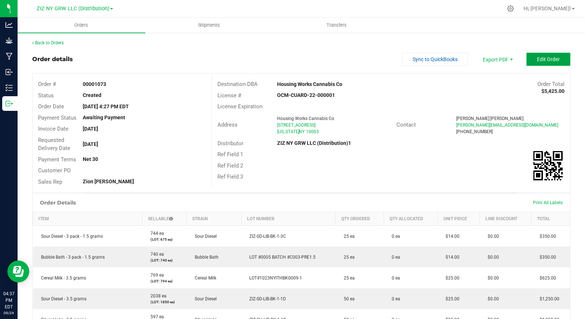
click at [546, 58] on span "Edit Order" at bounding box center [548, 59] width 23 height 6
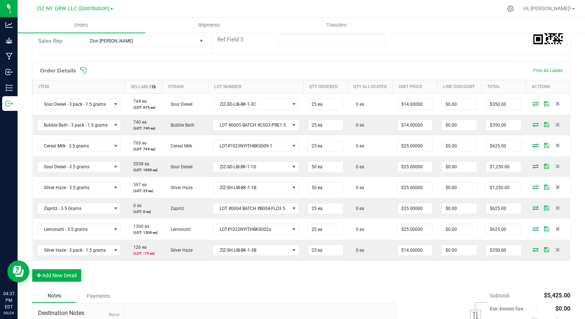
scroll to position [190, 0]
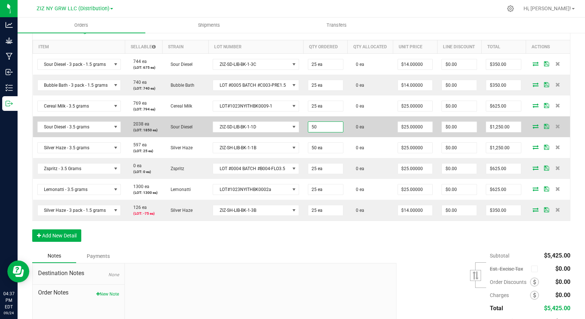
click at [322, 132] on input "50" at bounding box center [325, 127] width 35 height 10
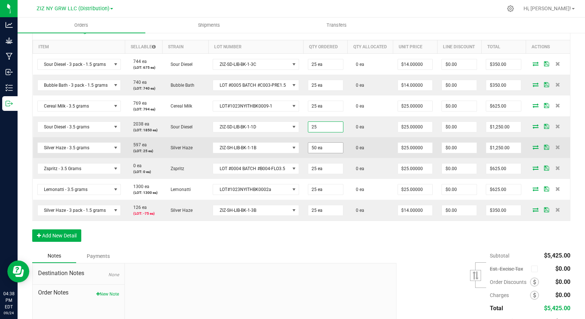
type input "25 ea"
type input "$625.00"
click at [330, 153] on input "50" at bounding box center [325, 148] width 35 height 10
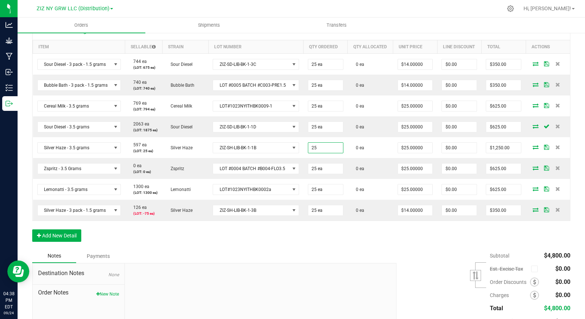
type input "25 ea"
type input "$625.00"
click at [362, 263] on div "Notes Payments" at bounding box center [211, 256] width 359 height 14
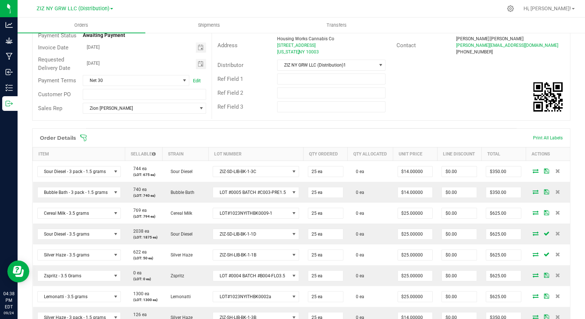
scroll to position [0, 0]
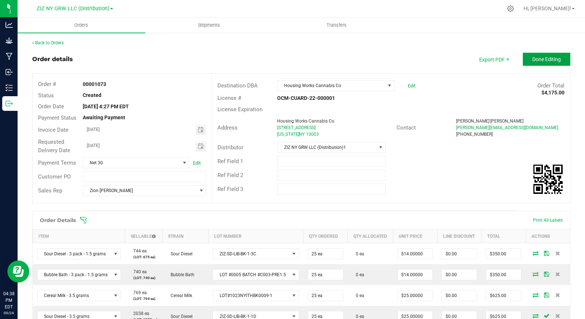
click at [535, 62] on button "Done Editing" at bounding box center [547, 59] width 48 height 13
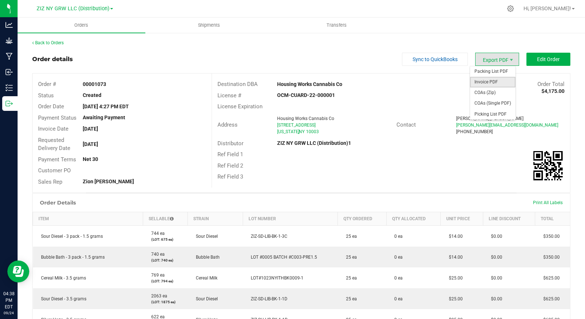
click at [486, 79] on span "Invoice PDF" at bounding box center [492, 82] width 45 height 11
